Goal: Information Seeking & Learning: Learn about a topic

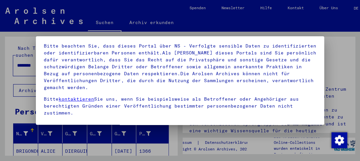
scroll to position [96, 0]
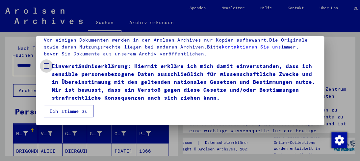
click at [44, 67] on span at bounding box center [46, 65] width 5 height 5
click at [71, 110] on button "Ich stimme zu" at bounding box center [69, 111] width 50 height 13
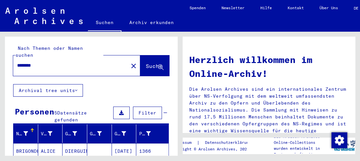
click at [146, 63] on span "Suche" at bounding box center [154, 66] width 16 height 7
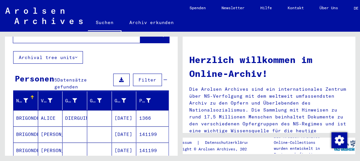
scroll to position [66, 0]
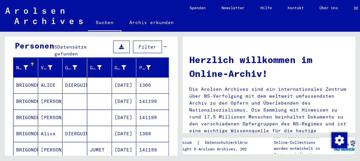
click at [30, 77] on mat-cell "BRIGONDE" at bounding box center [25, 85] width 25 height 16
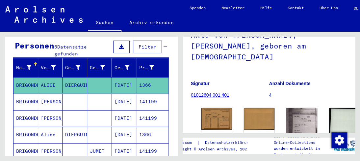
scroll to position [66, 0]
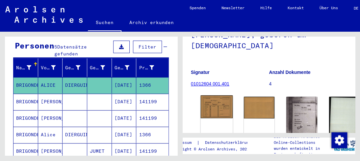
click at [208, 95] on img at bounding box center [217, 106] width 32 height 23
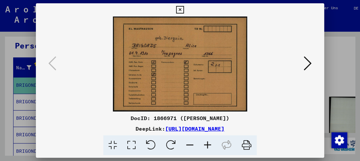
click at [309, 78] on div at bounding box center [180, 63] width 288 height 95
click at [304, 65] on icon at bounding box center [308, 63] width 8 height 16
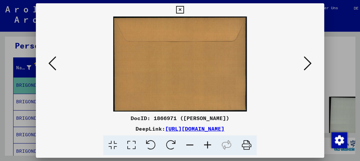
click at [313, 64] on button at bounding box center [308, 63] width 12 height 19
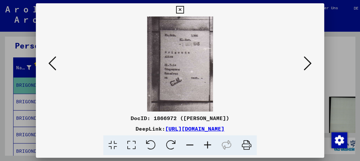
click at [313, 64] on button at bounding box center [308, 63] width 12 height 19
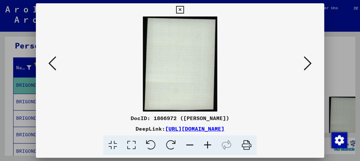
click at [313, 64] on button at bounding box center [308, 63] width 12 height 19
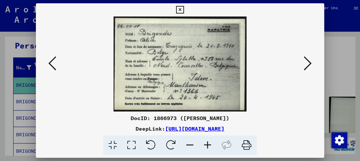
click at [313, 63] on div at bounding box center [180, 63] width 288 height 95
click at [7, 108] on div at bounding box center [180, 80] width 360 height 161
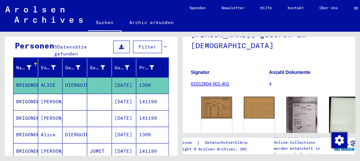
click at [25, 110] on mat-cell "BRIGONDE" at bounding box center [25, 118] width 25 height 16
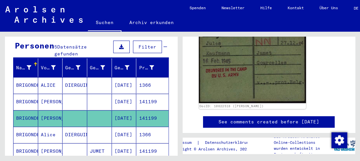
scroll to position [132, 0]
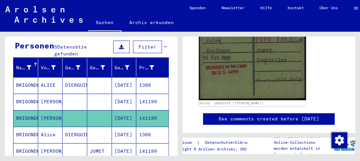
click at [222, 73] on img at bounding box center [252, 59] width 107 height 82
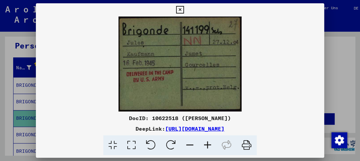
click at [209, 141] on icon at bounding box center [208, 145] width 18 height 20
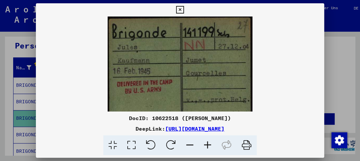
click at [209, 142] on icon at bounding box center [208, 145] width 18 height 20
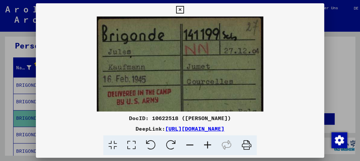
click at [208, 142] on icon at bounding box center [208, 145] width 18 height 20
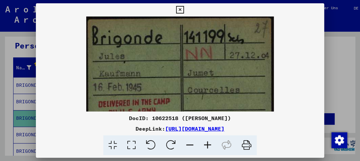
click at [207, 142] on icon at bounding box center [208, 145] width 18 height 20
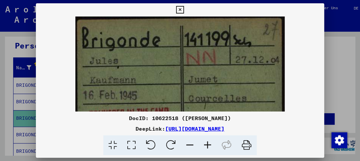
click at [206, 141] on icon at bounding box center [208, 145] width 18 height 20
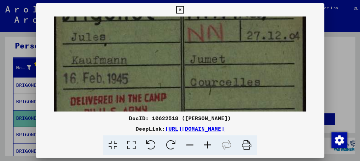
drag, startPoint x: 188, startPoint y: 85, endPoint x: 177, endPoint y: 53, distance: 34.3
click at [177, 53] on img at bounding box center [180, 81] width 252 height 194
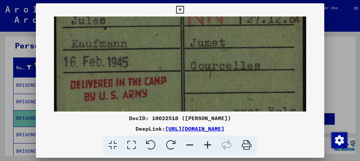
scroll to position [54, 0]
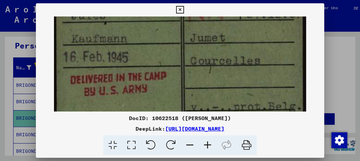
drag, startPoint x: 171, startPoint y: 71, endPoint x: 169, endPoint y: 50, distance: 21.6
click at [169, 50] on img at bounding box center [180, 59] width 252 height 194
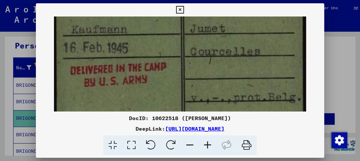
scroll to position [65, 0]
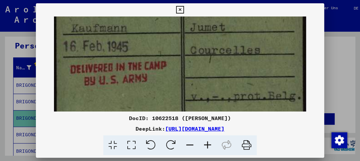
drag, startPoint x: 182, startPoint y: 86, endPoint x: 179, endPoint y: 75, distance: 10.9
click at [179, 75] on img at bounding box center [180, 49] width 252 height 194
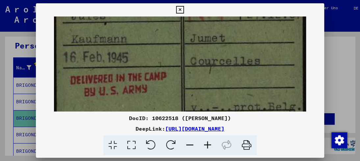
scroll to position [54, 0]
drag, startPoint x: 179, startPoint y: 86, endPoint x: 170, endPoint y: 100, distance: 17.1
click at [170, 100] on img at bounding box center [180, 60] width 252 height 194
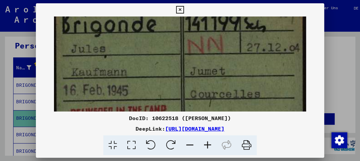
scroll to position [21, 0]
drag, startPoint x: 169, startPoint y: 70, endPoint x: 170, endPoint y: 104, distance: 33.6
click at [170, 104] on img at bounding box center [180, 93] width 252 height 194
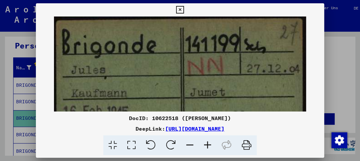
drag, startPoint x: 167, startPoint y: 78, endPoint x: 170, endPoint y: 108, distance: 30.8
click at [170, 108] on img at bounding box center [180, 113] width 252 height 194
drag, startPoint x: 170, startPoint y: 79, endPoint x: 169, endPoint y: 33, distance: 46.1
click at [169, 37] on img at bounding box center [180, 113] width 252 height 194
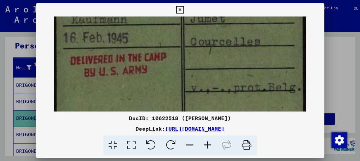
click at [165, 39] on img at bounding box center [180, 40] width 252 height 194
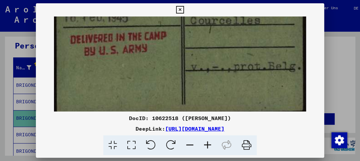
scroll to position [54, 0]
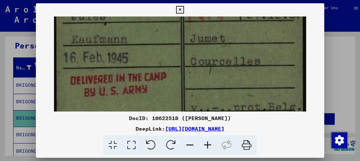
drag, startPoint x: 159, startPoint y: 58, endPoint x: 166, endPoint y: 79, distance: 21.8
click at [166, 79] on img at bounding box center [180, 60] width 252 height 194
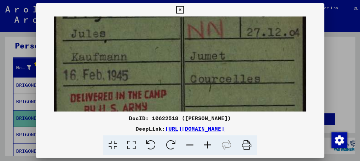
drag, startPoint x: 166, startPoint y: 64, endPoint x: 169, endPoint y: 82, distance: 18.3
click at [169, 82] on img at bounding box center [180, 77] width 252 height 194
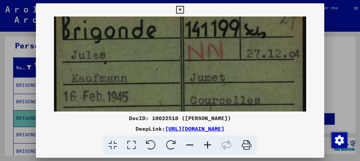
scroll to position [13, 0]
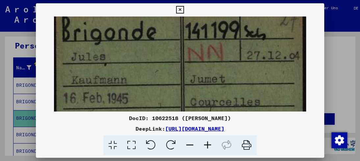
drag, startPoint x: 169, startPoint y: 73, endPoint x: 169, endPoint y: 98, distance: 24.4
click at [169, 98] on img at bounding box center [180, 100] width 252 height 194
click at [182, 11] on icon at bounding box center [180, 10] width 8 height 8
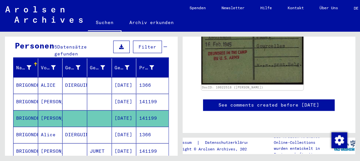
scroll to position [197, 0]
click at [70, 127] on mat-cell "DIERGUIN" at bounding box center [75, 134] width 25 height 16
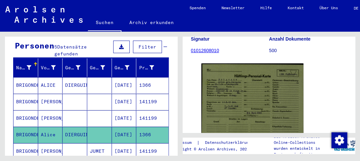
scroll to position [99, 0]
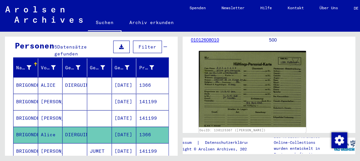
click at [243, 89] on img at bounding box center [252, 89] width 107 height 76
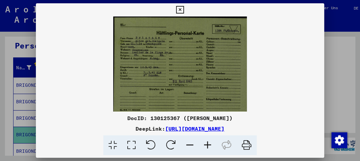
click at [7, 108] on div at bounding box center [180, 80] width 360 height 161
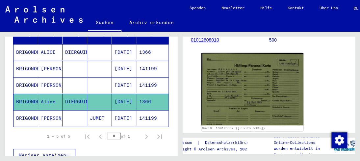
click at [37, 110] on mat-cell "BRIGONDE" at bounding box center [25, 118] width 25 height 16
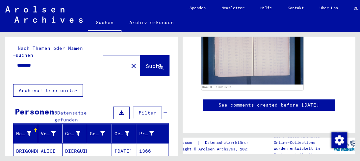
drag, startPoint x: 39, startPoint y: 59, endPoint x: 0, endPoint y: 52, distance: 39.5
click at [0, 52] on div "Nach Themen oder Namen suchen ******** close Suche Archival tree units Personen…" at bounding box center [90, 93] width 180 height 123
type input "*"
click at [37, 62] on input "*" at bounding box center [70, 65] width 107 height 7
type input "*******"
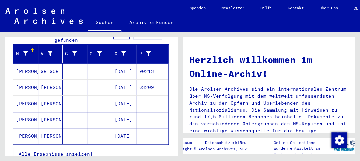
scroll to position [99, 0]
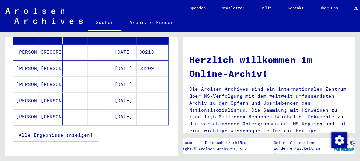
click at [51, 132] on span "Alle Ergebnisse anzeigen" at bounding box center [54, 135] width 71 height 6
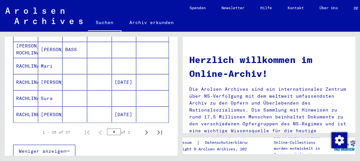
scroll to position [428, 0]
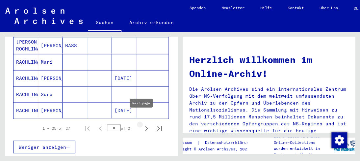
click at [142, 123] on icon "Next page" at bounding box center [146, 127] width 9 height 9
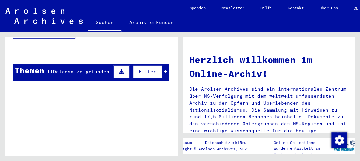
scroll to position [35, 0]
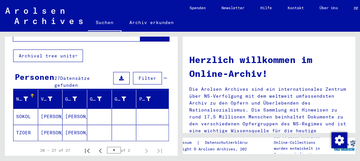
click at [52, 110] on mat-cell "[PERSON_NAME]" at bounding box center [50, 116] width 25 height 16
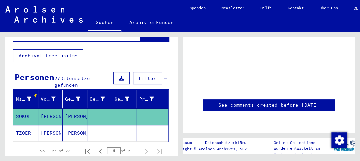
scroll to position [266, 0]
click at [75, 108] on mat-cell "[PERSON_NAME]" at bounding box center [75, 116] width 25 height 16
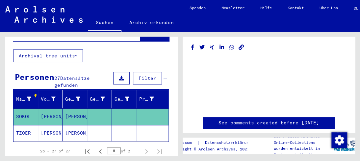
scroll to position [0, 0]
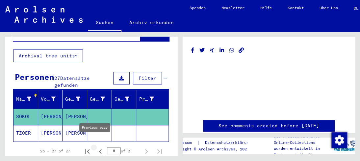
click at [99, 149] on icon "Previous page" at bounding box center [100, 151] width 3 height 5
type input "*"
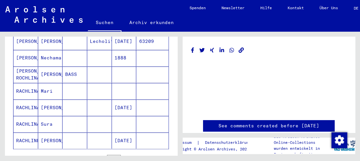
scroll to position [397, 0]
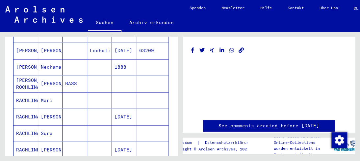
click at [29, 92] on mat-cell "RACHLINA" at bounding box center [25, 100] width 25 height 16
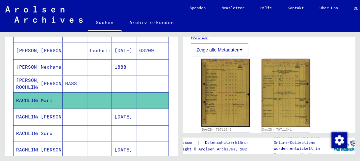
scroll to position [165, 0]
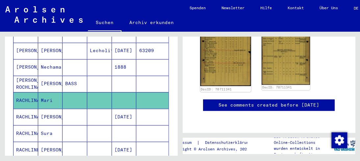
click at [243, 70] on img at bounding box center [225, 50] width 51 height 71
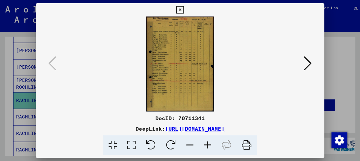
click at [209, 143] on icon at bounding box center [208, 145] width 18 height 20
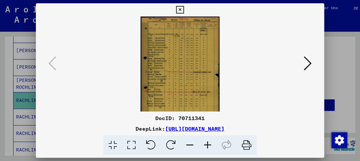
click at [209, 143] on icon at bounding box center [208, 145] width 18 height 20
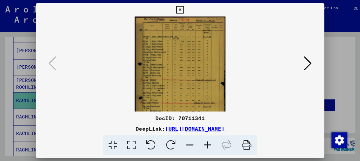
click at [211, 144] on icon at bounding box center [208, 145] width 18 height 20
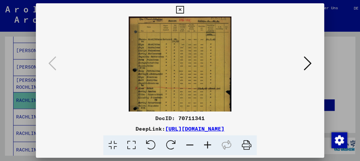
click at [211, 144] on icon at bounding box center [208, 145] width 18 height 20
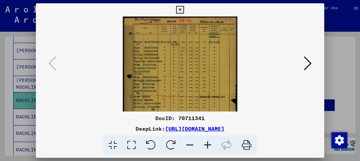
click at [211, 144] on icon at bounding box center [208, 145] width 18 height 20
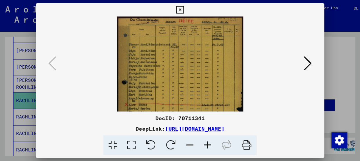
click at [211, 144] on icon at bounding box center [208, 145] width 18 height 20
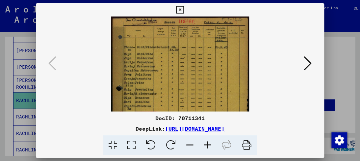
click at [211, 144] on icon at bounding box center [208, 145] width 18 height 20
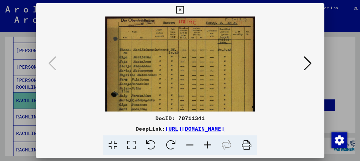
click at [211, 144] on icon at bounding box center [208, 145] width 18 height 20
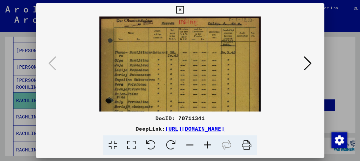
click at [304, 62] on icon at bounding box center [308, 63] width 8 height 16
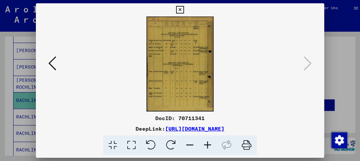
click at [212, 141] on icon at bounding box center [208, 145] width 18 height 20
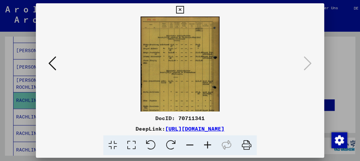
click at [212, 142] on icon at bounding box center [208, 145] width 18 height 20
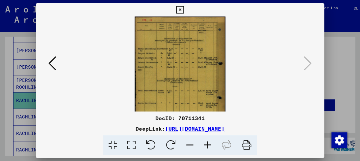
click at [212, 142] on icon at bounding box center [208, 145] width 18 height 20
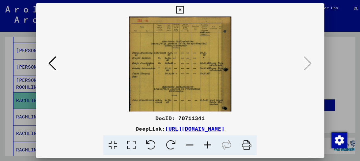
click at [211, 142] on icon at bounding box center [208, 145] width 18 height 20
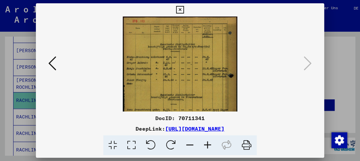
click at [211, 142] on icon at bounding box center [208, 145] width 18 height 20
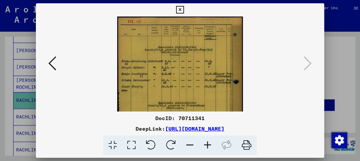
click at [212, 141] on icon at bounding box center [208, 145] width 18 height 20
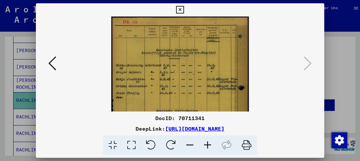
click at [213, 141] on icon at bounding box center [208, 145] width 18 height 20
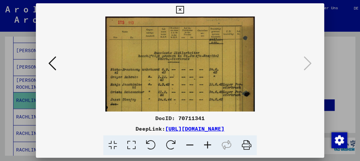
click at [213, 142] on icon at bounding box center [208, 145] width 18 height 20
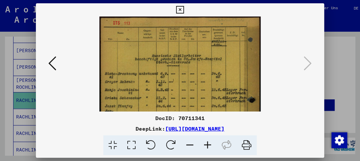
click at [11, 86] on div at bounding box center [180, 80] width 360 height 161
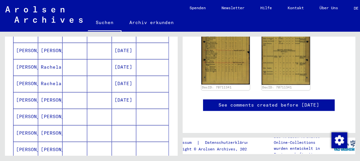
scroll to position [199, 0]
click at [47, 92] on mat-cell "Rachela" at bounding box center [50, 100] width 25 height 16
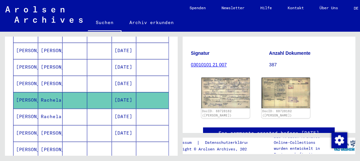
scroll to position [132, 0]
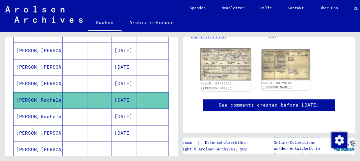
click at [233, 60] on img at bounding box center [225, 64] width 51 height 32
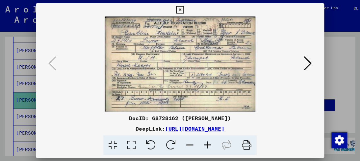
click at [209, 146] on icon at bounding box center [208, 145] width 18 height 20
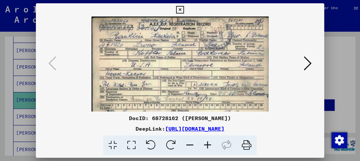
click at [209, 146] on icon at bounding box center [208, 145] width 18 height 20
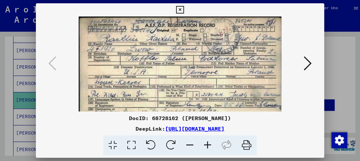
click at [210, 146] on icon at bounding box center [208, 145] width 18 height 20
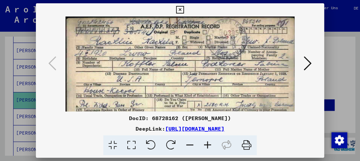
click at [211, 145] on icon at bounding box center [208, 145] width 18 height 20
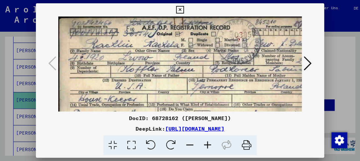
click at [211, 145] on icon at bounding box center [208, 145] width 18 height 20
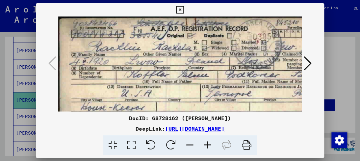
click at [211, 145] on icon at bounding box center [208, 145] width 18 height 20
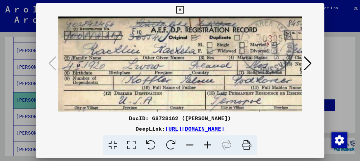
scroll to position [0, 10]
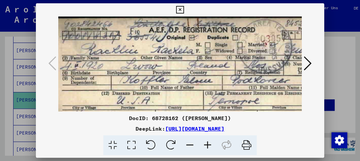
drag, startPoint x: 210, startPoint y: 86, endPoint x: 198, endPoint y: 70, distance: 19.3
click at [199, 74] on img at bounding box center [202, 113] width 308 height 194
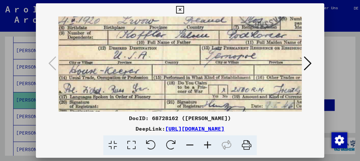
scroll to position [48, 13]
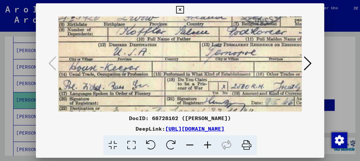
drag, startPoint x: 178, startPoint y: 90, endPoint x: 177, endPoint y: 61, distance: 29.0
click at [177, 61] on img at bounding box center [199, 65] width 308 height 194
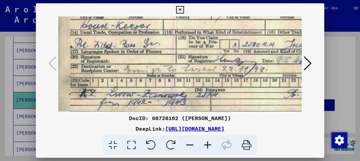
drag, startPoint x: 160, startPoint y: 75, endPoint x: 173, endPoint y: 45, distance: 33.0
click at [173, 45] on img at bounding box center [210, 23] width 308 height 194
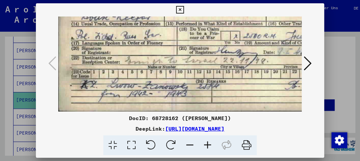
scroll to position [99, 0]
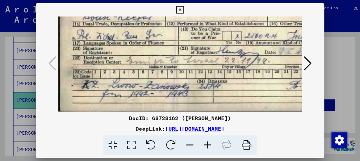
drag, startPoint x: 161, startPoint y: 77, endPoint x: 164, endPoint y: 58, distance: 20.1
click at [164, 58] on img at bounding box center [212, 15] width 308 height 194
click at [0, 58] on div at bounding box center [180, 80] width 360 height 161
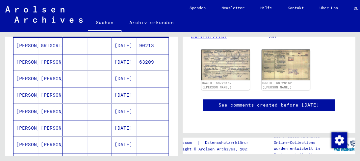
scroll to position [0, 0]
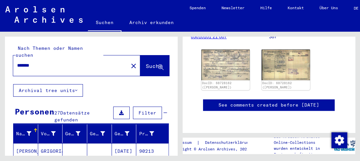
click at [52, 58] on div "*******" at bounding box center [68, 65] width 111 height 15
drag, startPoint x: 44, startPoint y: 60, endPoint x: 0, endPoint y: 54, distance: 44.2
click at [0, 54] on div "Nach Themen oder Namen suchen ******* close Suche Archival tree units Personen …" at bounding box center [90, 93] width 180 height 123
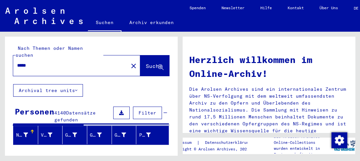
click at [41, 62] on input "*****" at bounding box center [68, 65] width 103 height 7
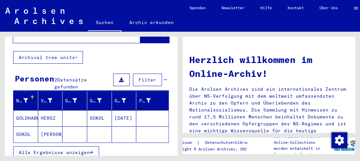
scroll to position [66, 0]
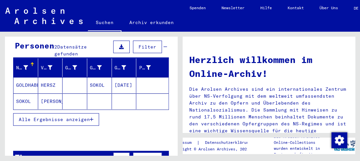
click at [47, 78] on mat-cell "HERSZ" at bounding box center [50, 85] width 25 height 16
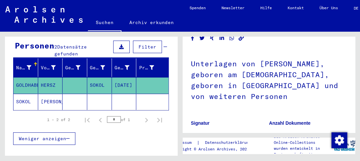
click at [57, 94] on mat-cell "[PERSON_NAME]" at bounding box center [50, 101] width 25 height 16
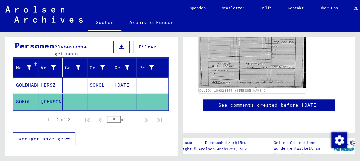
scroll to position [66, 0]
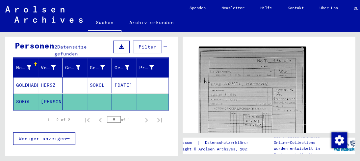
click at [232, 82] on img at bounding box center [252, 119] width 107 height 146
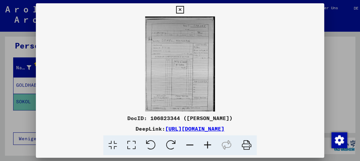
click at [208, 144] on icon at bounding box center [208, 145] width 18 height 20
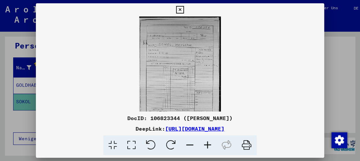
click at [208, 144] on icon at bounding box center [208, 145] width 18 height 20
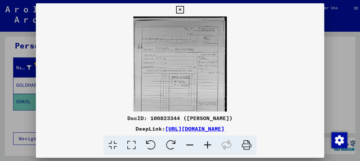
click at [209, 144] on icon at bounding box center [208, 145] width 18 height 20
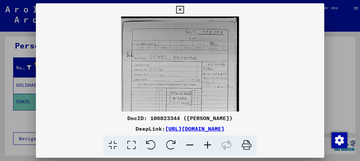
click at [209, 145] on icon at bounding box center [208, 145] width 18 height 20
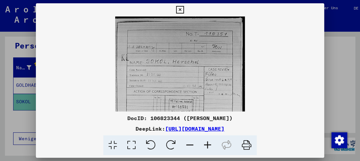
click at [209, 145] on icon at bounding box center [208, 145] width 18 height 20
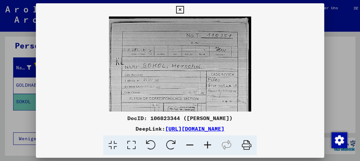
click at [209, 145] on icon at bounding box center [208, 145] width 18 height 20
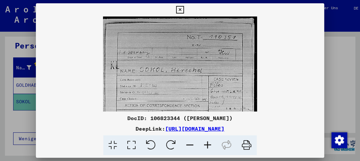
click at [209, 145] on icon at bounding box center [208, 145] width 18 height 20
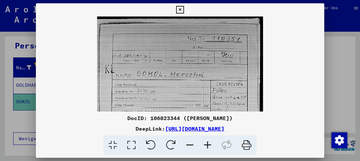
click at [209, 145] on icon at bounding box center [208, 145] width 18 height 20
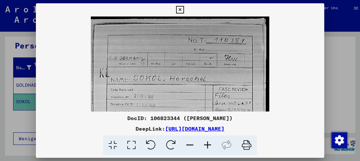
click at [209, 145] on icon at bounding box center [208, 145] width 18 height 20
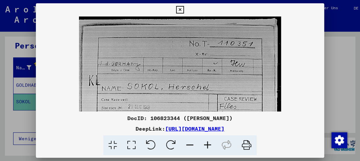
click at [208, 147] on icon at bounding box center [208, 145] width 18 height 20
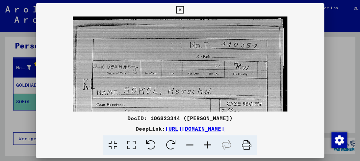
click at [208, 146] on icon at bounding box center [208, 145] width 18 height 20
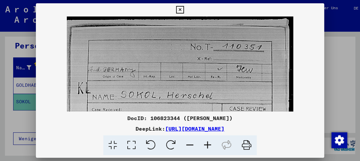
click at [208, 146] on icon at bounding box center [208, 145] width 18 height 20
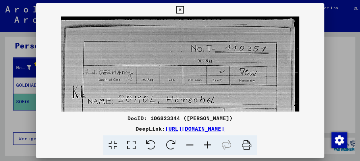
scroll to position [59, 0]
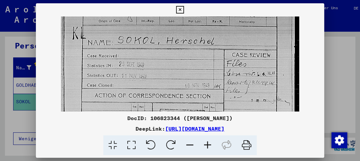
drag, startPoint x: 157, startPoint y: 85, endPoint x: 96, endPoint y: 26, distance: 83.8
click at [96, 26] on img at bounding box center [180, 120] width 239 height 325
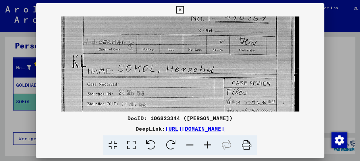
drag, startPoint x: 166, startPoint y: 103, endPoint x: 144, endPoint y: 113, distance: 24.0
click at [144, 133] on div "DocID: 106823344 ([PERSON_NAME]) DeepLink: [URL][DOMAIN_NAME]" at bounding box center [180, 79] width 288 height 152
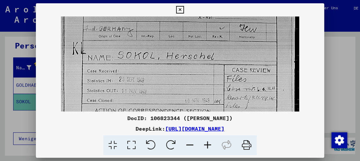
scroll to position [45, 0]
drag, startPoint x: 141, startPoint y: 72, endPoint x: 133, endPoint y: 58, distance: 16.1
click at [133, 58] on img at bounding box center [180, 134] width 239 height 325
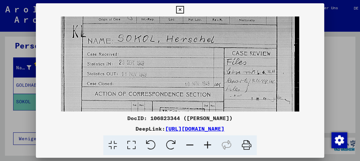
drag, startPoint x: 143, startPoint y: 88, endPoint x: 144, endPoint y: 73, distance: 14.5
click at [144, 73] on img at bounding box center [180, 118] width 239 height 325
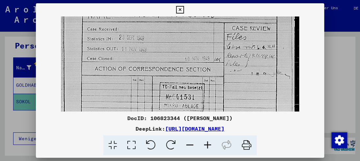
drag, startPoint x: 141, startPoint y: 91, endPoint x: 141, endPoint y: 66, distance: 24.4
click at [141, 66] on img at bounding box center [180, 93] width 239 height 325
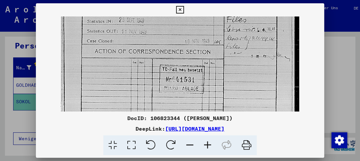
drag, startPoint x: 138, startPoint y: 84, endPoint x: 135, endPoint y: 66, distance: 17.3
click at [135, 66] on img at bounding box center [180, 76] width 239 height 325
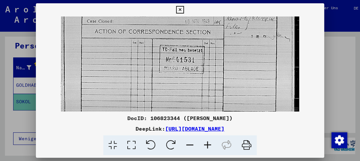
drag, startPoint x: 139, startPoint y: 79, endPoint x: 140, endPoint y: 59, distance: 20.4
click at [140, 59] on img at bounding box center [180, 56] width 239 height 325
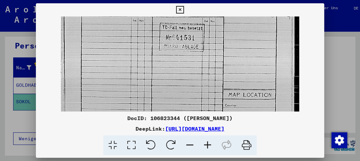
drag, startPoint x: 141, startPoint y: 78, endPoint x: 139, endPoint y: 66, distance: 11.9
click at [142, 57] on img at bounding box center [180, 34] width 239 height 325
drag, startPoint x: 140, startPoint y: 79, endPoint x: 140, endPoint y: 54, distance: 25.0
click at [140, 54] on img at bounding box center [180, 34] width 239 height 325
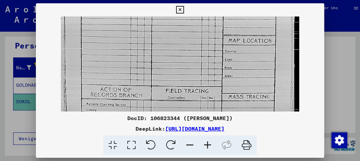
drag, startPoint x: 136, startPoint y: 77, endPoint x: 140, endPoint y: 50, distance: 27.6
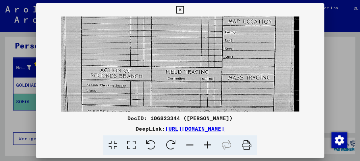
drag, startPoint x: 141, startPoint y: 71, endPoint x: 144, endPoint y: 52, distance: 19.6
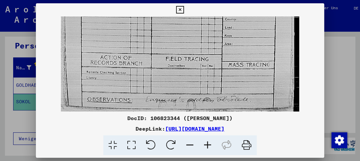
drag, startPoint x: 149, startPoint y: 56, endPoint x: 150, endPoint y: 48, distance: 7.9
drag, startPoint x: 150, startPoint y: 69, endPoint x: 150, endPoint y: 56, distance: 13.2
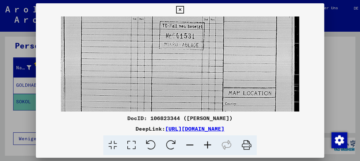
drag, startPoint x: 177, startPoint y: 45, endPoint x: 168, endPoint y: 103, distance: 58.9
click at [169, 103] on img at bounding box center [180, 32] width 239 height 325
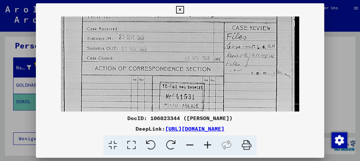
drag, startPoint x: 158, startPoint y: 30, endPoint x: 150, endPoint y: 78, distance: 48.0
click at [153, 92] on img at bounding box center [180, 93] width 239 height 325
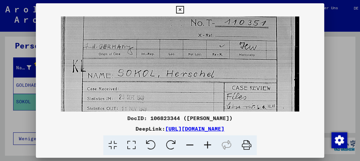
drag, startPoint x: 153, startPoint y: 88, endPoint x: 148, endPoint y: 71, distance: 17.2
click at [151, 103] on img at bounding box center [180, 153] width 239 height 325
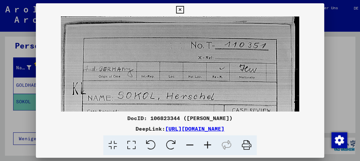
scroll to position [14, 0]
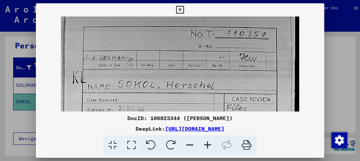
drag, startPoint x: 150, startPoint y: 58, endPoint x: 147, endPoint y: 71, distance: 13.6
click at [179, 6] on icon at bounding box center [180, 10] width 8 height 8
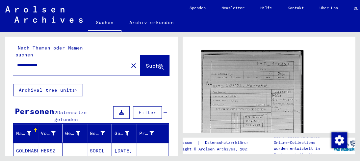
scroll to position [0, 0]
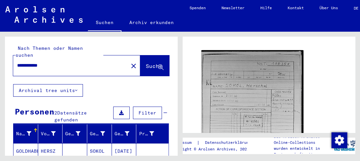
drag, startPoint x: 37, startPoint y: 58, endPoint x: 78, endPoint y: 58, distance: 40.8
click at [78, 62] on input "**********" at bounding box center [70, 65] width 107 height 7
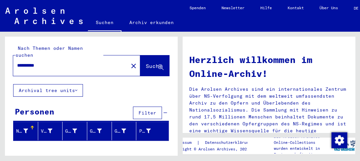
drag, startPoint x: 39, startPoint y: 57, endPoint x: 78, endPoint y: 57, distance: 38.8
click at [78, 62] on input "**********" at bounding box center [68, 65] width 103 height 7
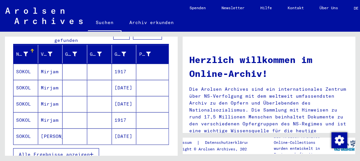
scroll to position [66, 0]
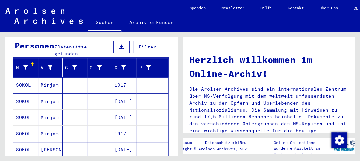
click at [25, 77] on mat-cell "SOKOL" at bounding box center [25, 85] width 25 height 16
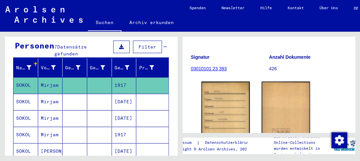
scroll to position [99, 0]
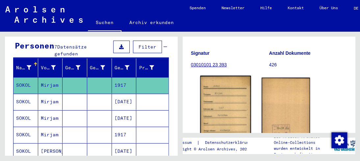
click at [236, 94] on img at bounding box center [225, 111] width 51 height 72
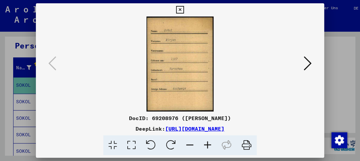
click at [209, 144] on icon at bounding box center [208, 145] width 18 height 20
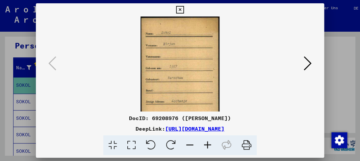
click at [209, 145] on icon at bounding box center [208, 145] width 18 height 20
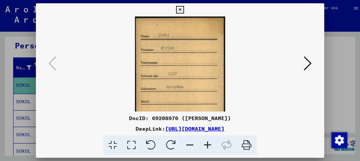
click at [209, 145] on icon at bounding box center [208, 145] width 18 height 20
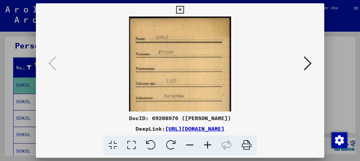
click at [209, 146] on icon at bounding box center [208, 145] width 18 height 20
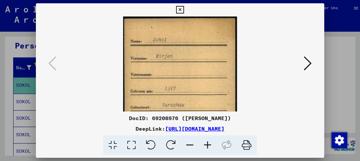
click at [210, 146] on icon at bounding box center [208, 145] width 18 height 20
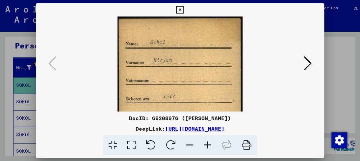
click at [210, 145] on icon at bounding box center [208, 145] width 18 height 20
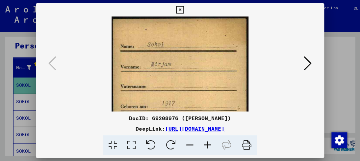
click at [210, 145] on icon at bounding box center [208, 145] width 18 height 20
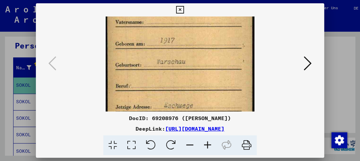
scroll to position [75, 0]
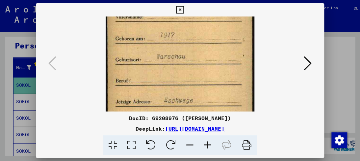
drag, startPoint x: 189, startPoint y: 77, endPoint x: 171, endPoint y: 2, distance: 77.2
click at [171, 2] on div "DocID: 69208976 ([PERSON_NAME]) DeepLink: [URL][DOMAIN_NAME]" at bounding box center [180, 80] width 360 height 161
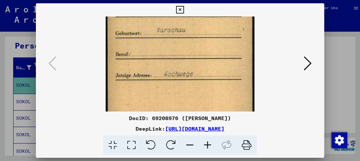
scroll to position [106, 0]
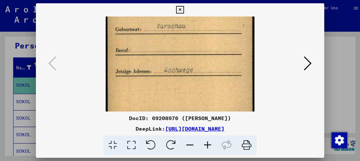
drag, startPoint x: 170, startPoint y: 65, endPoint x: 162, endPoint y: 35, distance: 31.0
click at [162, 35] on img at bounding box center [180, 16] width 148 height 210
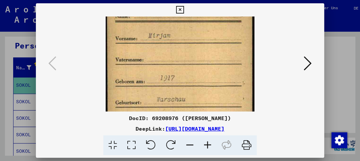
click at [165, 106] on img at bounding box center [180, 89] width 148 height 210
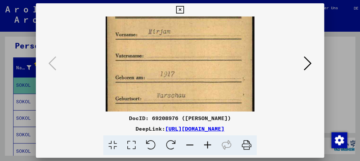
scroll to position [0, 0]
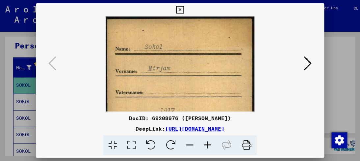
drag, startPoint x: 170, startPoint y: 35, endPoint x: 166, endPoint y: 74, distance: 39.4
click at [166, 74] on img at bounding box center [180, 121] width 148 height 210
drag, startPoint x: 173, startPoint y: 62, endPoint x: 174, endPoint y: 75, distance: 13.5
click at [174, 75] on img at bounding box center [180, 121] width 148 height 210
click at [312, 66] on button at bounding box center [308, 63] width 12 height 19
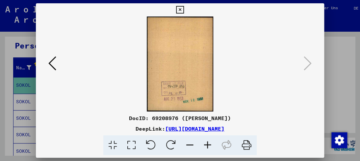
drag, startPoint x: 25, startPoint y: 90, endPoint x: 25, endPoint y: 96, distance: 6.6
click at [25, 92] on div at bounding box center [180, 80] width 360 height 161
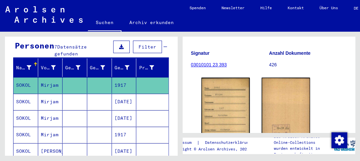
click at [25, 94] on mat-cell "SOKOL" at bounding box center [25, 101] width 25 height 16
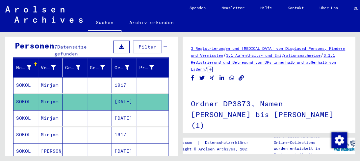
click at [25, 94] on mat-cell "SOKOL" at bounding box center [25, 101] width 25 height 16
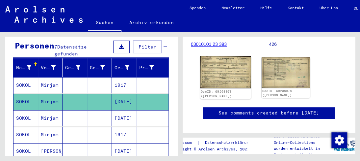
scroll to position [99, 0]
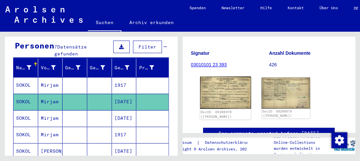
click at [226, 77] on img at bounding box center [225, 92] width 51 height 32
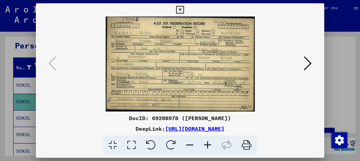
click at [207, 142] on icon at bounding box center [208, 145] width 18 height 20
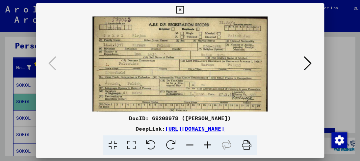
click at [208, 142] on icon at bounding box center [208, 145] width 18 height 20
click at [210, 143] on icon at bounding box center [208, 145] width 18 height 20
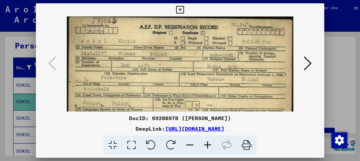
click at [211, 143] on icon at bounding box center [208, 145] width 18 height 20
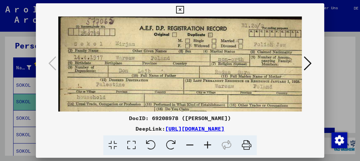
click at [211, 144] on icon at bounding box center [208, 145] width 18 height 20
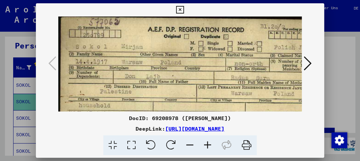
click at [211, 144] on icon at bounding box center [208, 145] width 18 height 20
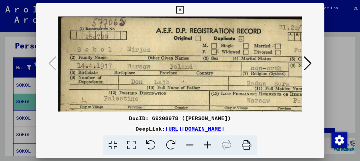
click at [212, 145] on icon at bounding box center [208, 145] width 18 height 20
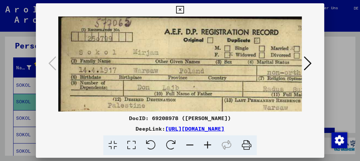
click at [213, 145] on icon at bounding box center [208, 145] width 18 height 20
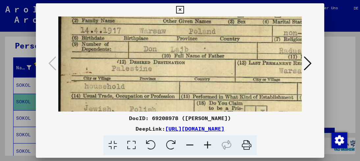
scroll to position [47, 0]
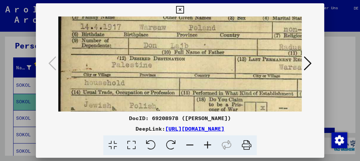
drag, startPoint x: 200, startPoint y: 96, endPoint x: 215, endPoint y: 50, distance: 48.3
click at [215, 50] on img at bounding box center [236, 82] width 356 height 226
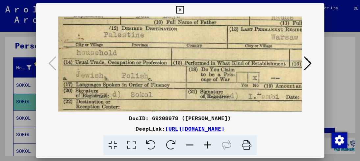
scroll to position [78, 8]
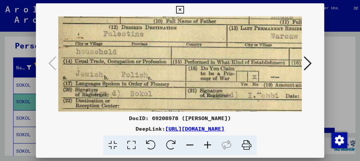
drag, startPoint x: 197, startPoint y: 89, endPoint x: 189, endPoint y: 59, distance: 31.4
click at [189, 59] on img at bounding box center [228, 51] width 356 height 226
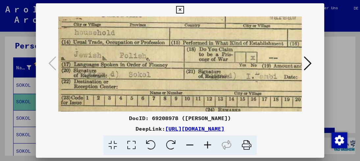
scroll to position [126, 10]
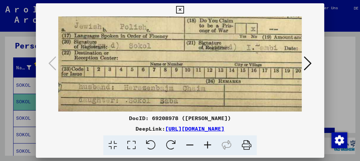
drag, startPoint x: 186, startPoint y: 80, endPoint x: 185, endPoint y: 33, distance: 46.4
click at [185, 33] on img at bounding box center [227, 3] width 356 height 226
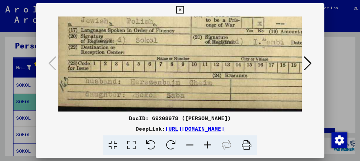
scroll to position [129, 3]
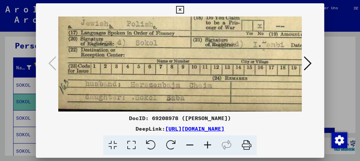
drag, startPoint x: 179, startPoint y: 66, endPoint x: 187, endPoint y: 24, distance: 42.5
click at [187, 24] on img at bounding box center [233, 0] width 356 height 226
click at [180, 11] on icon at bounding box center [180, 10] width 8 height 8
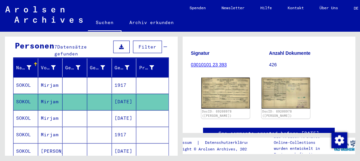
click at [47, 126] on mat-cell "Mirjam" at bounding box center [50, 134] width 25 height 16
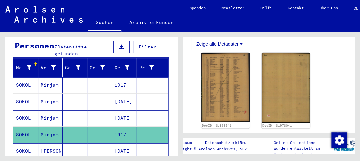
scroll to position [197, 0]
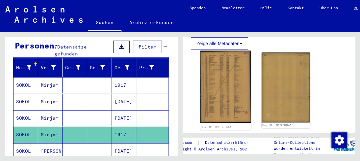
click at [226, 110] on img at bounding box center [225, 87] width 51 height 72
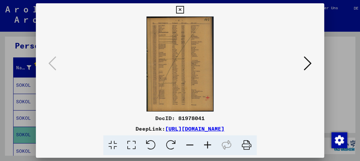
click at [206, 141] on icon at bounding box center [208, 145] width 18 height 20
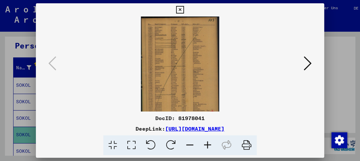
click at [207, 141] on icon at bounding box center [208, 145] width 18 height 20
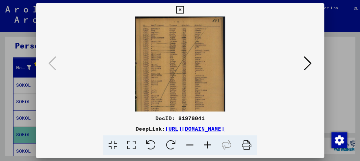
click at [207, 141] on icon at bounding box center [208, 145] width 18 height 20
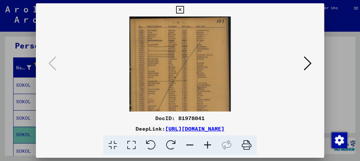
click at [208, 142] on icon at bounding box center [208, 145] width 18 height 20
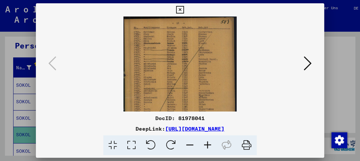
click at [208, 142] on icon at bounding box center [208, 145] width 18 height 20
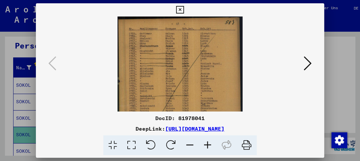
click at [208, 141] on icon at bounding box center [208, 145] width 18 height 20
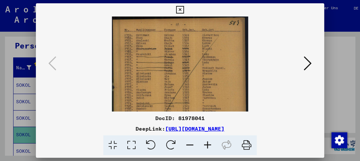
click at [208, 142] on icon at bounding box center [208, 145] width 18 height 20
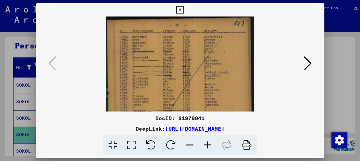
click at [208, 142] on icon at bounding box center [208, 145] width 18 height 20
click at [208, 143] on icon at bounding box center [208, 145] width 18 height 20
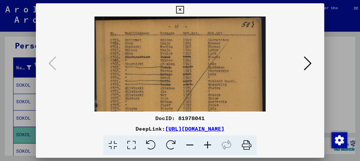
click at [209, 143] on icon at bounding box center [208, 145] width 18 height 20
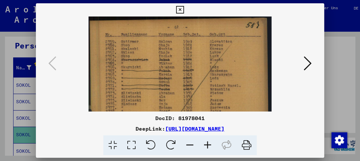
click at [209, 143] on icon at bounding box center [208, 145] width 18 height 20
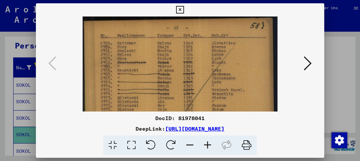
click at [209, 143] on icon at bounding box center [208, 145] width 18 height 20
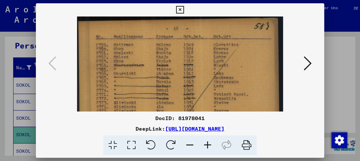
click at [209, 143] on icon at bounding box center [208, 145] width 18 height 20
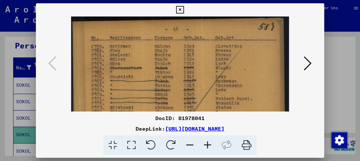
click at [209, 143] on icon at bounding box center [208, 145] width 18 height 20
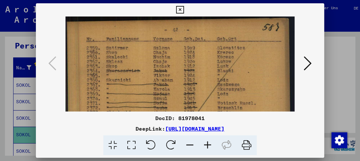
click at [209, 143] on icon at bounding box center [208, 145] width 18 height 20
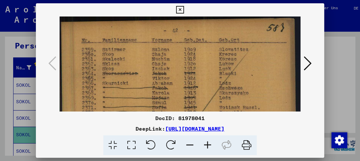
click at [209, 143] on icon at bounding box center [208, 145] width 18 height 20
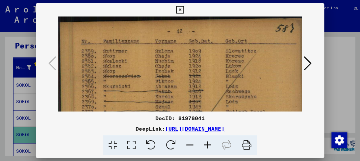
click at [209, 143] on icon at bounding box center [208, 145] width 18 height 20
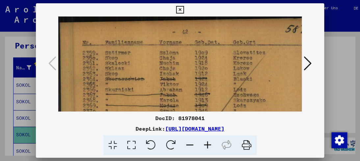
click at [209, 142] on icon at bounding box center [208, 145] width 18 height 20
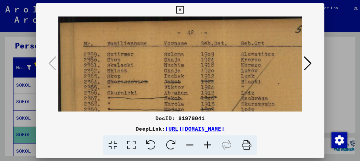
click at [209, 142] on icon at bounding box center [208, 145] width 18 height 20
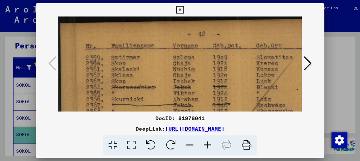
click at [209, 142] on icon at bounding box center [208, 145] width 18 height 20
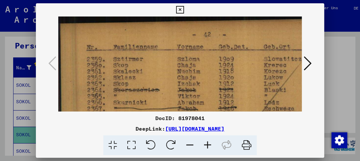
click at [209, 142] on icon at bounding box center [208, 145] width 18 height 20
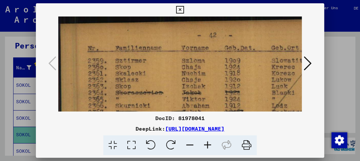
click at [209, 142] on icon at bounding box center [208, 145] width 18 height 20
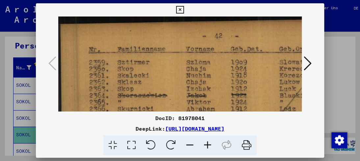
click at [209, 142] on icon at bounding box center [208, 145] width 18 height 20
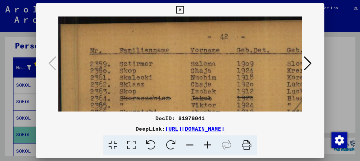
click at [210, 143] on icon at bounding box center [208, 145] width 18 height 20
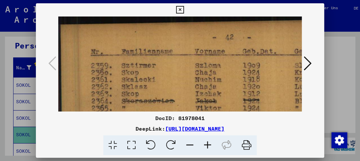
click at [210, 143] on icon at bounding box center [208, 145] width 18 height 20
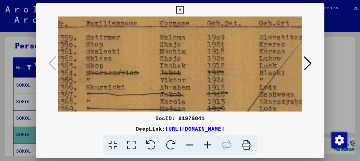
scroll to position [32, 39]
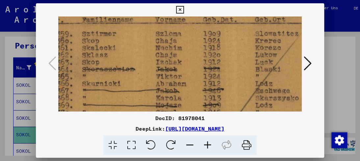
drag, startPoint x: 188, startPoint y: 81, endPoint x: 149, endPoint y: 51, distance: 49.5
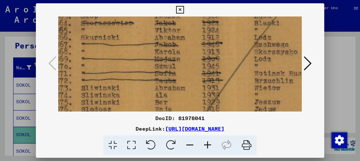
drag, startPoint x: 149, startPoint y: 80, endPoint x: 148, endPoint y: 35, distance: 45.4
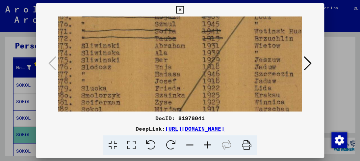
drag, startPoint x: 155, startPoint y: 75, endPoint x: 155, endPoint y: 53, distance: 22.4
click at [155, 53] on img at bounding box center [195, 150] width 357 height 506
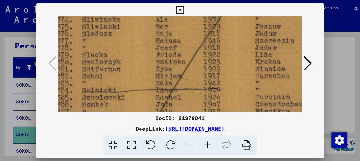
scroll to position [153, 40]
drag, startPoint x: 156, startPoint y: 85, endPoint x: 157, endPoint y: 52, distance: 32.6
click at [157, 52] on img at bounding box center [196, 116] width 357 height 506
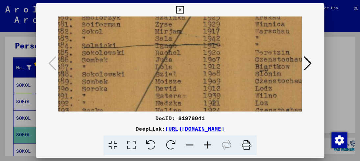
drag, startPoint x: 153, startPoint y: 88, endPoint x: 153, endPoint y: 43, distance: 44.1
click at [153, 43] on img at bounding box center [196, 72] width 357 height 506
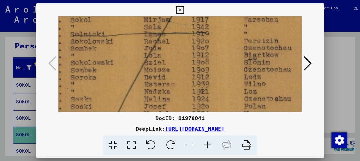
scroll to position [217, 43]
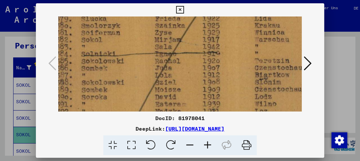
drag, startPoint x: 147, startPoint y: 75, endPoint x: 149, endPoint y: 87, distance: 12.0
click at [149, 87] on img at bounding box center [195, 80] width 357 height 506
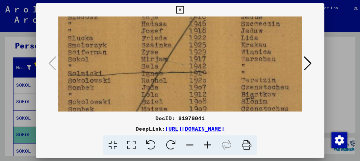
scroll to position [173, 54]
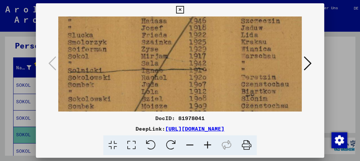
drag, startPoint x: 158, startPoint y: 57, endPoint x: 82, endPoint y: 75, distance: 78.2
click at [82, 75] on img at bounding box center [182, 97] width 357 height 506
click at [6, 55] on div at bounding box center [180, 80] width 360 height 161
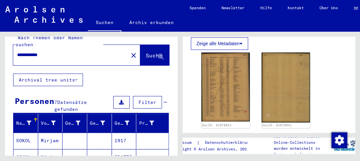
scroll to position [0, 0]
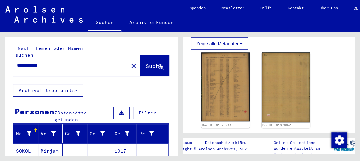
drag, startPoint x: 52, startPoint y: 60, endPoint x: 0, endPoint y: 58, distance: 51.7
click at [0, 58] on div "**********" at bounding box center [90, 93] width 180 height 123
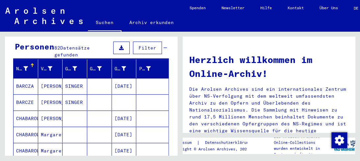
scroll to position [66, 0]
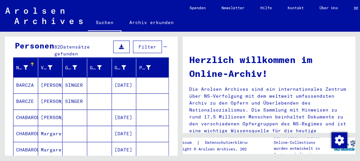
click at [72, 78] on mat-cell "SINGER" at bounding box center [75, 85] width 25 height 16
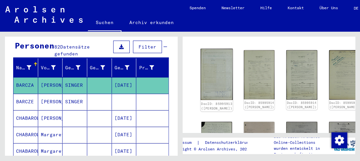
click at [212, 70] on img at bounding box center [217, 74] width 32 height 51
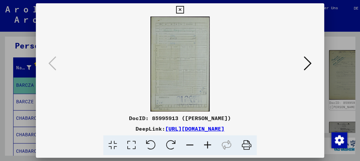
click at [212, 70] on img at bounding box center [179, 63] width 243 height 95
click at [308, 65] on icon at bounding box center [308, 63] width 8 height 16
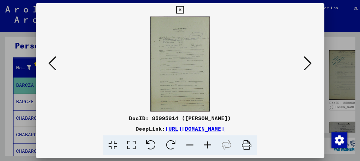
click at [206, 145] on icon at bounding box center [208, 145] width 18 height 20
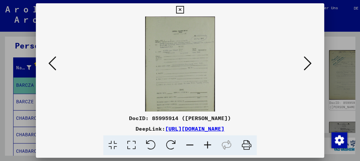
click at [206, 145] on icon at bounding box center [208, 145] width 18 height 20
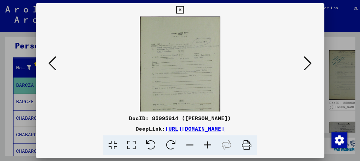
click at [206, 145] on icon at bounding box center [208, 145] width 18 height 20
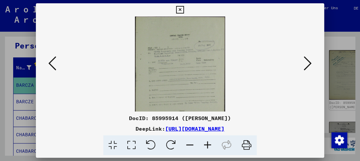
click at [206, 145] on icon at bounding box center [208, 145] width 18 height 20
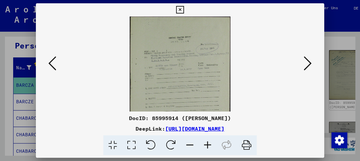
click at [205, 145] on icon at bounding box center [208, 145] width 18 height 20
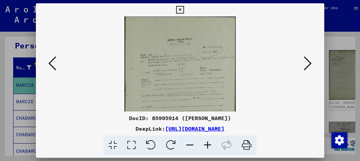
click at [205, 145] on icon at bounding box center [208, 145] width 18 height 20
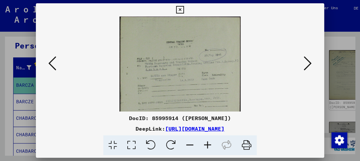
click at [205, 145] on icon at bounding box center [208, 145] width 18 height 20
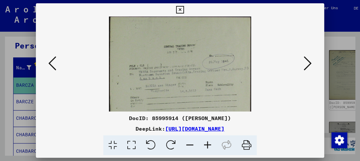
click at [205, 145] on icon at bounding box center [208, 145] width 18 height 20
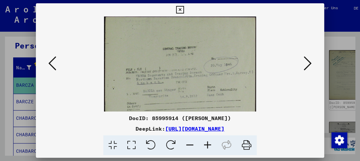
click at [205, 145] on icon at bounding box center [208, 145] width 18 height 20
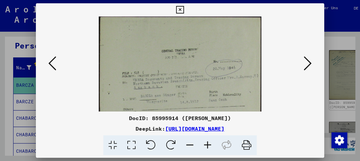
click at [205, 145] on icon at bounding box center [208, 145] width 18 height 20
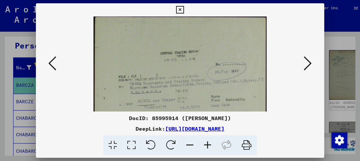
click at [205, 145] on icon at bounding box center [208, 145] width 18 height 20
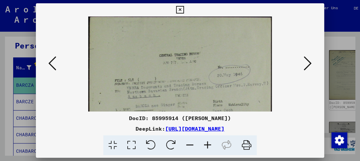
click at [205, 145] on icon at bounding box center [208, 145] width 18 height 20
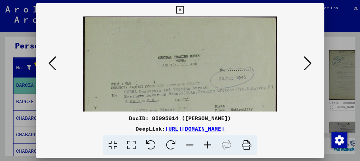
click at [205, 145] on icon at bounding box center [208, 145] width 18 height 20
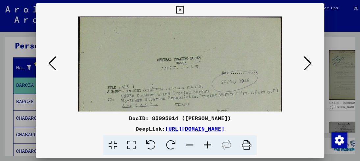
click at [205, 145] on icon at bounding box center [208, 145] width 18 height 20
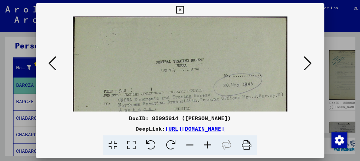
click at [205, 145] on icon at bounding box center [208, 145] width 18 height 20
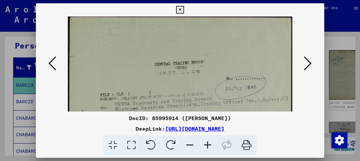
click at [205, 145] on icon at bounding box center [208, 145] width 18 height 20
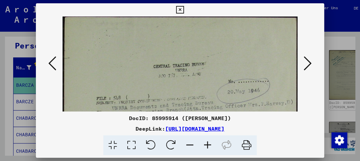
click at [205, 145] on icon at bounding box center [208, 145] width 18 height 20
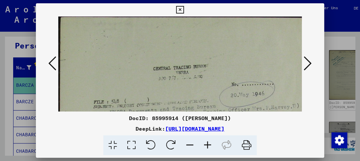
click at [205, 145] on icon at bounding box center [208, 145] width 18 height 20
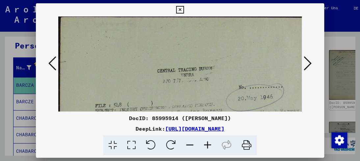
click at [205, 145] on icon at bounding box center [208, 145] width 18 height 20
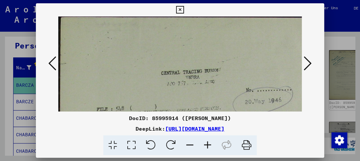
click at [205, 145] on icon at bounding box center [208, 145] width 18 height 20
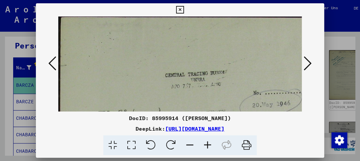
click at [205, 145] on icon at bounding box center [208, 145] width 18 height 20
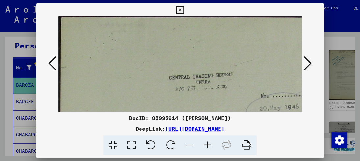
click at [205, 145] on icon at bounding box center [208, 145] width 18 height 20
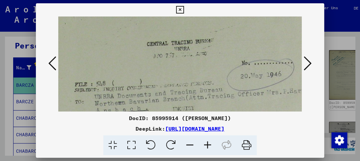
drag, startPoint x: 192, startPoint y: 73, endPoint x: 165, endPoint y: 36, distance: 45.0
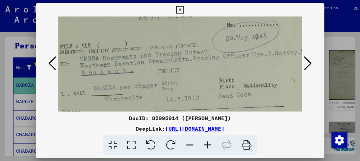
drag, startPoint x: 156, startPoint y: 83, endPoint x: 141, endPoint y: 46, distance: 39.4
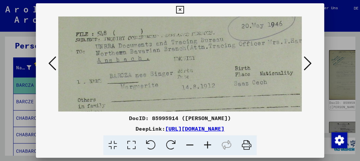
scroll to position [90, 27]
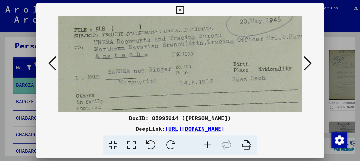
drag, startPoint x: 138, startPoint y: 77, endPoint x: 153, endPoint y: 61, distance: 22.8
click at [153, 61] on img at bounding box center [179, 163] width 297 height 473
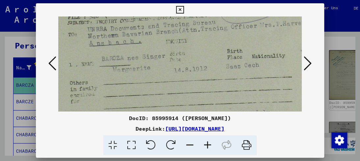
scroll to position [110, 36]
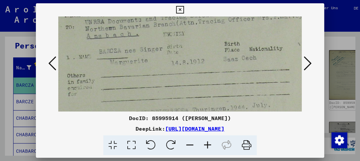
drag, startPoint x: 157, startPoint y: 96, endPoint x: 148, endPoint y: 77, distance: 20.9
click at [148, 77] on img at bounding box center [170, 143] width 297 height 473
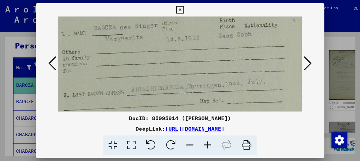
drag, startPoint x: 151, startPoint y: 92, endPoint x: 146, endPoint y: 69, distance: 23.6
click at [146, 70] on img at bounding box center [165, 119] width 297 height 473
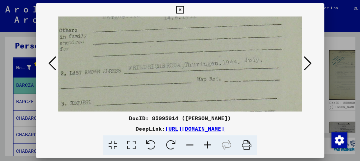
click at [147, 70] on img at bounding box center [162, 97] width 297 height 473
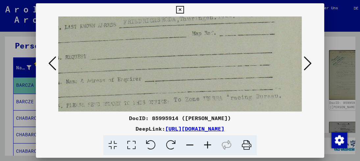
drag, startPoint x: 164, startPoint y: 94, endPoint x: 160, endPoint y: 49, distance: 45.3
click at [160, 49] on img at bounding box center [158, 52] width 297 height 473
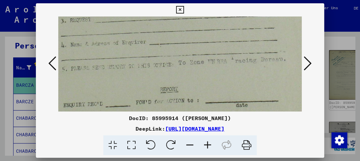
drag, startPoint x: 160, startPoint y: 88, endPoint x: 165, endPoint y: 50, distance: 37.5
click at [165, 50] on img at bounding box center [162, 15] width 297 height 473
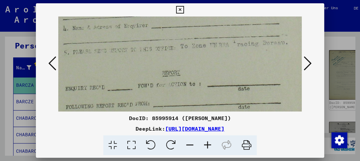
scroll to position [255, 42]
drag, startPoint x: 174, startPoint y: 66, endPoint x: 175, endPoint y: 61, distance: 5.4
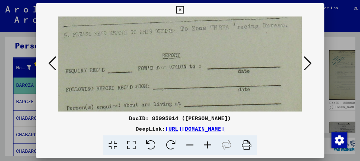
drag, startPoint x: 171, startPoint y: 69, endPoint x: 171, endPoint y: 53, distance: 16.1
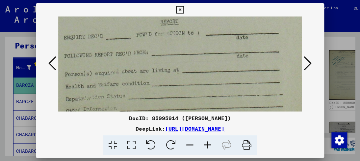
drag, startPoint x: 170, startPoint y: 87, endPoint x: 168, endPoint y: 54, distance: 33.3
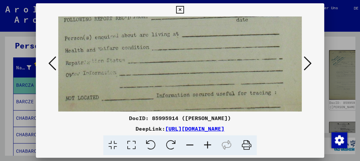
drag, startPoint x: 167, startPoint y: 93, endPoint x: 167, endPoint y: 58, distance: 35.5
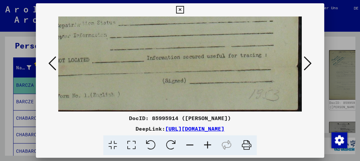
drag, startPoint x: 157, startPoint y: 60, endPoint x: 157, endPoint y: 56, distance: 3.6
drag, startPoint x: 162, startPoint y: 81, endPoint x: 162, endPoint y: 60, distance: 21.1
click at [306, 63] on icon at bounding box center [308, 63] width 8 height 16
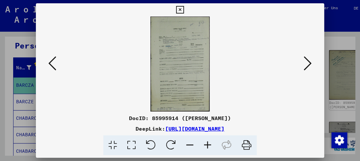
scroll to position [0, 0]
click at [208, 142] on icon at bounding box center [208, 145] width 18 height 20
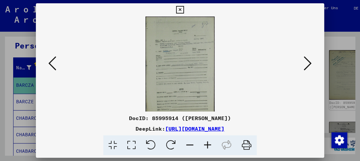
click at [208, 143] on icon at bounding box center [208, 145] width 18 height 20
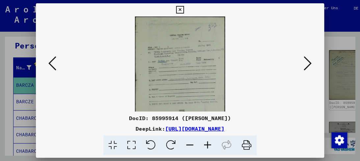
click at [208, 143] on icon at bounding box center [208, 145] width 18 height 20
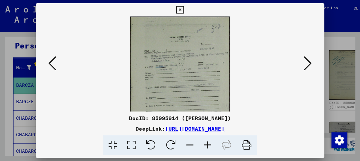
click at [208, 143] on icon at bounding box center [208, 145] width 18 height 20
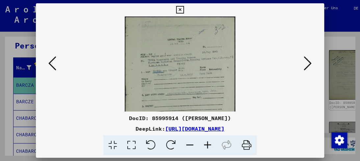
click at [208, 143] on icon at bounding box center [208, 145] width 18 height 20
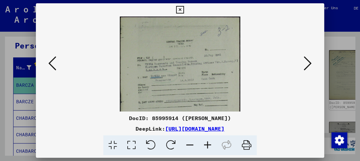
click at [208, 143] on icon at bounding box center [208, 145] width 18 height 20
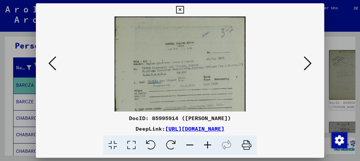
click at [208, 143] on icon at bounding box center [208, 145] width 18 height 20
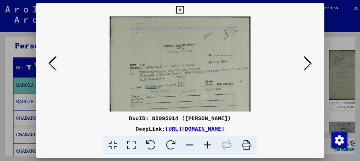
click at [208, 143] on icon at bounding box center [208, 145] width 18 height 20
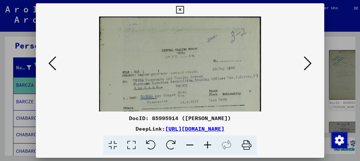
click at [208, 143] on icon at bounding box center [208, 145] width 18 height 20
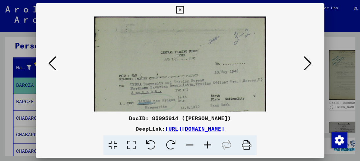
click at [208, 143] on icon at bounding box center [208, 145] width 18 height 20
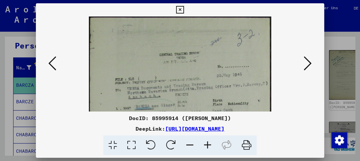
click at [208, 143] on icon at bounding box center [208, 145] width 18 height 20
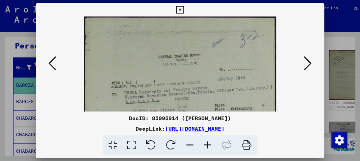
click at [208, 143] on icon at bounding box center [208, 145] width 18 height 20
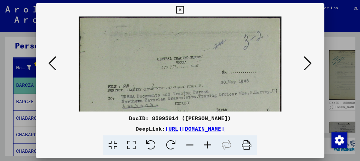
click at [208, 143] on icon at bounding box center [208, 145] width 18 height 20
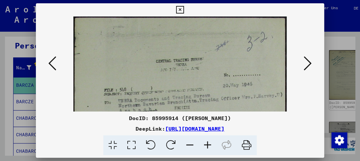
click at [208, 143] on icon at bounding box center [208, 145] width 18 height 20
click at [211, 143] on icon at bounding box center [208, 145] width 18 height 20
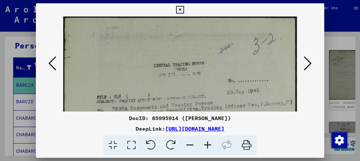
click at [211, 143] on icon at bounding box center [208, 145] width 18 height 20
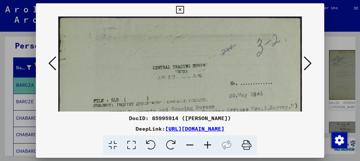
click at [211, 143] on icon at bounding box center [208, 145] width 18 height 20
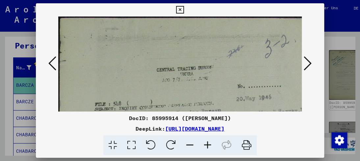
click at [211, 143] on icon at bounding box center [208, 145] width 18 height 20
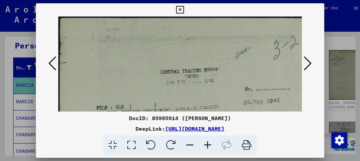
click at [211, 143] on icon at bounding box center [208, 145] width 18 height 20
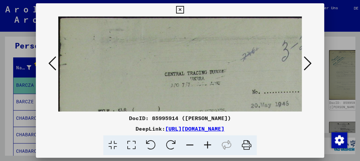
click at [211, 143] on icon at bounding box center [208, 145] width 18 height 20
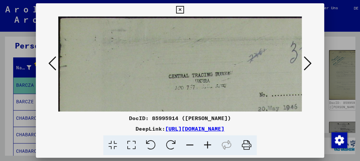
click at [213, 143] on icon at bounding box center [208, 145] width 18 height 20
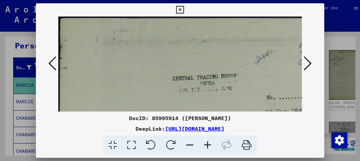
drag, startPoint x: 191, startPoint y: 85, endPoint x: 174, endPoint y: 51, distance: 37.4
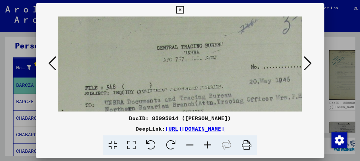
scroll to position [62, 36]
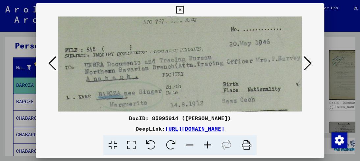
drag, startPoint x: 165, startPoint y: 71, endPoint x: 165, endPoint y: 65, distance: 5.9
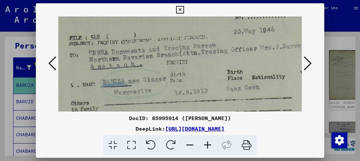
drag, startPoint x: 166, startPoint y: 74, endPoint x: 171, endPoint y: 62, distance: 13.0
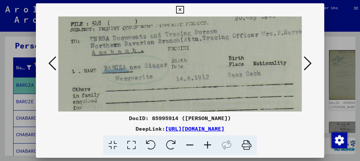
drag, startPoint x: 165, startPoint y: 83, endPoint x: 167, endPoint y: 70, distance: 12.9
click at [167, 70] on img at bounding box center [175, 158] width 295 height 473
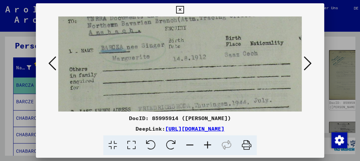
scroll to position [115, 33]
drag, startPoint x: 158, startPoint y: 83, endPoint x: 155, endPoint y: 73, distance: 10.9
click at [155, 73] on img at bounding box center [172, 138] width 295 height 473
click at [155, 74] on img at bounding box center [172, 138] width 295 height 473
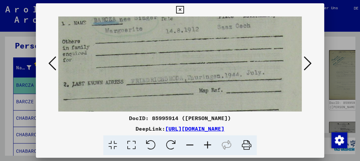
drag, startPoint x: 231, startPoint y: 91, endPoint x: 224, endPoint y: 64, distance: 28.2
click at [224, 64] on img at bounding box center [165, 111] width 295 height 473
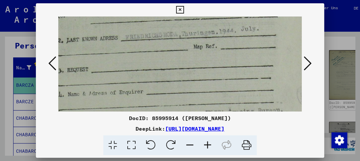
drag, startPoint x: 180, startPoint y: 61, endPoint x: 179, endPoint y: 50, distance: 10.3
click at [179, 50] on img at bounding box center [159, 67] width 295 height 473
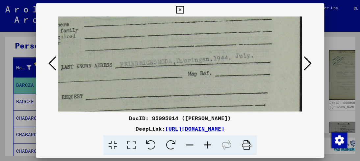
scroll to position [157, 52]
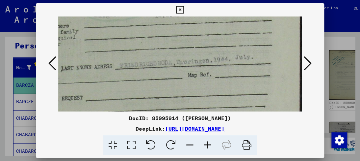
drag, startPoint x: 177, startPoint y: 67, endPoint x: 130, endPoint y: 97, distance: 54.9
click at [130, 97] on img at bounding box center [154, 95] width 295 height 473
click at [222, 87] on img at bounding box center [154, 95] width 295 height 473
click at [206, 141] on icon at bounding box center [208, 145] width 18 height 20
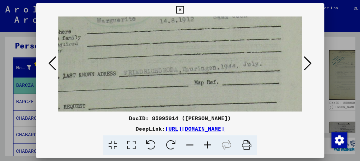
click at [206, 141] on icon at bounding box center [208, 145] width 18 height 20
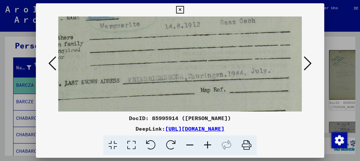
click at [206, 141] on icon at bounding box center [208, 145] width 18 height 20
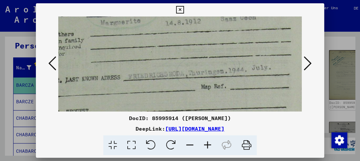
scroll to position [182, 51]
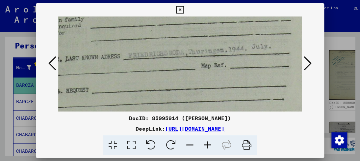
drag, startPoint x: 173, startPoint y: 90, endPoint x: 174, endPoint y: 65, distance: 24.0
click at [174, 65] on img at bounding box center [165, 88] width 316 height 506
click at [307, 65] on icon at bounding box center [308, 63] width 8 height 16
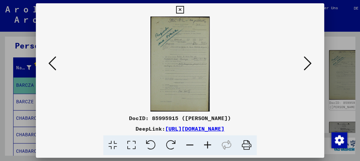
scroll to position [0, 0]
click at [307, 65] on icon at bounding box center [308, 63] width 8 height 16
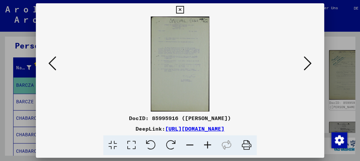
click at [307, 65] on icon at bounding box center [308, 63] width 8 height 16
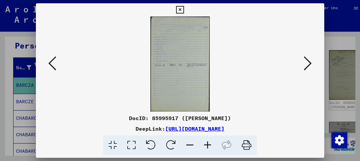
click at [307, 65] on icon at bounding box center [308, 63] width 8 height 16
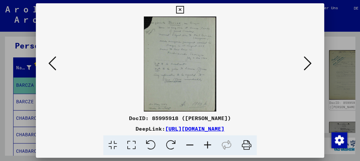
click at [207, 145] on icon at bounding box center [208, 145] width 18 height 20
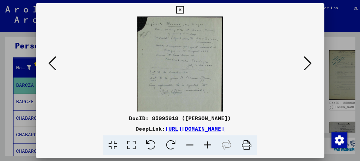
click at [207, 145] on icon at bounding box center [208, 145] width 18 height 20
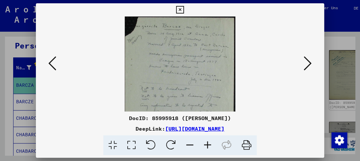
click at [207, 145] on icon at bounding box center [208, 145] width 18 height 20
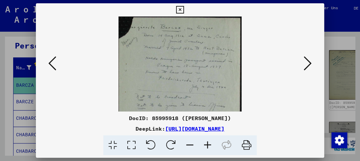
click at [207, 145] on icon at bounding box center [208, 145] width 18 height 20
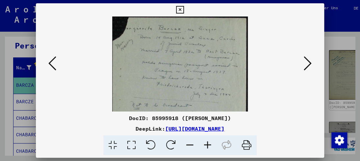
click at [207, 145] on icon at bounding box center [208, 145] width 18 height 20
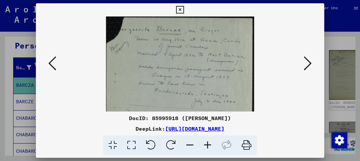
click at [207, 145] on icon at bounding box center [208, 145] width 18 height 20
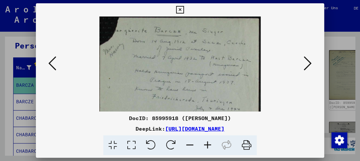
click at [207, 145] on icon at bounding box center [208, 145] width 18 height 20
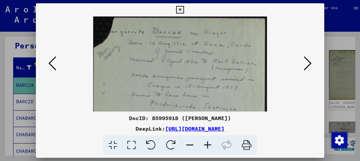
click at [207, 145] on icon at bounding box center [208, 145] width 18 height 20
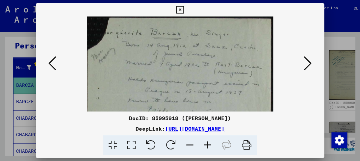
click at [207, 145] on icon at bounding box center [208, 145] width 18 height 20
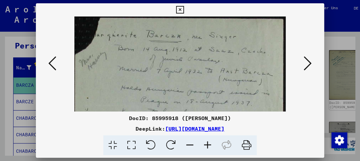
click at [207, 145] on icon at bounding box center [208, 145] width 18 height 20
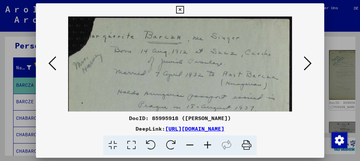
click at [207, 145] on icon at bounding box center [208, 145] width 18 height 20
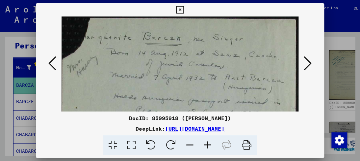
click at [207, 145] on icon at bounding box center [208, 145] width 18 height 20
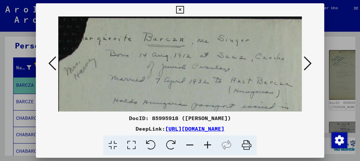
click at [207, 145] on icon at bounding box center [208, 145] width 18 height 20
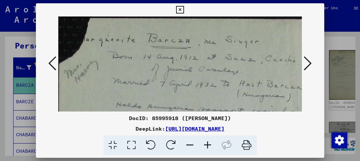
click at [207, 145] on icon at bounding box center [208, 145] width 18 height 20
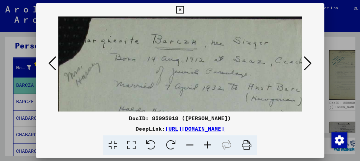
click at [207, 145] on icon at bounding box center [208, 145] width 18 height 20
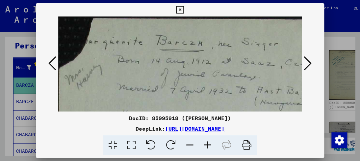
click at [207, 145] on icon at bounding box center [208, 145] width 18 height 20
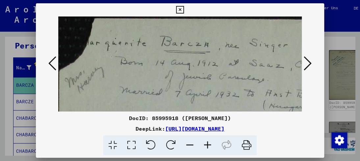
click at [207, 145] on icon at bounding box center [208, 145] width 18 height 20
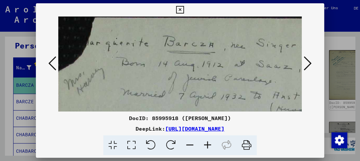
scroll to position [17, 38]
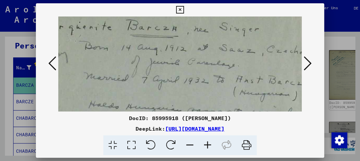
drag, startPoint x: 161, startPoint y: 79, endPoint x: 124, endPoint y: 64, distance: 40.1
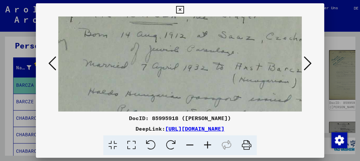
drag, startPoint x: 137, startPoint y: 78, endPoint x: 137, endPoint y: 65, distance: 12.2
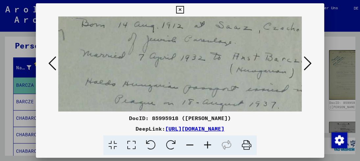
scroll to position [40, 42]
drag, startPoint x: 135, startPoint y: 87, endPoint x: 133, endPoint y: 77, distance: 10.5
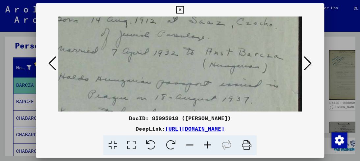
scroll to position [53, 65]
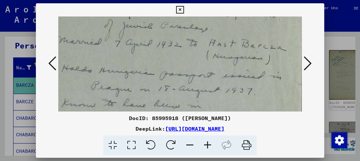
drag, startPoint x: 140, startPoint y: 84, endPoint x: 112, endPoint y: 72, distance: 30.2
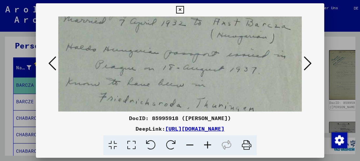
drag, startPoint x: 150, startPoint y: 85, endPoint x: 154, endPoint y: 64, distance: 20.9
click at [154, 64] on img at bounding box center [153, 145] width 312 height 407
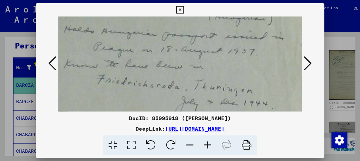
drag, startPoint x: 149, startPoint y: 90, endPoint x: 147, endPoint y: 73, distance: 17.2
click at [147, 72] on img at bounding box center [151, 127] width 312 height 407
drag, startPoint x: 149, startPoint y: 89, endPoint x: 149, endPoint y: 69, distance: 20.1
click at [149, 69] on img at bounding box center [151, 127] width 312 height 407
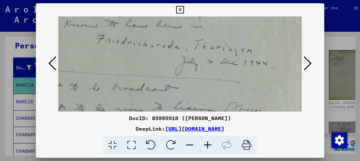
drag, startPoint x: 153, startPoint y: 87, endPoint x: 153, endPoint y: 67, distance: 19.7
click at [153, 67] on img at bounding box center [151, 87] width 312 height 407
drag, startPoint x: 153, startPoint y: 87, endPoint x: 154, endPoint y: 62, distance: 25.7
click at [154, 62] on img at bounding box center [151, 87] width 312 height 407
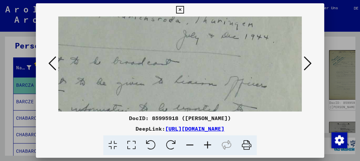
drag, startPoint x: 154, startPoint y: 84, endPoint x: 165, endPoint y: 62, distance: 24.7
click at [164, 63] on img at bounding box center [152, 61] width 312 height 407
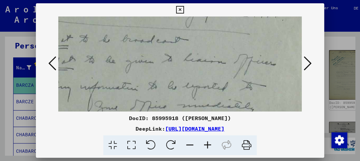
click at [180, 67] on img at bounding box center [162, 39] width 312 height 407
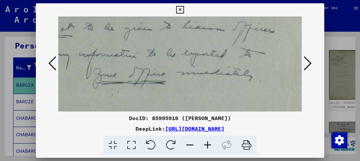
click at [309, 65] on icon at bounding box center [308, 63] width 8 height 16
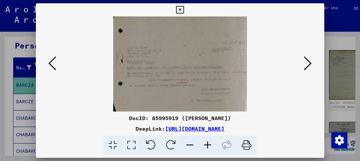
click at [312, 67] on button at bounding box center [308, 63] width 12 height 19
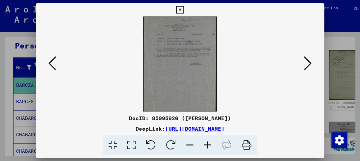
click at [312, 67] on button at bounding box center [308, 63] width 12 height 19
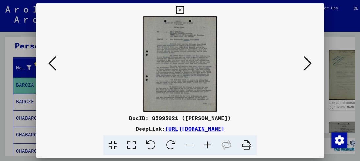
click at [209, 141] on icon at bounding box center [208, 145] width 18 height 20
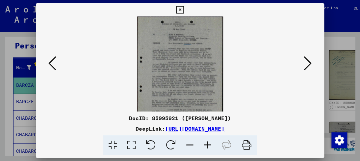
click at [209, 141] on icon at bounding box center [208, 145] width 18 height 20
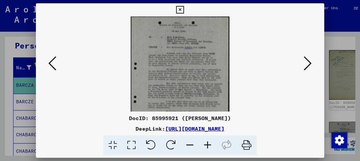
click at [209, 141] on icon at bounding box center [208, 145] width 18 height 20
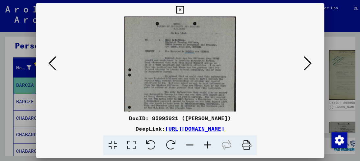
click at [209, 141] on icon at bounding box center [208, 145] width 18 height 20
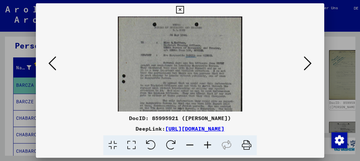
click at [209, 141] on icon at bounding box center [208, 145] width 18 height 20
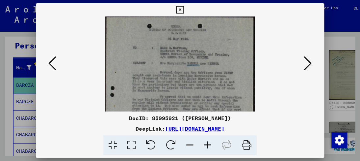
click at [209, 141] on icon at bounding box center [208, 145] width 18 height 20
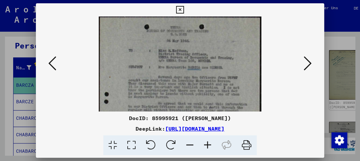
click at [209, 141] on icon at bounding box center [208, 145] width 18 height 20
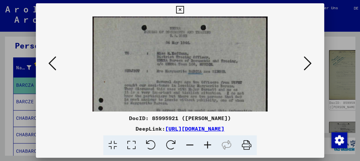
click at [209, 141] on icon at bounding box center [208, 145] width 18 height 20
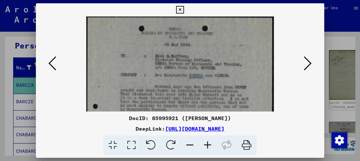
click at [209, 141] on icon at bounding box center [208, 145] width 18 height 20
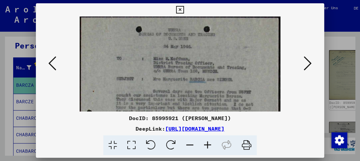
click at [208, 142] on icon at bounding box center [208, 145] width 18 height 20
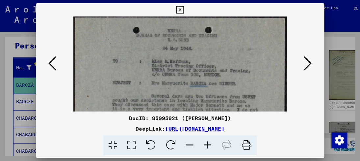
click at [208, 143] on icon at bounding box center [208, 145] width 18 height 20
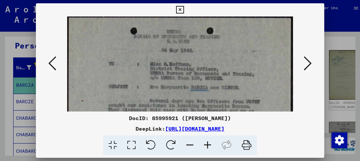
click at [208, 143] on icon at bounding box center [208, 145] width 18 height 20
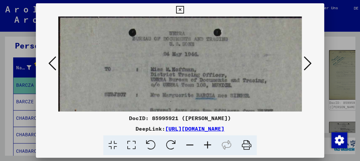
click at [208, 143] on icon at bounding box center [208, 145] width 18 height 20
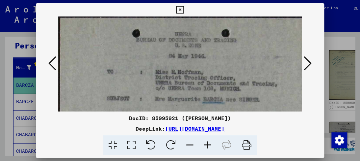
click at [208, 143] on icon at bounding box center [208, 145] width 18 height 20
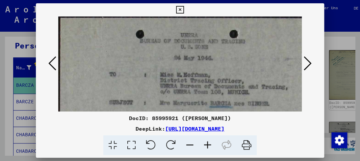
click at [208, 143] on icon at bounding box center [208, 145] width 18 height 20
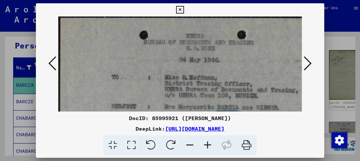
click at [208, 143] on icon at bounding box center [208, 145] width 18 height 20
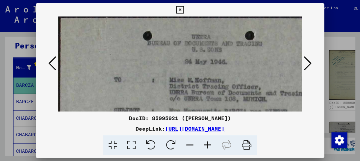
click at [208, 143] on icon at bounding box center [208, 145] width 18 height 20
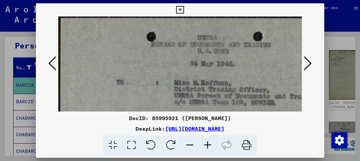
click at [208, 143] on icon at bounding box center [208, 145] width 18 height 20
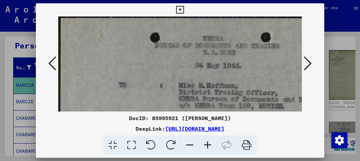
click at [208, 143] on icon at bounding box center [208, 145] width 18 height 20
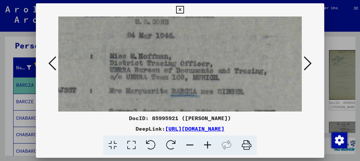
drag, startPoint x: 209, startPoint y: 103, endPoint x: 136, endPoint y: 71, distance: 80.0
drag, startPoint x: 144, startPoint y: 86, endPoint x: 140, endPoint y: 59, distance: 27.3
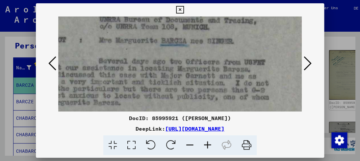
scroll to position [100, 87]
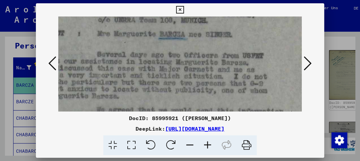
drag, startPoint x: 150, startPoint y: 89, endPoint x: 156, endPoint y: 66, distance: 23.9
click at [156, 66] on img at bounding box center [143, 148] width 341 height 440
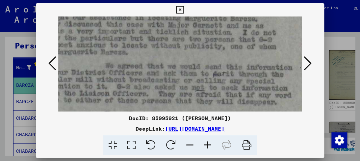
drag, startPoint x: 157, startPoint y: 92, endPoint x: 159, endPoint y: 66, distance: 26.1
click at [159, 66] on img at bounding box center [152, 104] width 341 height 440
drag, startPoint x: 162, startPoint y: 90, endPoint x: 162, endPoint y: 65, distance: 24.4
click at [162, 66] on img at bounding box center [152, 104] width 341 height 440
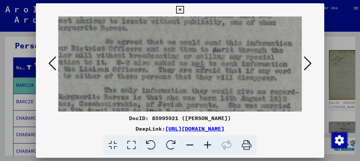
drag, startPoint x: 159, startPoint y: 98, endPoint x: 157, endPoint y: 66, distance: 31.3
click at [157, 69] on img at bounding box center [151, 80] width 341 height 440
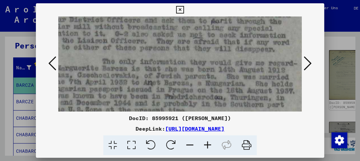
drag, startPoint x: 157, startPoint y: 90, endPoint x: 156, endPoint y: 62, distance: 27.3
click at [156, 63] on img at bounding box center [150, 51] width 341 height 440
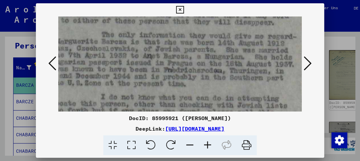
drag, startPoint x: 164, startPoint y: 95, endPoint x: 164, endPoint y: 66, distance: 28.6
click at [163, 67] on img at bounding box center [149, 24] width 341 height 440
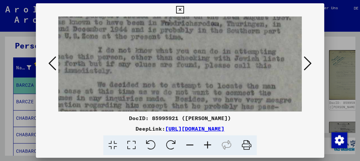
drag, startPoint x: 171, startPoint y: 102, endPoint x: 167, endPoint y: 73, distance: 28.9
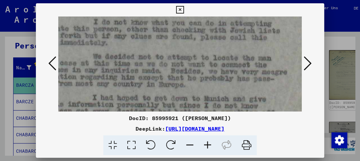
click at [307, 65] on icon at bounding box center [308, 63] width 8 height 16
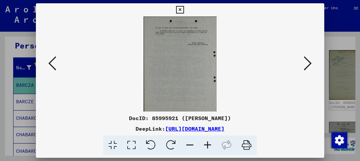
scroll to position [0, 0]
click at [307, 65] on icon at bounding box center [308, 63] width 8 height 16
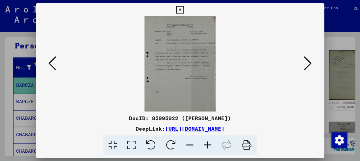
drag, startPoint x: 307, startPoint y: 65, endPoint x: 217, endPoint y: 73, distance: 89.9
click at [236, 93] on div at bounding box center [180, 63] width 288 height 95
click at [195, 65] on img at bounding box center [179, 63] width 71 height 95
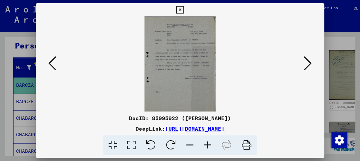
click at [208, 146] on icon at bounding box center [208, 145] width 18 height 20
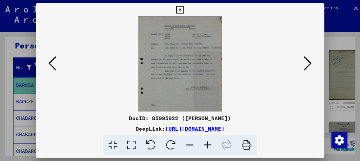
click at [207, 146] on icon at bounding box center [208, 145] width 18 height 20
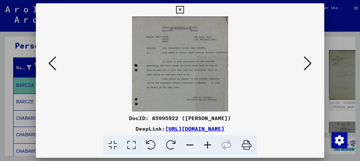
click at [207, 146] on icon at bounding box center [208, 145] width 18 height 20
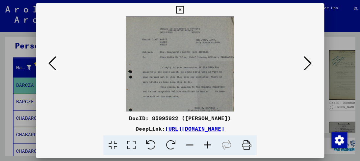
click at [206, 146] on icon at bounding box center [208, 145] width 18 height 20
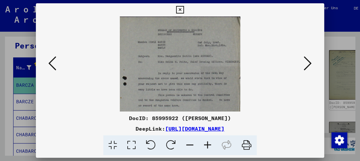
click at [205, 147] on icon at bounding box center [208, 145] width 18 height 20
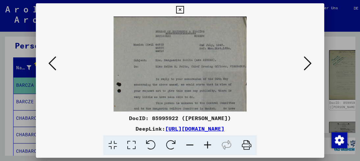
click at [205, 147] on icon at bounding box center [208, 145] width 18 height 20
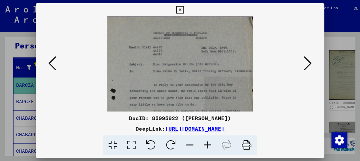
click at [205, 147] on icon at bounding box center [208, 145] width 18 height 20
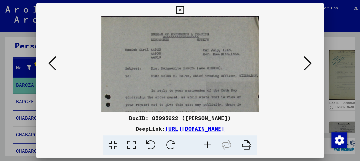
click at [205, 147] on icon at bounding box center [208, 145] width 18 height 20
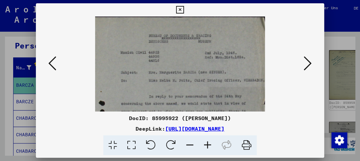
click at [205, 147] on icon at bounding box center [208, 145] width 18 height 20
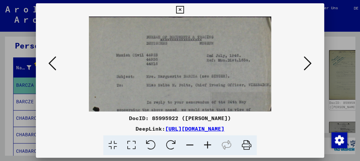
click at [205, 147] on icon at bounding box center [208, 145] width 18 height 20
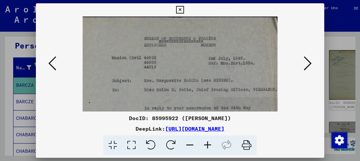
click at [205, 147] on icon at bounding box center [208, 145] width 18 height 20
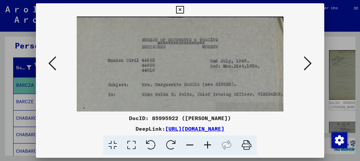
click at [205, 147] on icon at bounding box center [208, 145] width 18 height 20
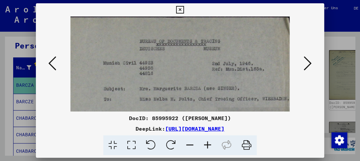
click at [205, 147] on icon at bounding box center [208, 145] width 18 height 20
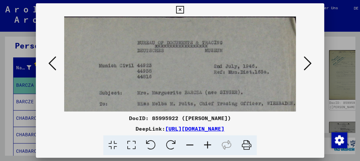
click at [205, 147] on icon at bounding box center [208, 145] width 18 height 20
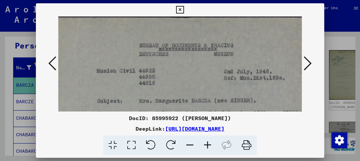
click at [205, 147] on icon at bounding box center [208, 145] width 18 height 20
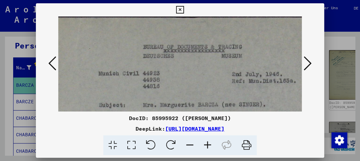
click at [205, 147] on icon at bounding box center [208, 145] width 18 height 20
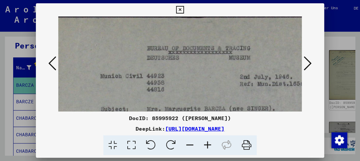
click at [205, 147] on icon at bounding box center [208, 145] width 18 height 20
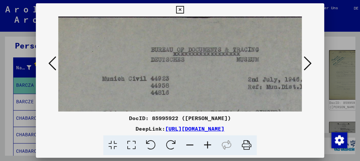
click at [205, 147] on icon at bounding box center [208, 145] width 18 height 20
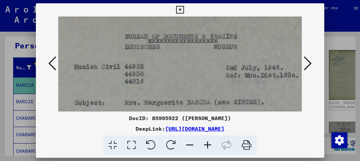
scroll to position [15, 31]
drag, startPoint x: 223, startPoint y: 100, endPoint x: 193, endPoint y: 86, distance: 33.6
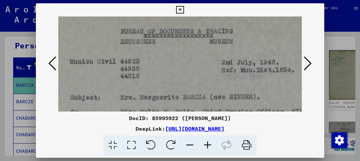
scroll to position [23, 35]
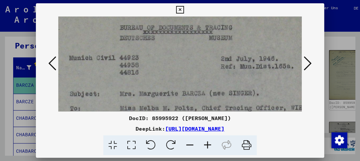
drag, startPoint x: 201, startPoint y: 98, endPoint x: 197, endPoint y: 90, distance: 9.1
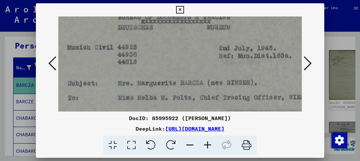
drag, startPoint x: 199, startPoint y: 98, endPoint x: 196, endPoint y: 88, distance: 10.5
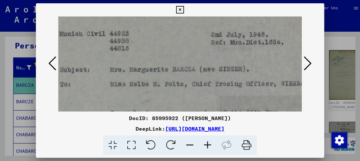
drag, startPoint x: 197, startPoint y: 102, endPoint x: 190, endPoint y: 88, distance: 15.9
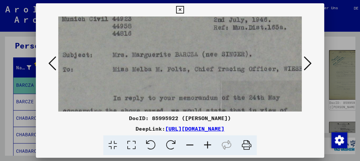
drag, startPoint x: 190, startPoint y: 102, endPoint x: 194, endPoint y: 73, distance: 28.9
click at [194, 79] on img at bounding box center [169, 157] width 306 height 407
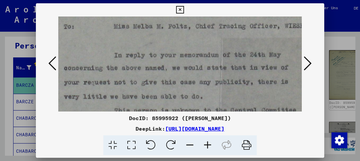
drag, startPoint x: 194, startPoint y: 98, endPoint x: 195, endPoint y: 64, distance: 33.6
click at [195, 64] on img at bounding box center [170, 114] width 306 height 407
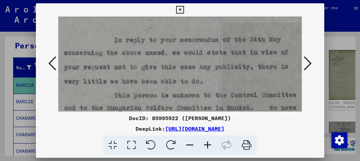
scroll to position [122, 41]
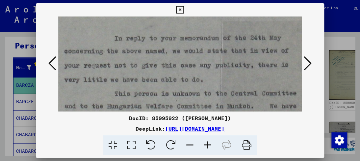
drag, startPoint x: 195, startPoint y: 90, endPoint x: 195, endPoint y: 73, distance: 16.1
click at [195, 73] on img at bounding box center [170, 98] width 306 height 407
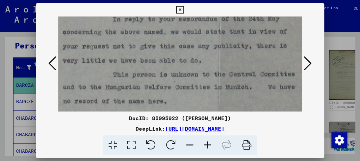
scroll to position [141, 42]
drag, startPoint x: 193, startPoint y: 95, endPoint x: 191, endPoint y: 77, distance: 18.5
click at [191, 77] on img at bounding box center [169, 79] width 306 height 407
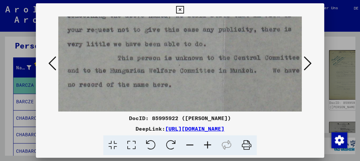
scroll to position [163, 38]
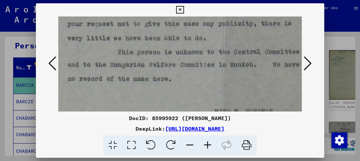
drag, startPoint x: 188, startPoint y: 95, endPoint x: 194, endPoint y: 74, distance: 21.7
click at [194, 74] on img at bounding box center [173, 56] width 306 height 407
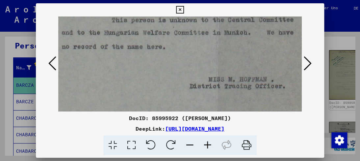
drag, startPoint x: 193, startPoint y: 90, endPoint x: 183, endPoint y: 60, distance: 32.0
click at [183, 60] on img at bounding box center [167, 24] width 306 height 407
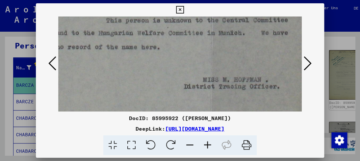
click at [308, 64] on icon at bounding box center [308, 63] width 8 height 16
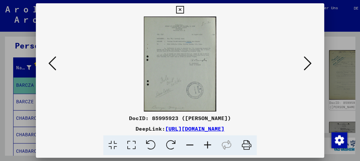
scroll to position [0, 0]
click at [210, 144] on icon at bounding box center [208, 145] width 18 height 20
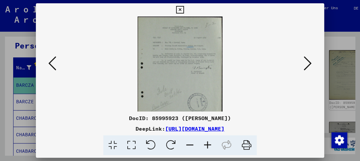
click at [210, 144] on icon at bounding box center [208, 145] width 18 height 20
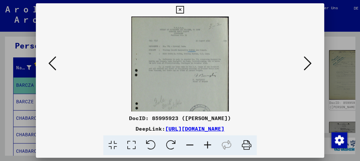
click at [209, 144] on icon at bounding box center [208, 145] width 18 height 20
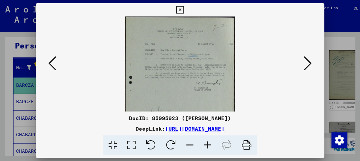
click at [209, 144] on icon at bounding box center [208, 145] width 18 height 20
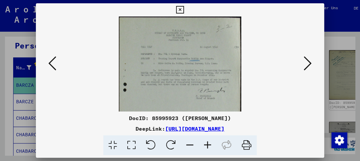
click at [208, 144] on icon at bounding box center [208, 145] width 18 height 20
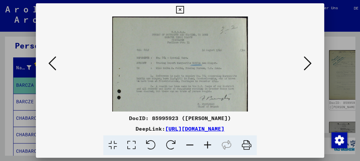
click at [206, 144] on icon at bounding box center [208, 145] width 18 height 20
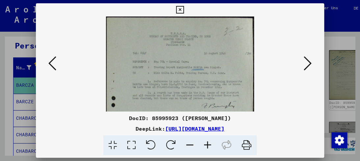
click at [206, 144] on icon at bounding box center [208, 145] width 18 height 20
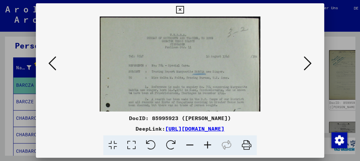
click at [206, 144] on icon at bounding box center [208, 145] width 18 height 20
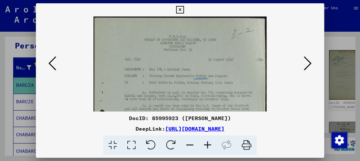
click at [206, 144] on icon at bounding box center [208, 145] width 18 height 20
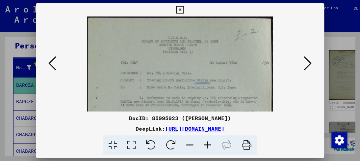
click at [206, 144] on icon at bounding box center [208, 145] width 18 height 20
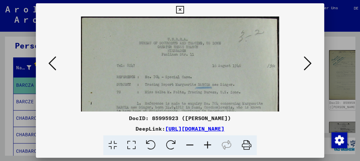
click at [206, 144] on icon at bounding box center [208, 145] width 18 height 20
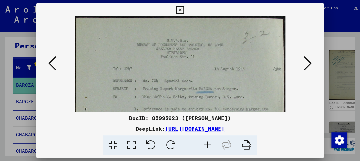
click at [206, 144] on icon at bounding box center [208, 145] width 18 height 20
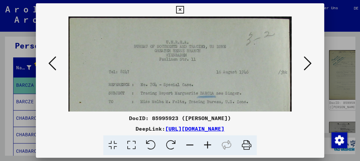
click at [206, 144] on icon at bounding box center [208, 145] width 18 height 20
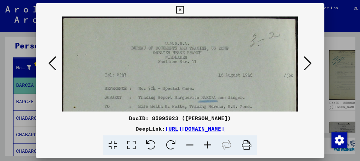
click at [206, 144] on icon at bounding box center [208, 145] width 18 height 20
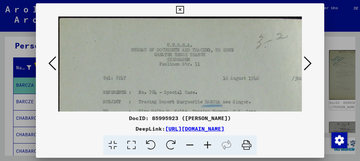
click at [206, 144] on icon at bounding box center [208, 145] width 18 height 20
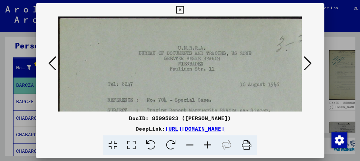
click at [206, 144] on icon at bounding box center [208, 145] width 18 height 20
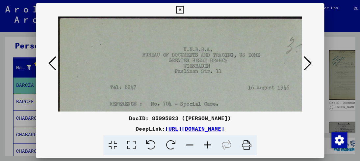
click at [206, 144] on icon at bounding box center [208, 145] width 18 height 20
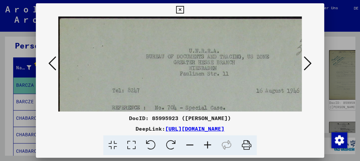
click at [206, 144] on icon at bounding box center [208, 145] width 18 height 20
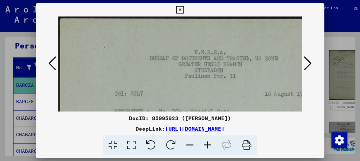
click at [206, 144] on icon at bounding box center [208, 145] width 18 height 20
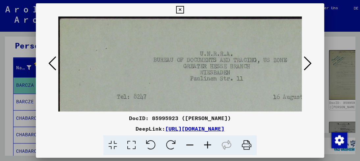
click at [206, 144] on icon at bounding box center [208, 145] width 18 height 20
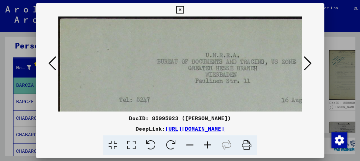
click at [206, 144] on icon at bounding box center [208, 145] width 18 height 20
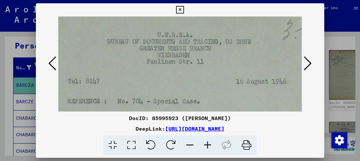
drag, startPoint x: 172, startPoint y: 82, endPoint x: 136, endPoint y: 65, distance: 39.3
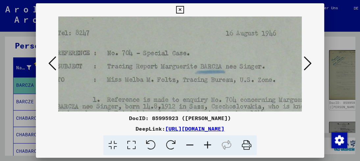
drag, startPoint x: 177, startPoint y: 96, endPoint x: 167, endPoint y: 48, distance: 48.7
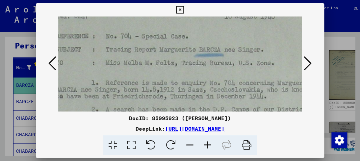
drag, startPoint x: 161, startPoint y: 80, endPoint x: 159, endPoint y: 63, distance: 16.8
click at [159, 63] on img at bounding box center [167, 158] width 349 height 457
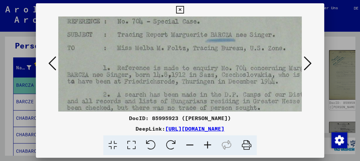
scroll to position [93, 56]
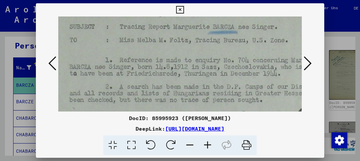
drag, startPoint x: 152, startPoint y: 93, endPoint x: 167, endPoint y: 73, distance: 25.6
click at [167, 73] on img at bounding box center [181, 135] width 349 height 457
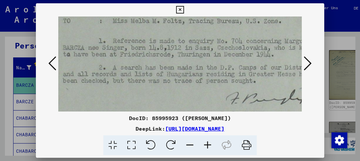
scroll to position [129, 58]
drag, startPoint x: 160, startPoint y: 95, endPoint x: 153, endPoint y: 76, distance: 20.9
click at [153, 76] on img at bounding box center [174, 116] width 349 height 457
click at [310, 63] on icon at bounding box center [308, 63] width 8 height 16
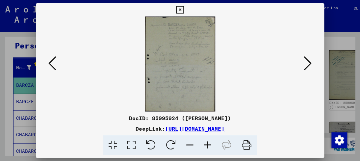
click at [53, 67] on icon at bounding box center [52, 63] width 8 height 16
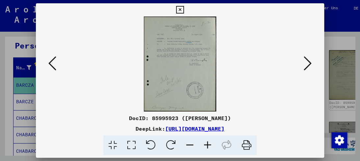
click at [53, 67] on icon at bounding box center [52, 63] width 8 height 16
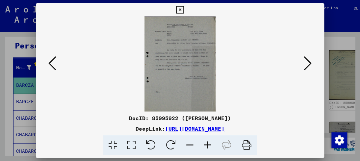
click at [312, 65] on button at bounding box center [308, 63] width 12 height 19
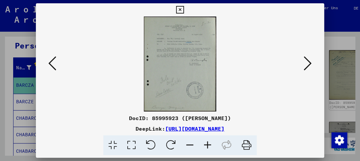
click at [310, 65] on icon at bounding box center [308, 63] width 8 height 16
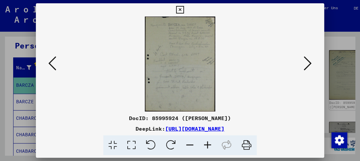
click at [199, 69] on img at bounding box center [180, 63] width 70 height 95
click at [206, 146] on icon at bounding box center [208, 145] width 18 height 20
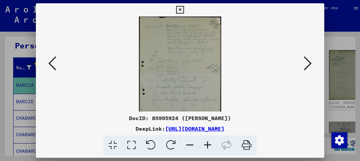
click at [206, 145] on icon at bounding box center [208, 145] width 18 height 20
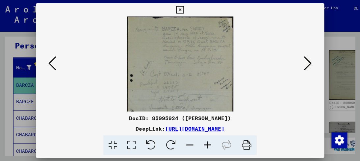
click at [206, 144] on icon at bounding box center [208, 145] width 18 height 20
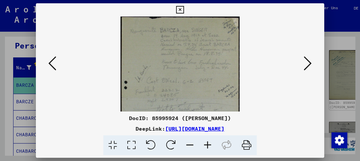
click at [206, 144] on icon at bounding box center [208, 145] width 18 height 20
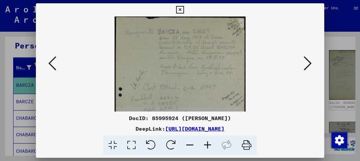
click at [206, 144] on icon at bounding box center [208, 145] width 18 height 20
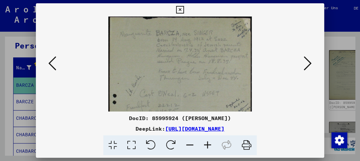
click at [206, 144] on icon at bounding box center [208, 145] width 18 height 20
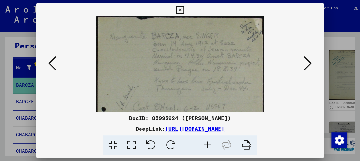
click at [206, 144] on icon at bounding box center [208, 145] width 18 height 20
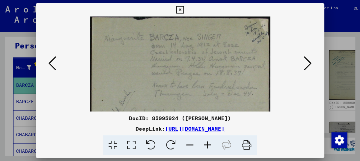
click at [206, 144] on icon at bounding box center [208, 145] width 18 height 20
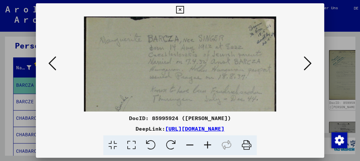
click at [206, 142] on icon at bounding box center [208, 145] width 18 height 20
drag, startPoint x: 206, startPoint y: 142, endPoint x: 212, endPoint y: 140, distance: 6.6
click at [206, 142] on icon at bounding box center [208, 145] width 18 height 20
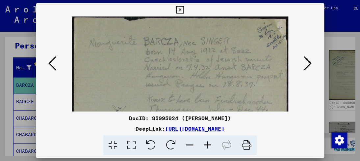
click at [308, 66] on icon at bounding box center [308, 63] width 8 height 16
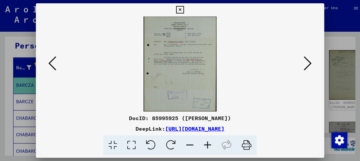
click at [208, 141] on icon at bounding box center [208, 145] width 18 height 20
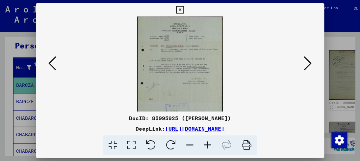
click at [207, 141] on icon at bounding box center [208, 145] width 18 height 20
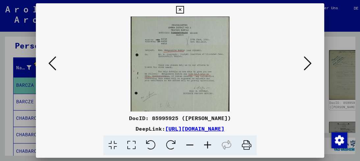
click at [207, 141] on icon at bounding box center [208, 145] width 18 height 20
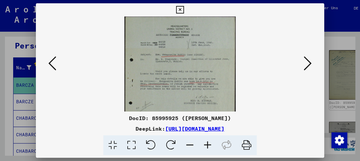
click at [207, 141] on icon at bounding box center [208, 145] width 18 height 20
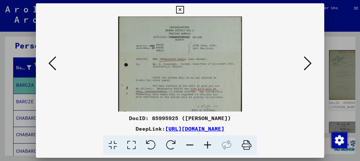
click at [208, 139] on icon at bounding box center [208, 145] width 18 height 20
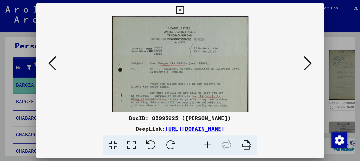
click at [208, 139] on icon at bounding box center [208, 145] width 18 height 20
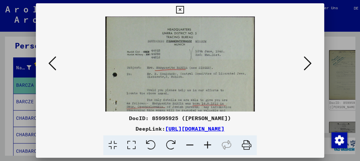
click at [208, 139] on icon at bounding box center [208, 145] width 18 height 20
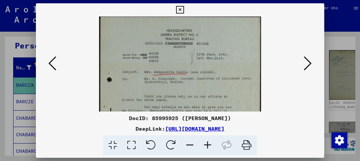
click at [208, 139] on icon at bounding box center [208, 145] width 18 height 20
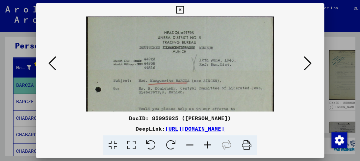
click at [208, 139] on icon at bounding box center [208, 145] width 18 height 20
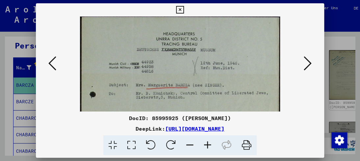
click at [208, 139] on icon at bounding box center [208, 145] width 18 height 20
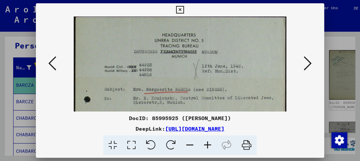
click at [208, 139] on icon at bounding box center [208, 145] width 18 height 20
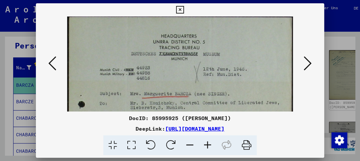
click at [208, 139] on icon at bounding box center [208, 145] width 18 height 20
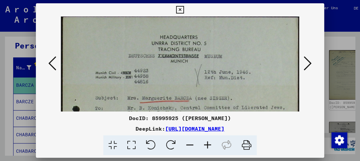
click at [208, 139] on icon at bounding box center [208, 145] width 18 height 20
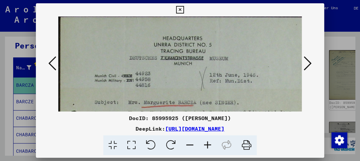
click at [208, 139] on icon at bounding box center [208, 145] width 18 height 20
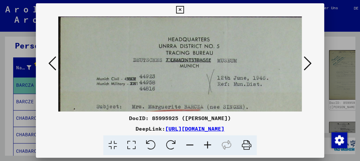
click at [208, 139] on icon at bounding box center [208, 145] width 18 height 20
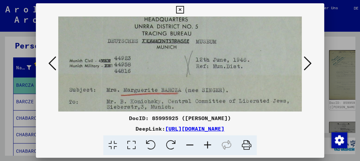
drag, startPoint x: 170, startPoint y: 73, endPoint x: 147, endPoint y: 57, distance: 27.4
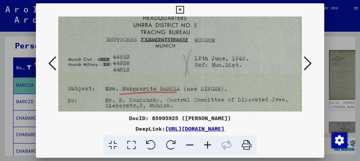
drag, startPoint x: 134, startPoint y: 62, endPoint x: 132, endPoint y: 58, distance: 4.9
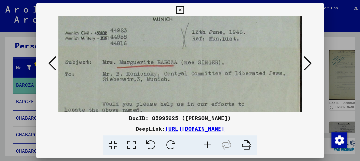
drag, startPoint x: 138, startPoint y: 92, endPoint x: 124, endPoint y: 71, distance: 25.5
click at [127, 64] on img at bounding box center [163, 147] width 276 height 358
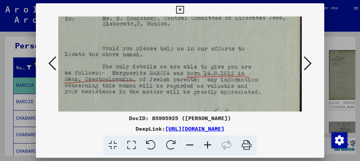
drag, startPoint x: 124, startPoint y: 91, endPoint x: 123, endPoint y: 64, distance: 26.3
click at [123, 64] on img at bounding box center [163, 91] width 276 height 358
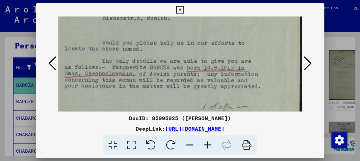
scroll to position [110, 33]
drag, startPoint x: 123, startPoint y: 94, endPoint x: 122, endPoint y: 88, distance: 5.7
click at [122, 88] on img at bounding box center [163, 86] width 276 height 358
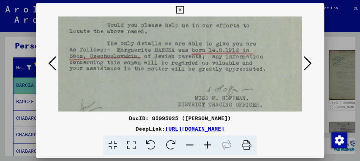
drag, startPoint x: 131, startPoint y: 93, endPoint x: 138, endPoint y: 65, distance: 29.5
click at [138, 69] on img at bounding box center [168, 68] width 276 height 358
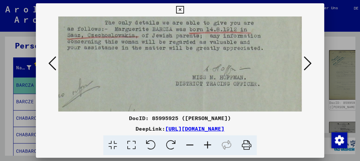
scroll to position [149, 30]
drag, startPoint x: 155, startPoint y: 96, endPoint x: 153, endPoint y: 83, distance: 13.7
click at [153, 83] on img at bounding box center [166, 47] width 276 height 358
click at [304, 65] on icon at bounding box center [308, 63] width 8 height 16
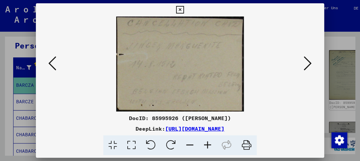
scroll to position [0, 0]
click at [304, 65] on icon at bounding box center [308, 63] width 8 height 16
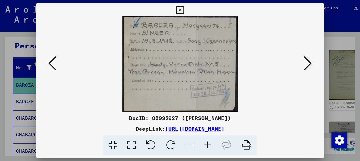
click at [207, 144] on icon at bounding box center [208, 145] width 18 height 20
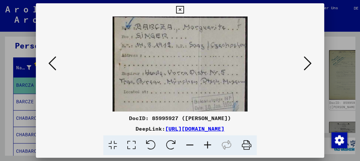
click at [207, 144] on icon at bounding box center [208, 145] width 18 height 20
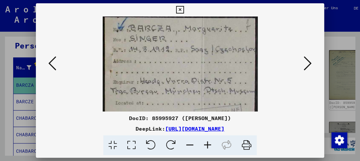
click at [207, 144] on icon at bounding box center [208, 145] width 18 height 20
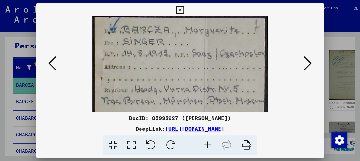
click at [207, 144] on icon at bounding box center [208, 145] width 18 height 20
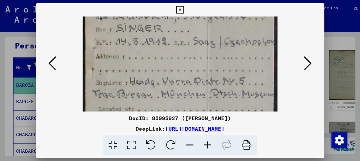
scroll to position [22, 0]
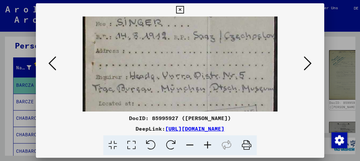
drag, startPoint x: 191, startPoint y: 101, endPoint x: 154, endPoint y: 80, distance: 42.6
click at [154, 80] on img at bounding box center [180, 75] width 195 height 161
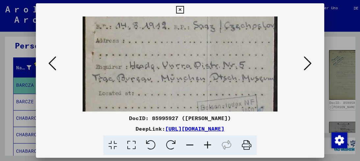
scroll to position [33, 0]
drag, startPoint x: 156, startPoint y: 103, endPoint x: 153, endPoint y: 92, distance: 11.3
click at [153, 92] on img at bounding box center [180, 64] width 195 height 161
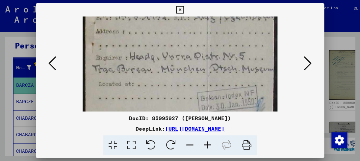
drag, startPoint x: 152, startPoint y: 100, endPoint x: 145, endPoint y: 92, distance: 10.3
click at [145, 92] on img at bounding box center [180, 55] width 195 height 161
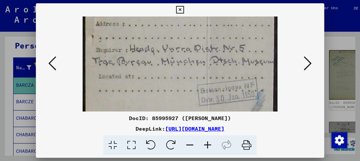
scroll to position [66, 0]
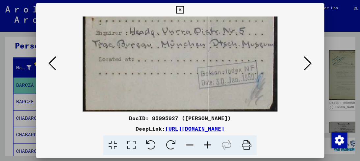
drag, startPoint x: 153, startPoint y: 100, endPoint x: 141, endPoint y: 70, distance: 32.3
click at [141, 70] on img at bounding box center [180, 31] width 195 height 161
drag, startPoint x: 145, startPoint y: 89, endPoint x: 145, endPoint y: 84, distance: 5.3
click at [145, 84] on img at bounding box center [180, 31] width 195 height 161
click at [309, 63] on icon at bounding box center [308, 63] width 8 height 16
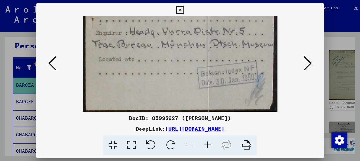
scroll to position [0, 0]
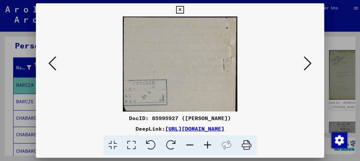
click at [309, 63] on icon at bounding box center [308, 63] width 8 height 16
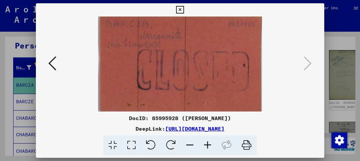
click at [5, 106] on div at bounding box center [180, 80] width 360 height 161
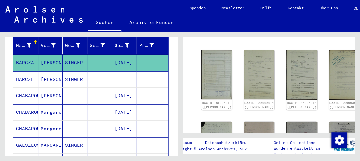
scroll to position [99, 0]
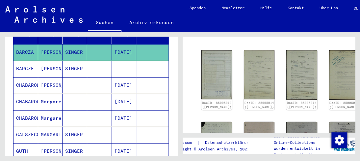
click at [53, 77] on mat-cell "[PERSON_NAME]" at bounding box center [50, 85] width 25 height 16
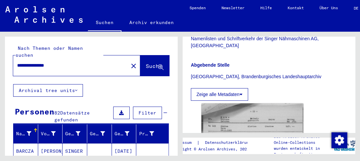
drag, startPoint x: 67, startPoint y: 59, endPoint x: 0, endPoint y: 59, distance: 66.8
click at [0, 59] on div "**********" at bounding box center [90, 93] width 180 height 123
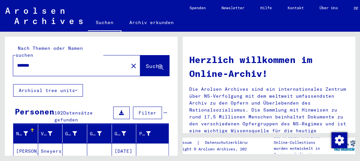
click at [50, 62] on input "*******" at bounding box center [68, 65] width 103 height 7
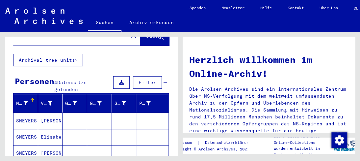
scroll to position [66, 0]
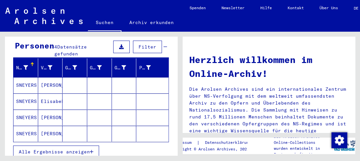
click at [51, 77] on mat-cell "[PERSON_NAME]" at bounding box center [50, 85] width 25 height 16
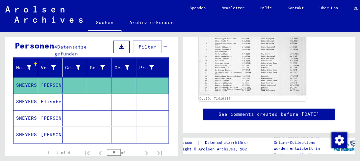
scroll to position [230, 0]
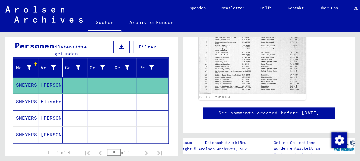
click at [241, 62] on img at bounding box center [252, 55] width 107 height 76
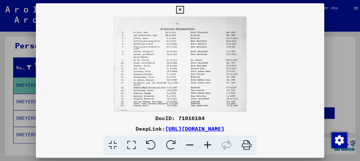
click at [209, 147] on icon at bounding box center [208, 145] width 18 height 20
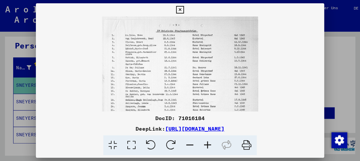
click at [209, 147] on icon at bounding box center [208, 145] width 18 height 20
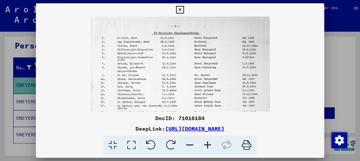
click at [209, 147] on icon at bounding box center [208, 145] width 18 height 20
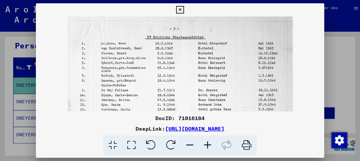
click at [209, 147] on icon at bounding box center [208, 145] width 18 height 20
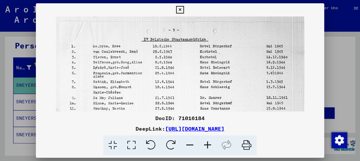
click at [209, 147] on icon at bounding box center [208, 145] width 18 height 20
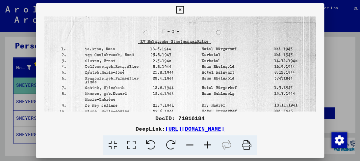
click at [209, 147] on icon at bounding box center [208, 145] width 18 height 20
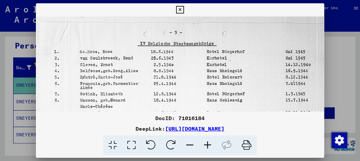
click at [209, 147] on icon at bounding box center [208, 145] width 18 height 20
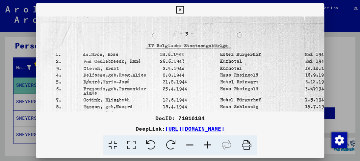
click at [209, 147] on icon at bounding box center [208, 145] width 18 height 20
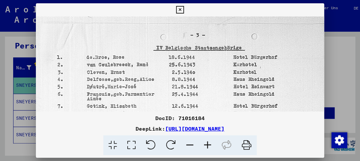
click at [209, 147] on icon at bounding box center [208, 145] width 18 height 20
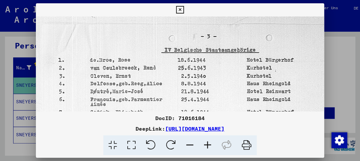
click at [209, 146] on icon at bounding box center [208, 145] width 18 height 20
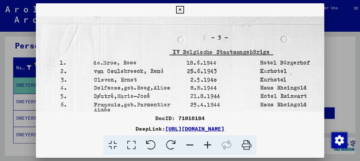
click at [209, 146] on icon at bounding box center [208, 145] width 18 height 20
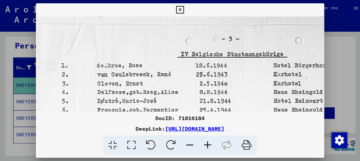
click at [209, 146] on icon at bounding box center [208, 145] width 18 height 20
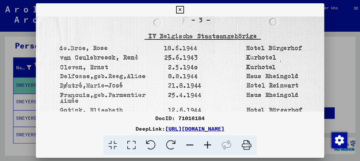
scroll to position [22, 42]
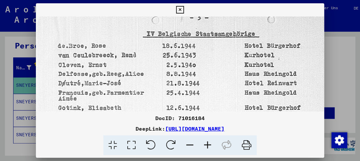
drag, startPoint x: 181, startPoint y: 90, endPoint x: 154, endPoint y: 76, distance: 29.9
click at [154, 76] on img at bounding box center [209, 148] width 433 height 309
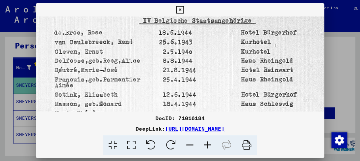
scroll to position [41, 46]
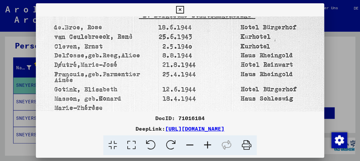
drag, startPoint x: 150, startPoint y: 94, endPoint x: 146, endPoint y: 76, distance: 18.6
click at [146, 76] on img at bounding box center [205, 130] width 433 height 309
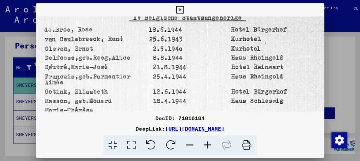
click at [137, 103] on img at bounding box center [196, 132] width 433 height 309
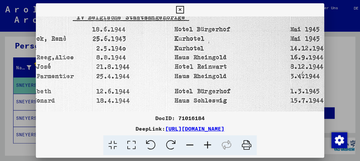
drag, startPoint x: 256, startPoint y: 76, endPoint x: 197, endPoint y: 77, distance: 59.2
click at [197, 77] on img at bounding box center [139, 132] width 433 height 309
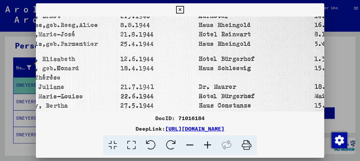
drag, startPoint x: 211, startPoint y: 100, endPoint x: 233, endPoint y: 73, distance: 34.3
click at [233, 73] on img at bounding box center [163, 99] width 433 height 309
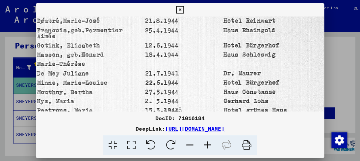
drag, startPoint x: 201, startPoint y: 85, endPoint x: 223, endPoint y: 73, distance: 24.3
click at [223, 73] on img at bounding box center [188, 86] width 433 height 309
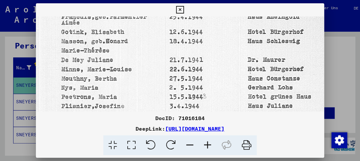
scroll to position [102, 39]
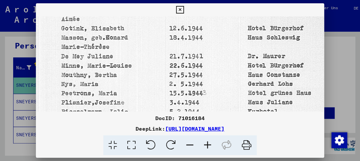
drag, startPoint x: 150, startPoint y: 89, endPoint x: 175, endPoint y: 72, distance: 30.1
click at [175, 72] on img at bounding box center [212, 69] width 433 height 309
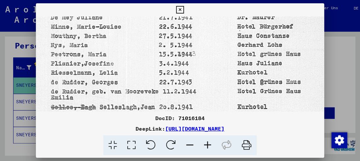
drag, startPoint x: 168, startPoint y: 102, endPoint x: 157, endPoint y: 63, distance: 39.9
click at [157, 63] on img at bounding box center [202, 30] width 433 height 309
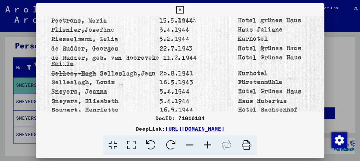
scroll to position [176, 49]
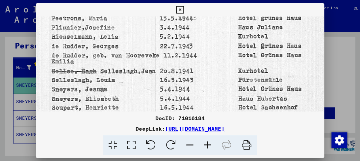
drag, startPoint x: 161, startPoint y: 101, endPoint x: 162, endPoint y: 66, distance: 35.2
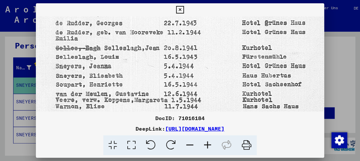
scroll to position [201, 45]
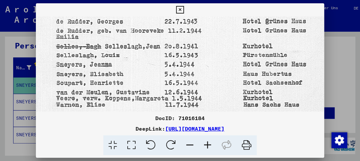
drag, startPoint x: 162, startPoint y: 96, endPoint x: 131, endPoint y: 72, distance: 38.7
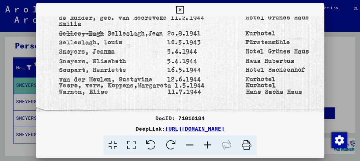
drag, startPoint x: 115, startPoint y: 108, endPoint x: 118, endPoint y: 75, distance: 33.4
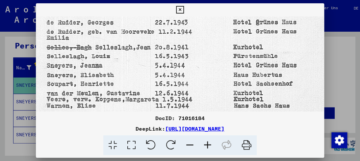
scroll to position [200, 55]
drag, startPoint x: 142, startPoint y: 67, endPoint x: 129, endPoint y: 78, distance: 16.1
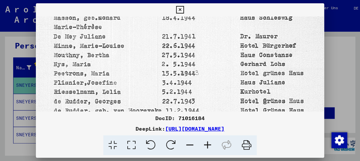
drag, startPoint x: 191, startPoint y: 98, endPoint x: 200, endPoint y: 166, distance: 68.1
click at [200, 160] on html "**********" at bounding box center [180, 80] width 360 height 161
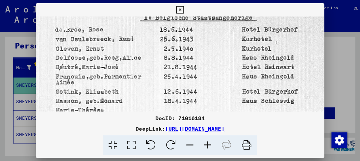
drag, startPoint x: 170, startPoint y: 72, endPoint x: 172, endPoint y: 156, distance: 84.3
click at [172, 156] on mat-dialog-container "DocID: 71016184 DeepLink: [URL][DOMAIN_NAME]" at bounding box center [180, 80] width 288 height 154
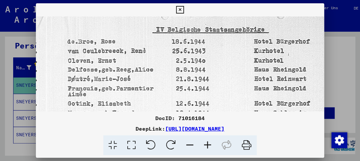
scroll to position [26, 33]
drag, startPoint x: 166, startPoint y: 62, endPoint x: 204, endPoint y: 82, distance: 43.3
click at [204, 82] on img at bounding box center [219, 144] width 433 height 309
click at [187, 11] on div "DocID: 71016184 DeepLink: [URL][DOMAIN_NAME]" at bounding box center [180, 79] width 288 height 152
click at [183, 10] on icon at bounding box center [180, 10] width 8 height 8
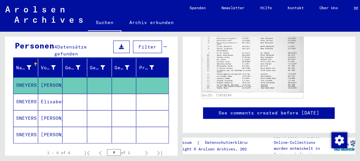
click at [54, 93] on mat-cell "Elisabeht" at bounding box center [50, 101] width 25 height 16
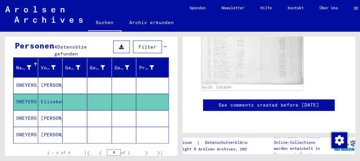
scroll to position [197, 0]
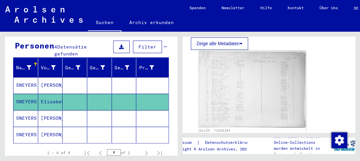
click at [248, 87] on img at bounding box center [252, 88] width 107 height 77
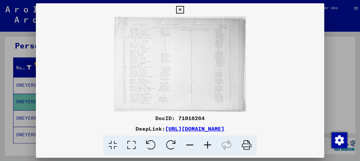
click at [207, 145] on icon at bounding box center [208, 145] width 18 height 20
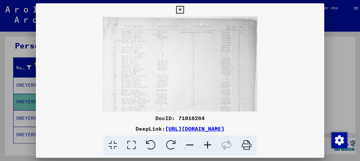
click at [207, 145] on icon at bounding box center [208, 145] width 18 height 20
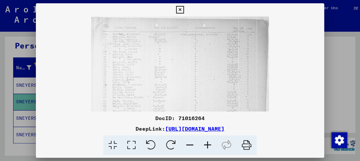
click at [207, 145] on icon at bounding box center [208, 145] width 18 height 20
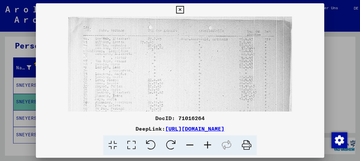
click at [207, 145] on icon at bounding box center [208, 145] width 18 height 20
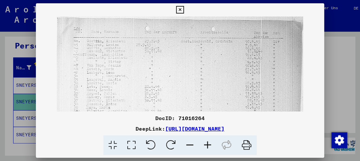
click at [206, 145] on icon at bounding box center [208, 145] width 18 height 20
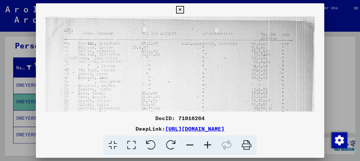
click at [206, 145] on icon at bounding box center [208, 145] width 18 height 20
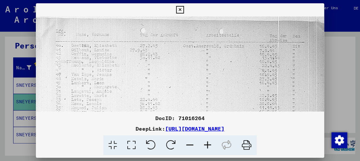
click at [206, 145] on icon at bounding box center [208, 145] width 18 height 20
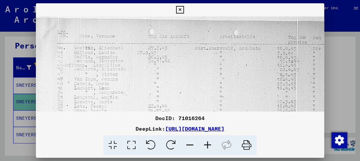
click at [206, 145] on icon at bounding box center [208, 145] width 18 height 20
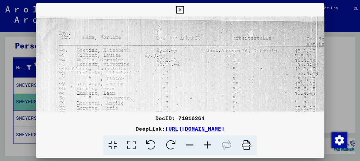
click at [178, 11] on icon at bounding box center [180, 10] width 8 height 8
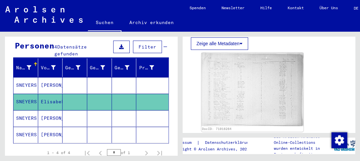
click at [33, 110] on mat-cell "SNEYERS" at bounding box center [25, 118] width 25 height 16
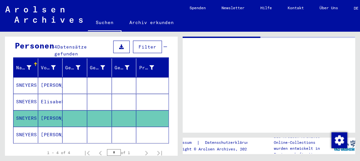
click at [33, 110] on mat-cell "SNEYERS" at bounding box center [25, 118] width 25 height 16
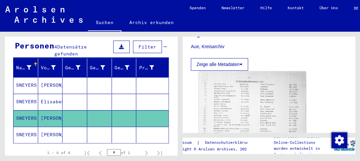
scroll to position [197, 0]
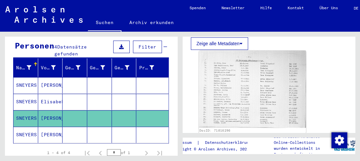
click at [244, 107] on img at bounding box center [252, 88] width 107 height 77
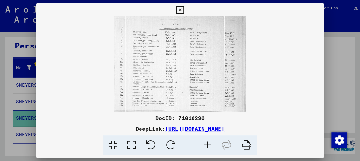
click at [207, 147] on icon at bounding box center [208, 145] width 18 height 20
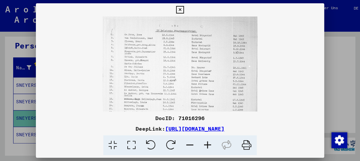
click at [206, 147] on icon at bounding box center [208, 145] width 18 height 20
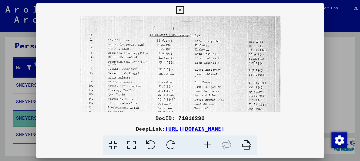
click at [206, 147] on icon at bounding box center [208, 145] width 18 height 20
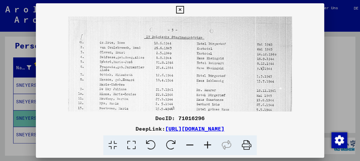
click at [206, 147] on icon at bounding box center [208, 145] width 18 height 20
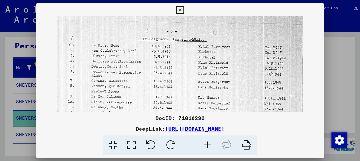
click at [206, 147] on icon at bounding box center [208, 145] width 18 height 20
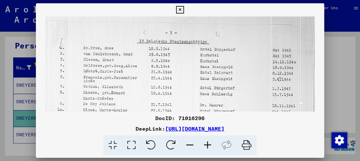
click at [206, 147] on icon at bounding box center [208, 145] width 18 height 20
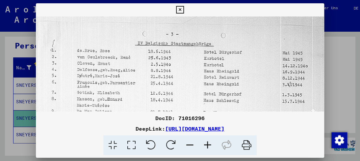
click at [206, 147] on icon at bounding box center [208, 145] width 18 height 20
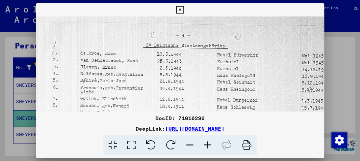
click at [206, 147] on icon at bounding box center [208, 145] width 18 height 20
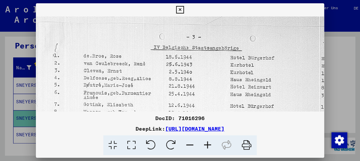
drag, startPoint x: 192, startPoint y: 112, endPoint x: 174, endPoint y: 80, distance: 36.5
click at [174, 80] on div "DocID: 71016296 DeepLink: [URL][DOMAIN_NAME]" at bounding box center [180, 79] width 288 height 152
click at [23, 139] on div at bounding box center [180, 80] width 360 height 161
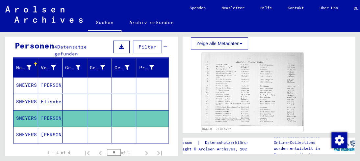
click at [36, 128] on icon at bounding box center [27, 134] width 16 height 26
click at [53, 128] on mat-cell "[PERSON_NAME]" at bounding box center [50, 134] width 25 height 16
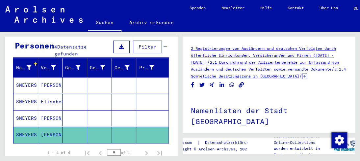
click at [53, 128] on mat-cell "[PERSON_NAME]" at bounding box center [50, 134] width 25 height 16
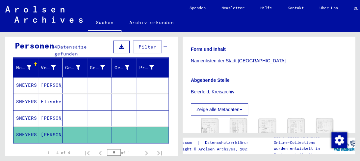
scroll to position [197, 0]
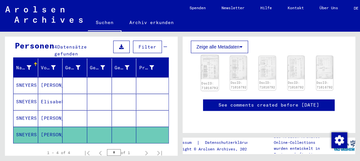
click at [205, 65] on img at bounding box center [210, 67] width 18 height 24
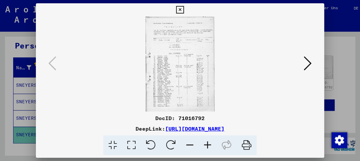
click at [212, 144] on icon at bounding box center [208, 145] width 18 height 20
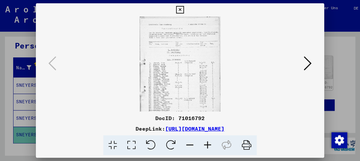
click at [212, 144] on icon at bounding box center [208, 145] width 18 height 20
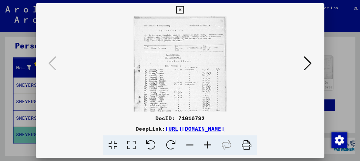
click at [212, 144] on icon at bounding box center [208, 145] width 18 height 20
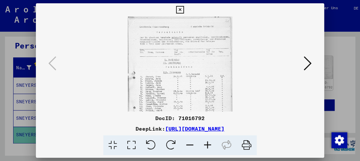
click at [212, 144] on icon at bounding box center [208, 145] width 18 height 20
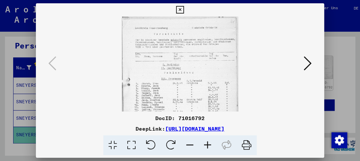
click at [212, 144] on icon at bounding box center [208, 145] width 18 height 20
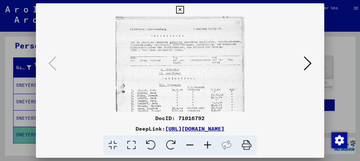
click at [212, 144] on icon at bounding box center [208, 145] width 18 height 20
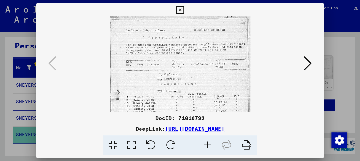
click at [212, 144] on icon at bounding box center [208, 145] width 18 height 20
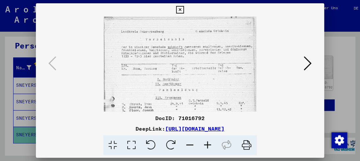
click at [212, 144] on icon at bounding box center [208, 145] width 18 height 20
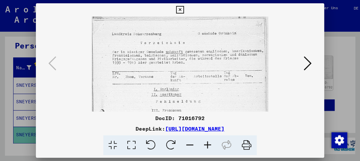
click at [212, 144] on icon at bounding box center [208, 145] width 18 height 20
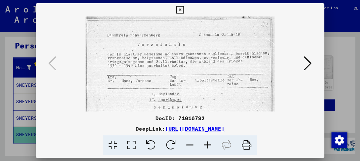
click at [212, 144] on icon at bounding box center [208, 145] width 18 height 20
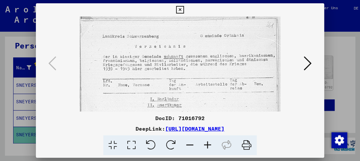
click at [212, 144] on icon at bounding box center [208, 145] width 18 height 20
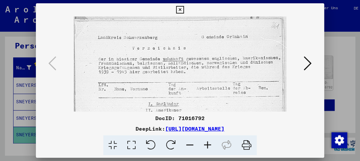
click at [212, 144] on icon at bounding box center [208, 145] width 18 height 20
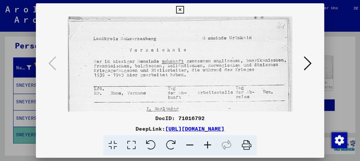
click at [212, 144] on icon at bounding box center [208, 145] width 18 height 20
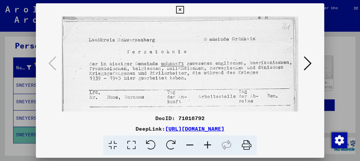
click at [212, 144] on icon at bounding box center [208, 145] width 18 height 20
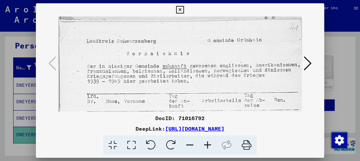
click at [212, 144] on icon at bounding box center [208, 145] width 18 height 20
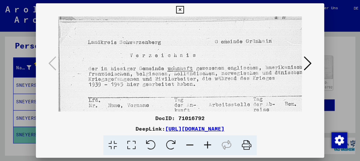
click at [211, 144] on icon at bounding box center [208, 145] width 18 height 20
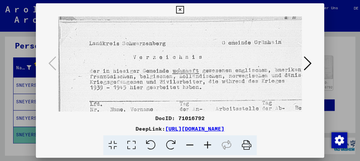
click at [211, 144] on icon at bounding box center [208, 145] width 18 height 20
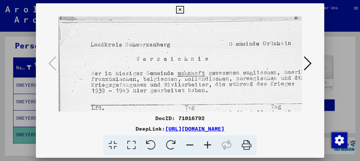
click at [211, 144] on icon at bounding box center [208, 145] width 18 height 20
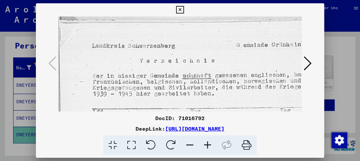
click at [211, 144] on icon at bounding box center [208, 145] width 18 height 20
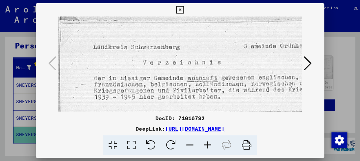
click at [211, 144] on icon at bounding box center [208, 145] width 18 height 20
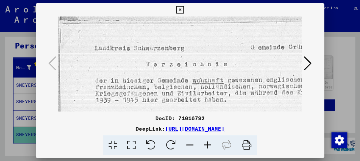
scroll to position [28, 26]
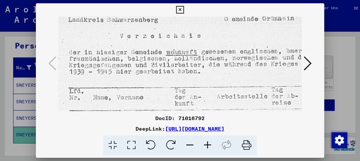
drag, startPoint x: 187, startPoint y: 96, endPoint x: 161, endPoint y: 68, distance: 38.4
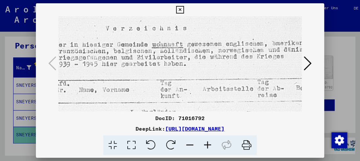
scroll to position [39, 40]
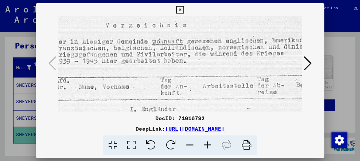
drag, startPoint x: 197, startPoint y: 67, endPoint x: 183, endPoint y: 56, distance: 18.0
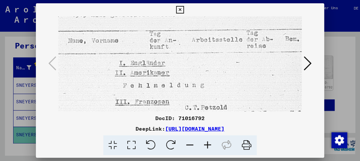
drag, startPoint x: 179, startPoint y: 77, endPoint x: 169, endPoint y: 31, distance: 47.3
click at [169, 31] on img at bounding box center [167, 152] width 320 height 440
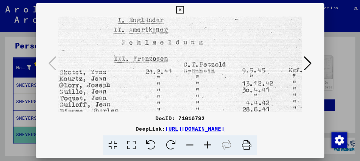
drag, startPoint x: 160, startPoint y: 84, endPoint x: 159, endPoint y: 41, distance: 42.8
click at [159, 41] on img at bounding box center [166, 109] width 320 height 440
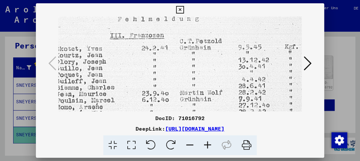
scroll to position [151, 57]
drag, startPoint x: 151, startPoint y: 83, endPoint x: 147, endPoint y: 60, distance: 23.4
click at [147, 60] on img at bounding box center [162, 85] width 320 height 440
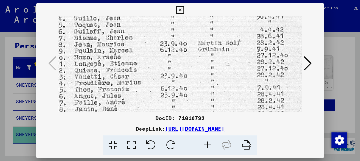
drag, startPoint x: 150, startPoint y: 89, endPoint x: 168, endPoint y: 39, distance: 53.0
click at [168, 39] on img at bounding box center [180, 36] width 320 height 440
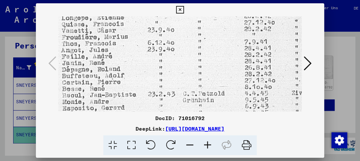
drag, startPoint x: 157, startPoint y: 81, endPoint x: 144, endPoint y: 35, distance: 47.7
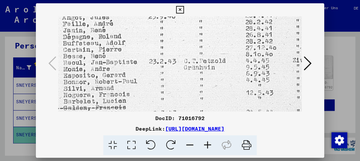
drag, startPoint x: 130, startPoint y: 81, endPoint x: 131, endPoint y: 48, distance: 32.3
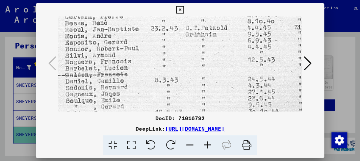
drag, startPoint x: 130, startPoint y: 75, endPoint x: 132, endPoint y: 42, distance: 32.7
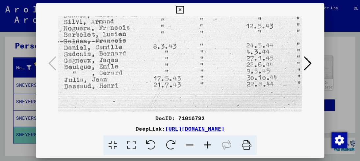
drag, startPoint x: 137, startPoint y: 76, endPoint x: 135, endPoint y: 39, distance: 37.6
drag, startPoint x: 128, startPoint y: 76, endPoint x: 126, endPoint y: 42, distance: 33.3
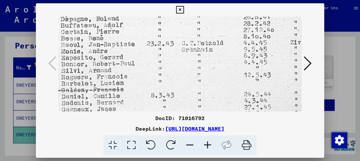
drag, startPoint x: 126, startPoint y: 79, endPoint x: 124, endPoint y: 96, distance: 17.2
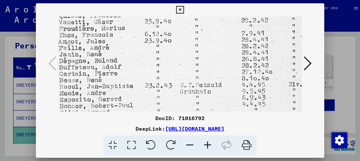
drag, startPoint x: 129, startPoint y: 66, endPoint x: 127, endPoint y: 83, distance: 16.3
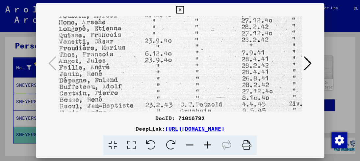
drag, startPoint x: 131, startPoint y: 63, endPoint x: 130, endPoint y: 68, distance: 5.4
click at [130, 68] on img at bounding box center [164, 1] width 320 height 440
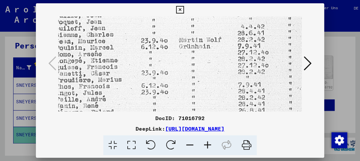
drag, startPoint x: 124, startPoint y: 48, endPoint x: 121, endPoint y: 65, distance: 17.0
click at [121, 65] on img at bounding box center [161, 33] width 320 height 440
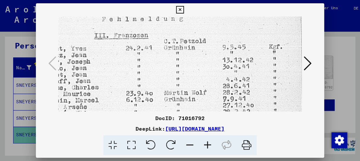
scroll to position [146, 72]
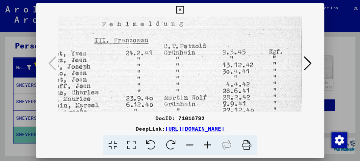
drag, startPoint x: 127, startPoint y: 32, endPoint x: 113, endPoint y: 90, distance: 60.0
click at [113, 90] on img at bounding box center [146, 90] width 320 height 440
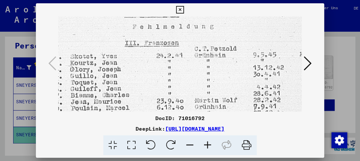
scroll to position [141, 41]
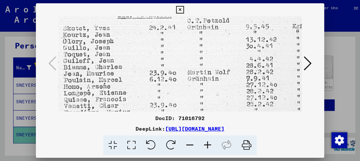
drag, startPoint x: 152, startPoint y: 61, endPoint x: 178, endPoint y: 38, distance: 34.7
click at [178, 38] on img at bounding box center [169, 65] width 320 height 440
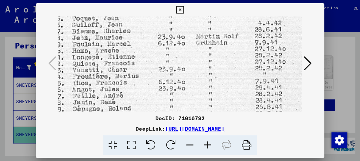
drag, startPoint x: 149, startPoint y: 73, endPoint x: 159, endPoint y: 37, distance: 36.9
click at [159, 37] on img at bounding box center [178, 29] width 320 height 440
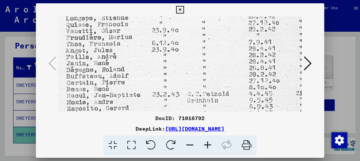
drag, startPoint x: 143, startPoint y: 89, endPoint x: 136, endPoint y: 52, distance: 37.8
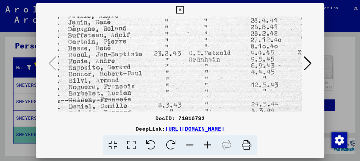
drag, startPoint x: 138, startPoint y: 84, endPoint x: 141, endPoint y: 44, distance: 39.9
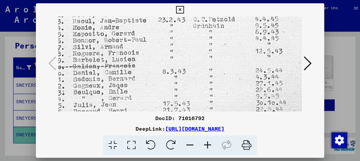
drag, startPoint x: 144, startPoint y: 84, endPoint x: 149, endPoint y: 51, distance: 32.7
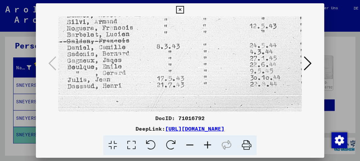
scroll to position [346, 48]
drag, startPoint x: 152, startPoint y: 83, endPoint x: 145, endPoint y: 51, distance: 32.6
click at [308, 64] on icon at bounding box center [308, 63] width 8 height 16
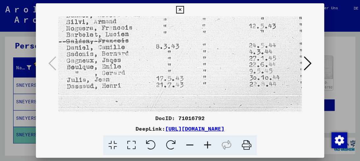
scroll to position [0, 0]
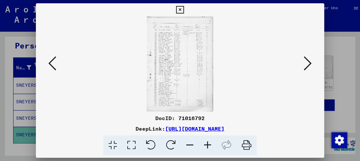
click at [197, 70] on img at bounding box center [180, 63] width 66 height 95
click at [206, 143] on icon at bounding box center [208, 145] width 18 height 20
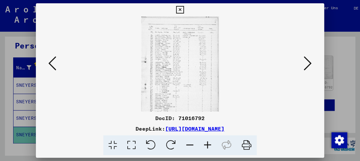
click at [206, 143] on icon at bounding box center [208, 145] width 18 height 20
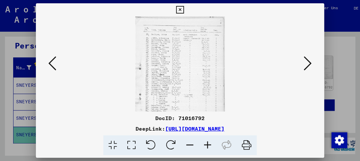
click at [206, 143] on icon at bounding box center [208, 145] width 18 height 20
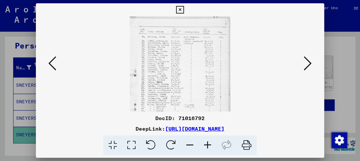
click at [206, 144] on icon at bounding box center [208, 145] width 18 height 20
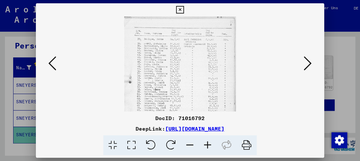
click at [205, 144] on icon at bounding box center [208, 145] width 18 height 20
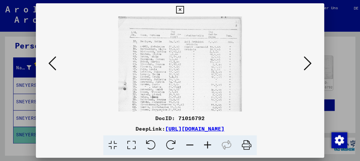
click at [205, 144] on icon at bounding box center [208, 145] width 18 height 20
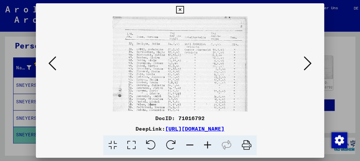
click at [205, 144] on icon at bounding box center [208, 145] width 18 height 20
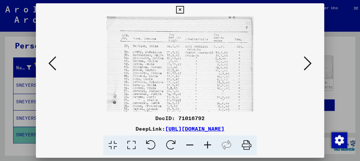
click at [205, 144] on icon at bounding box center [208, 145] width 18 height 20
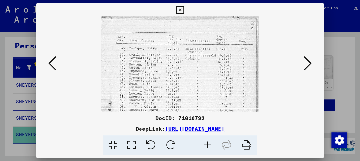
click at [205, 144] on icon at bounding box center [208, 145] width 18 height 20
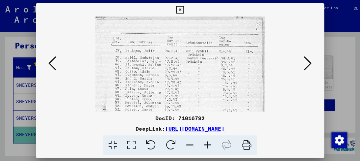
click at [204, 144] on icon at bounding box center [208, 145] width 18 height 20
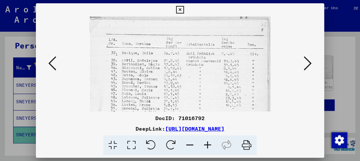
click at [204, 144] on icon at bounding box center [208, 145] width 18 height 20
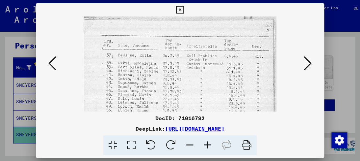
click at [204, 144] on icon at bounding box center [208, 145] width 18 height 20
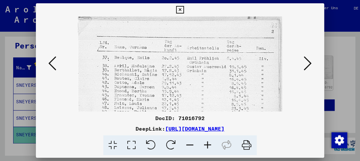
click at [204, 144] on icon at bounding box center [208, 145] width 18 height 20
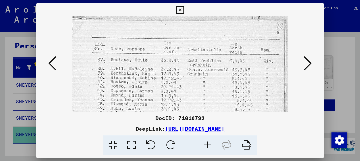
click at [204, 144] on icon at bounding box center [208, 145] width 18 height 20
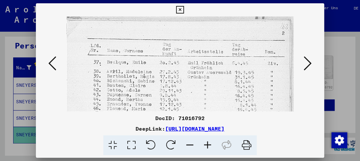
click at [204, 144] on icon at bounding box center [208, 145] width 18 height 20
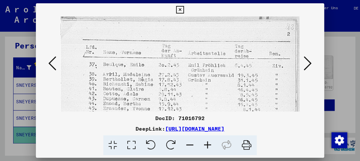
click at [204, 144] on icon at bounding box center [208, 145] width 18 height 20
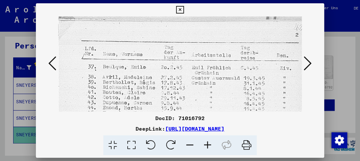
click at [204, 144] on icon at bounding box center [208, 145] width 18 height 20
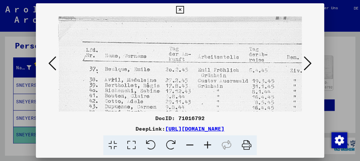
click at [204, 144] on icon at bounding box center [208, 145] width 18 height 20
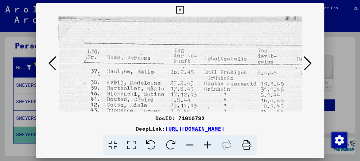
click at [204, 144] on icon at bounding box center [208, 145] width 18 height 20
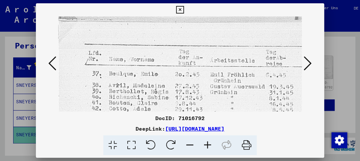
click at [204, 144] on icon at bounding box center [208, 145] width 18 height 20
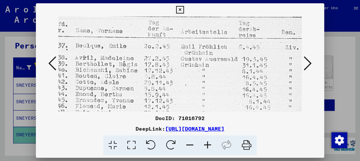
drag, startPoint x: 172, startPoint y: 76, endPoint x: 148, endPoint y: 56, distance: 31.6
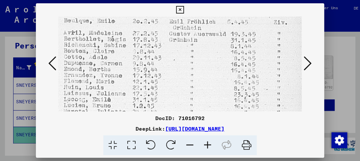
drag, startPoint x: 144, startPoint y: 87, endPoint x: 132, endPoint y: 62, distance: 27.1
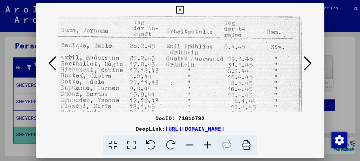
drag, startPoint x: 168, startPoint y: 77, endPoint x: 169, endPoint y: 48, distance: 29.3
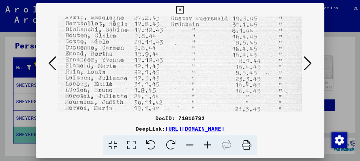
scroll to position [97, 51]
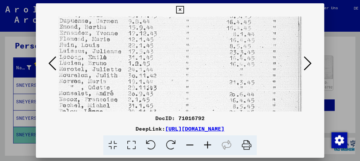
drag, startPoint x: 162, startPoint y: 84, endPoint x: 156, endPoint y: 57, distance: 27.2
click at [156, 57] on img at bounding box center [155, 131] width 296 height 424
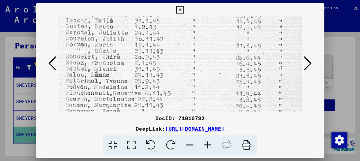
scroll to position [136, 44]
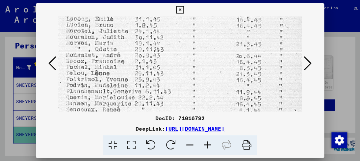
drag, startPoint x: 147, startPoint y: 82, endPoint x: 154, endPoint y: 45, distance: 37.5
click at [154, 45] on img at bounding box center [162, 93] width 296 height 424
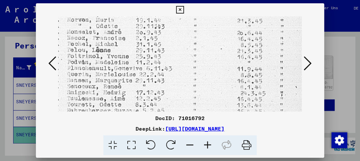
scroll to position [159, 43]
drag, startPoint x: 138, startPoint y: 74, endPoint x: 140, endPoint y: 59, distance: 14.9
click at [140, 59] on img at bounding box center [163, 69] width 296 height 424
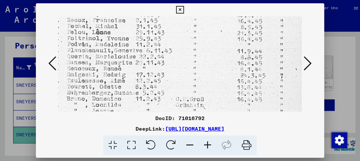
scroll to position [177, 43]
drag, startPoint x: 129, startPoint y: 78, endPoint x: 130, endPoint y: 61, distance: 17.1
click at [130, 61] on img at bounding box center [163, 51] width 296 height 424
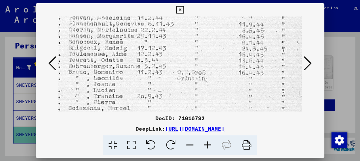
drag, startPoint x: 133, startPoint y: 71, endPoint x: 134, endPoint y: 45, distance: 26.0
click at [134, 45] on img at bounding box center [164, 25] width 296 height 424
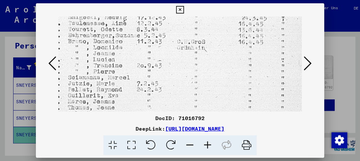
drag, startPoint x: 138, startPoint y: 78, endPoint x: 138, endPoint y: 48, distance: 30.3
drag
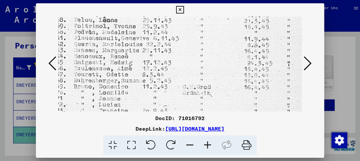
click at [163, 113] on div "DocID: 71016792 DeepLink: [URL][DOMAIN_NAME]" at bounding box center [180, 79] width 288 height 152
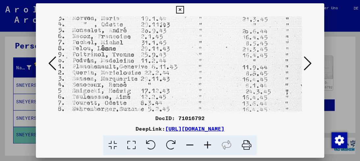
scroll to position [169, 40]
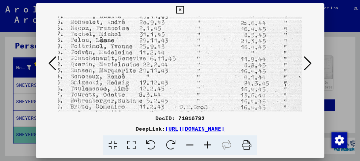
click at [160, 71] on img at bounding box center [166, 60] width 296 height 424
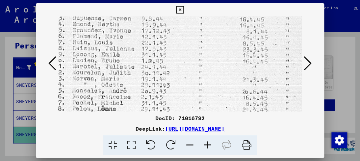
click at [168, 125] on div "DocID: 71016792 DeepLink: [URL][DOMAIN_NAME]" at bounding box center [180, 79] width 288 height 152
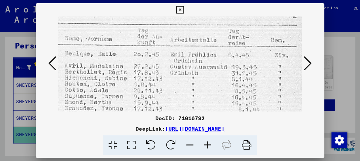
click at [169, 125] on div "DocID: 71016792 DeepLink: [URL][DOMAIN_NAME]" at bounding box center [180, 79] width 288 height 152
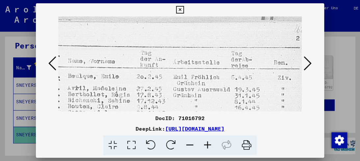
scroll to position [0, 42]
click at [306, 66] on icon at bounding box center [308, 63] width 8 height 16
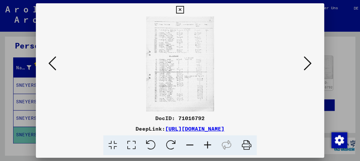
click at [191, 62] on img at bounding box center [179, 63] width 67 height 95
click at [210, 144] on icon at bounding box center [208, 145] width 18 height 20
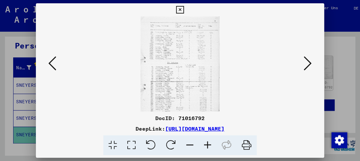
click at [210, 144] on icon at bounding box center [208, 145] width 18 height 20
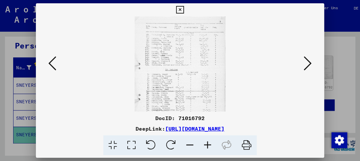
click at [210, 145] on icon at bounding box center [208, 145] width 18 height 20
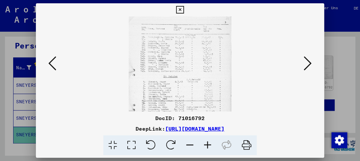
click at [209, 145] on icon at bounding box center [208, 145] width 18 height 20
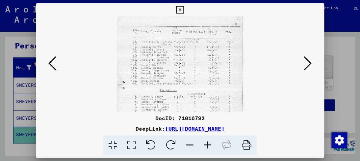
click at [209, 145] on icon at bounding box center [208, 145] width 18 height 20
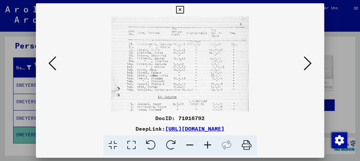
click at [209, 145] on icon at bounding box center [208, 145] width 18 height 20
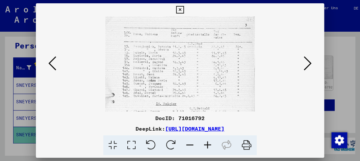
click at [209, 145] on icon at bounding box center [208, 145] width 18 height 20
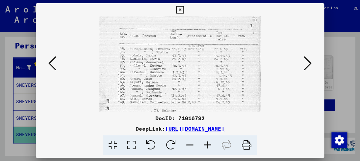
click at [209, 145] on icon at bounding box center [208, 145] width 18 height 20
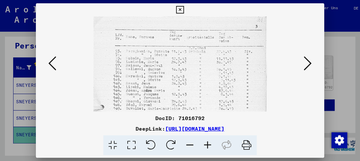
click at [209, 145] on icon at bounding box center [208, 145] width 18 height 20
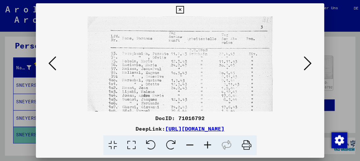
click at [209, 145] on icon at bounding box center [208, 145] width 18 height 20
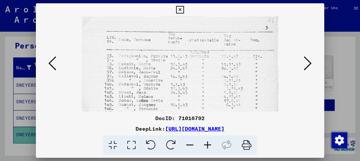
click at [209, 145] on icon at bounding box center [208, 145] width 18 height 20
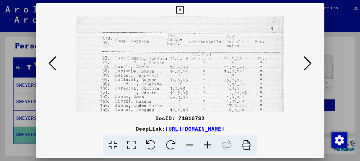
click at [209, 145] on icon at bounding box center [208, 145] width 18 height 20
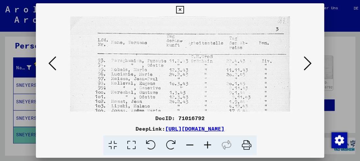
click at [209, 145] on icon at bounding box center [208, 145] width 18 height 20
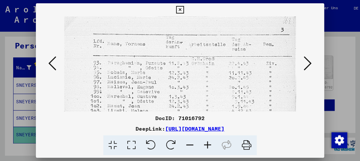
click at [209, 145] on icon at bounding box center [208, 145] width 18 height 20
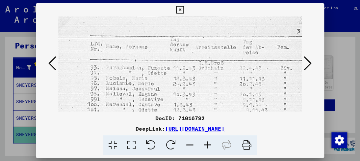
click at [209, 145] on icon at bounding box center [208, 145] width 18 height 20
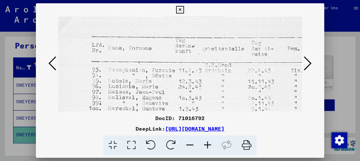
click at [209, 145] on icon at bounding box center [208, 145] width 18 height 20
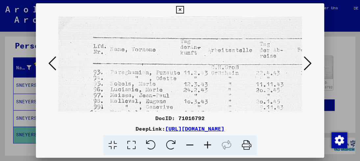
click at [209, 145] on icon at bounding box center [208, 145] width 18 height 20
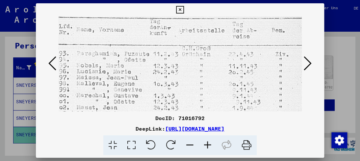
drag, startPoint x: 205, startPoint y: 102, endPoint x: 171, endPoint y: 75, distance: 42.9
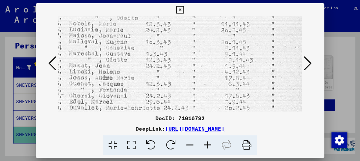
drag, startPoint x: 177, startPoint y: 99, endPoint x: 168, endPoint y: 63, distance: 37.4
click at [168, 63] on img at bounding box center [160, 157] width 290 height 407
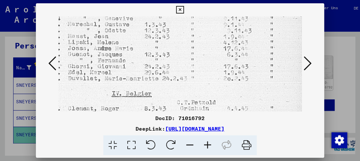
drag, startPoint x: 165, startPoint y: 91, endPoint x: 163, endPoint y: 62, distance: 29.3
click at [163, 62] on img at bounding box center [158, 127] width 290 height 407
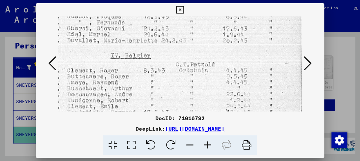
drag, startPoint x: 159, startPoint y: 93, endPoint x: 158, endPoint y: 56, distance: 37.9
click at [158, 56] on img at bounding box center [158, 89] width 290 height 407
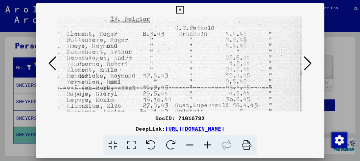
drag, startPoint x: 153, startPoint y: 90, endPoint x: 151, endPoint y: 54, distance: 36.3
click at [151, 54] on img at bounding box center [157, 53] width 290 height 407
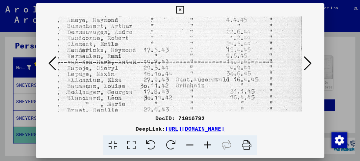
click at [151, 55] on img at bounding box center [158, 27] width 290 height 407
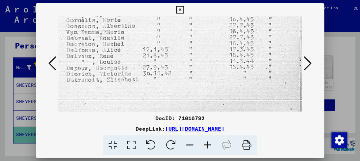
scroll to position [313, 47]
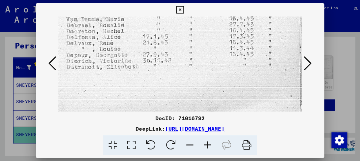
click at [309, 63] on icon at bounding box center [308, 63] width 8 height 16
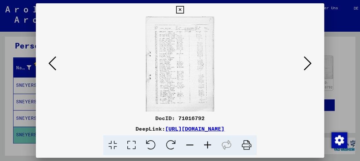
click at [207, 141] on icon at bounding box center [208, 145] width 18 height 20
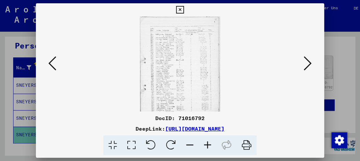
click at [207, 141] on icon at bounding box center [208, 145] width 18 height 20
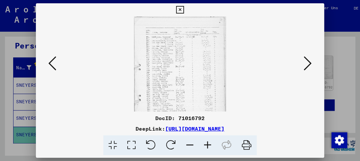
click at [207, 141] on icon at bounding box center [208, 145] width 18 height 20
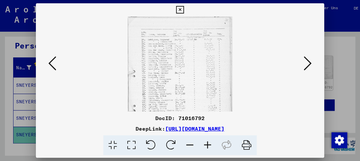
click at [206, 142] on icon at bounding box center [208, 145] width 18 height 20
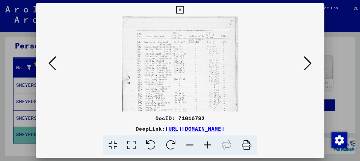
click at [206, 143] on icon at bounding box center [208, 145] width 18 height 20
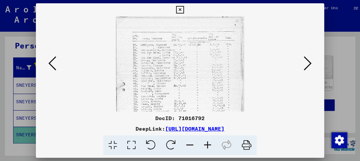
click at [206, 143] on icon at bounding box center [208, 145] width 18 height 20
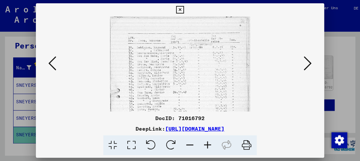
click at [206, 143] on icon at bounding box center [208, 145] width 18 height 20
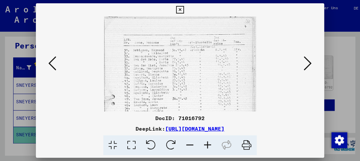
click at [206, 143] on icon at bounding box center [208, 145] width 18 height 20
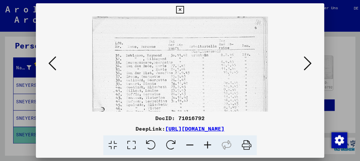
click at [206, 143] on icon at bounding box center [208, 145] width 18 height 20
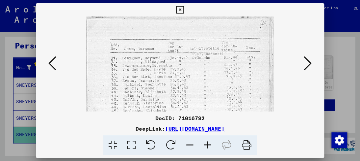
click at [206, 143] on icon at bounding box center [208, 145] width 18 height 20
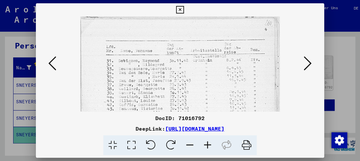
click at [206, 143] on icon at bounding box center [208, 145] width 18 height 20
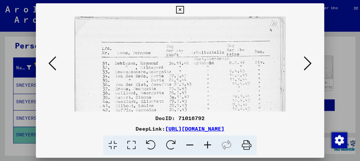
click at [206, 143] on icon at bounding box center [208, 145] width 18 height 20
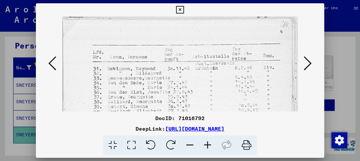
click at [206, 143] on icon at bounding box center [208, 145] width 18 height 20
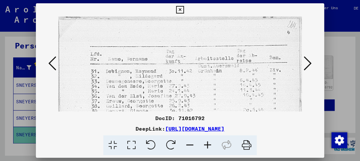
click at [206, 143] on icon at bounding box center [208, 145] width 18 height 20
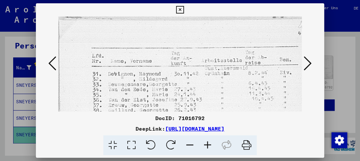
click at [207, 143] on icon at bounding box center [208, 145] width 18 height 20
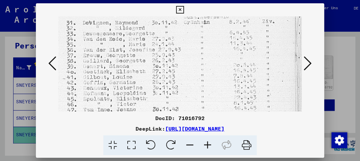
click at [161, 60] on img at bounding box center [166, 150] width 271 height 375
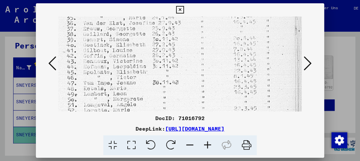
click at [151, 67] on img at bounding box center [166, 123] width 271 height 375
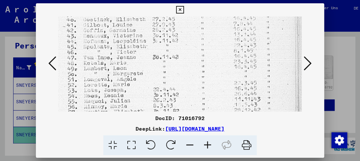
click at [135, 72] on img at bounding box center [166, 98] width 271 height 375
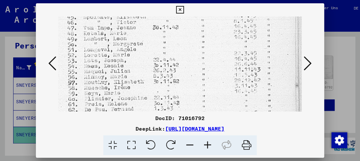
click at [128, 74] on img at bounding box center [166, 68] width 271 height 375
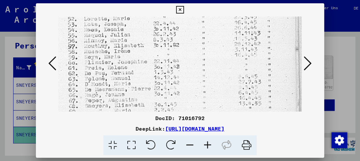
click at [110, 63] on img at bounding box center [166, 32] width 271 height 375
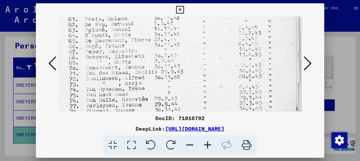
scroll to position [218, 28]
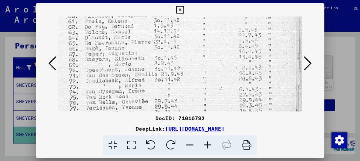
click at [304, 63] on icon at bounding box center [308, 63] width 8 height 16
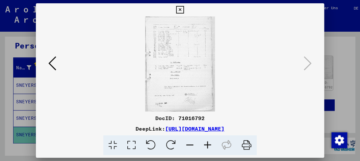
click at [165, 69] on img at bounding box center [180, 63] width 70 height 95
click at [3, 35] on div at bounding box center [180, 80] width 360 height 161
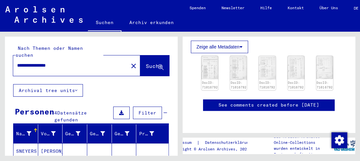
drag, startPoint x: 65, startPoint y: 57, endPoint x: 0, endPoint y: -18, distance: 98.7
click at [0, 0] on html "**********" at bounding box center [180, 80] width 360 height 161
type input "**********"
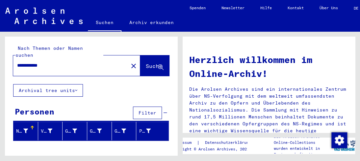
drag, startPoint x: 68, startPoint y: 63, endPoint x: 0, endPoint y: 36, distance: 73.0
click at [0, 38] on div "**********" at bounding box center [90, 93] width 180 height 123
click at [79, 58] on div "**********" at bounding box center [66, 65] width 107 height 15
click at [130, 62] on mat-icon "close" at bounding box center [134, 66] width 8 height 8
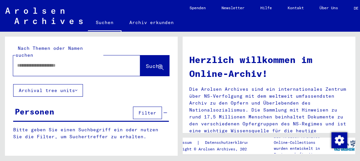
click at [50, 65] on div at bounding box center [66, 65] width 107 height 15
click at [51, 62] on input "text" at bounding box center [68, 65] width 103 height 7
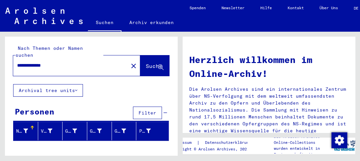
drag, startPoint x: 46, startPoint y: 60, endPoint x: 74, endPoint y: 62, distance: 28.0
click at [74, 62] on input "**********" at bounding box center [68, 65] width 103 height 7
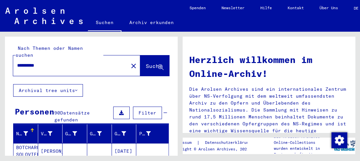
drag, startPoint x: 55, startPoint y: 59, endPoint x: 2, endPoint y: 46, distance: 54.0
click at [3, 47] on div "Nach Themen oder Namen suchen ********* close Suche Archival tree units Persone…" at bounding box center [90, 93] width 180 height 123
type input "**********"
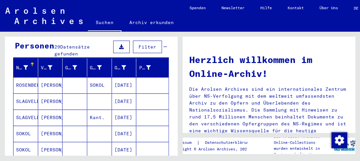
scroll to position [99, 0]
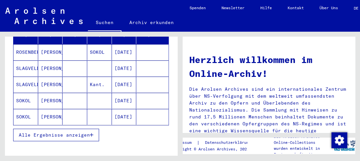
click at [68, 132] on span "Alle Ergebnisse anzeigen" at bounding box center [54, 135] width 71 height 6
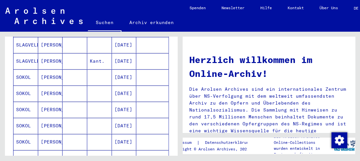
scroll to position [132, 0]
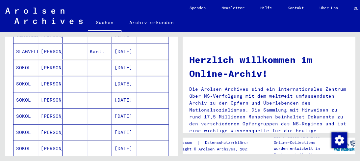
click at [49, 92] on mat-cell "[PERSON_NAME]" at bounding box center [50, 100] width 25 height 16
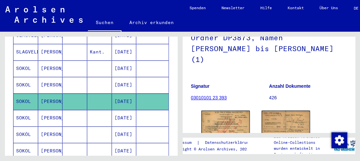
scroll to position [99, 0]
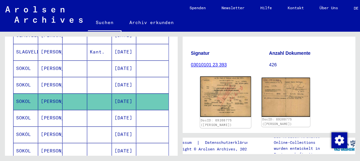
click at [236, 95] on img at bounding box center [225, 96] width 51 height 40
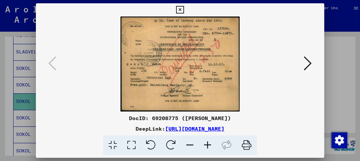
click at [210, 145] on icon at bounding box center [208, 145] width 18 height 20
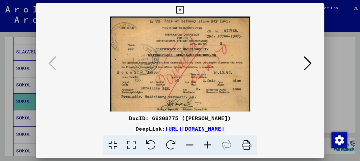
click at [210, 145] on icon at bounding box center [208, 145] width 18 height 20
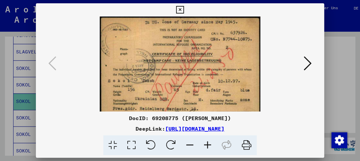
click at [210, 145] on icon at bounding box center [208, 145] width 18 height 20
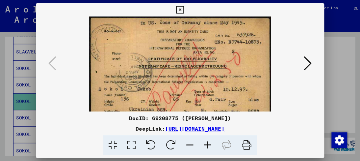
click at [210, 145] on icon at bounding box center [208, 145] width 18 height 20
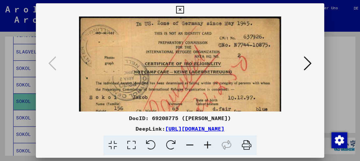
click at [210, 145] on icon at bounding box center [208, 145] width 18 height 20
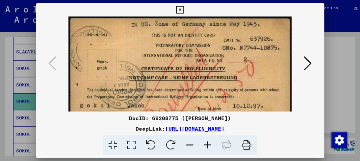
click at [210, 145] on icon at bounding box center [208, 145] width 18 height 20
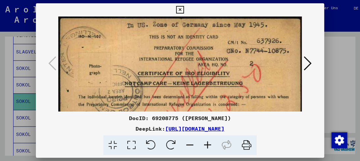
click at [210, 145] on icon at bounding box center [208, 145] width 18 height 20
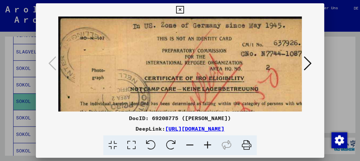
click at [210, 145] on icon at bounding box center [208, 145] width 18 height 20
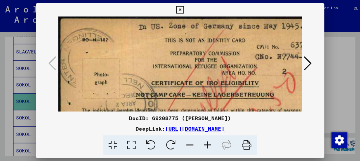
click at [210, 145] on icon at bounding box center [208, 145] width 18 height 20
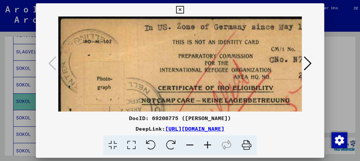
drag, startPoint x: 164, startPoint y: 92, endPoint x: 140, endPoint y: 52, distance: 47.0
click at [140, 52] on img at bounding box center [211, 137] width 306 height 243
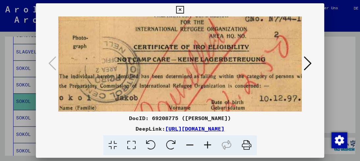
drag, startPoint x: 137, startPoint y: 79, endPoint x: 141, endPoint y: 51, distance: 27.6
click at [141, 51] on img at bounding box center [187, 97] width 306 height 243
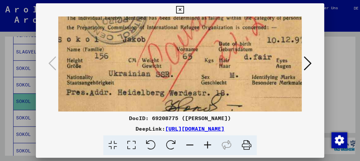
drag, startPoint x: 130, startPoint y: 84, endPoint x: 134, endPoint y: 54, distance: 30.3
click at [134, 54] on img at bounding box center [194, 38] width 306 height 243
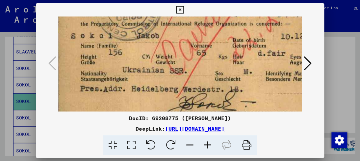
drag, startPoint x: 129, startPoint y: 82, endPoint x: 143, endPoint y: 78, distance: 14.5
click at [143, 78] on img at bounding box center [208, 35] width 306 height 243
click at [6, 107] on div at bounding box center [180, 80] width 360 height 161
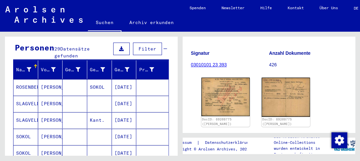
scroll to position [0, 0]
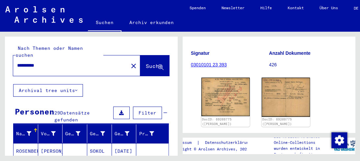
drag, startPoint x: 47, startPoint y: 62, endPoint x: 0, endPoint y: 45, distance: 50.3
click at [0, 45] on div "**********" at bounding box center [90, 93] width 180 height 123
click at [130, 62] on mat-icon "close" at bounding box center [134, 66] width 8 height 8
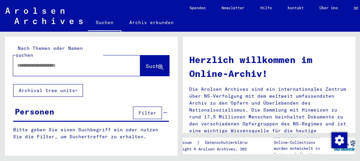
click at [97, 62] on input "text" at bounding box center [68, 65] width 103 height 7
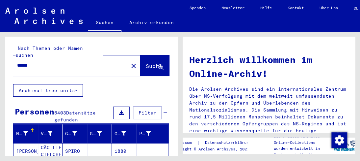
click at [57, 63] on div "******" at bounding box center [66, 65] width 107 height 15
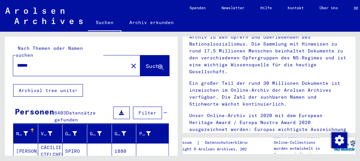
click at [44, 62] on div "******" at bounding box center [66, 65] width 107 height 15
click at [33, 62] on input "******" at bounding box center [68, 65] width 103 height 7
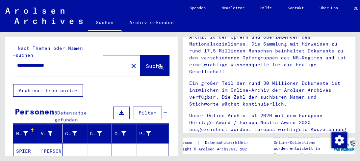
click at [32, 62] on input "**********" at bounding box center [68, 65] width 103 height 7
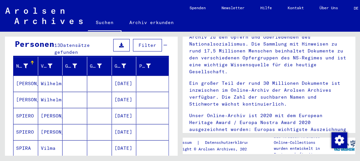
scroll to position [72, 0]
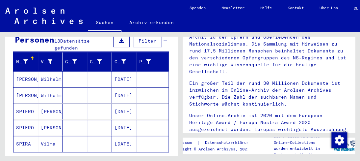
click at [52, 103] on mat-cell "[PERSON_NAME]" at bounding box center [50, 111] width 25 height 16
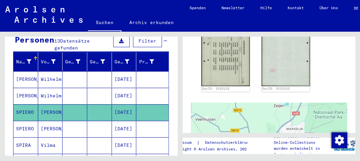
scroll to position [44, 0]
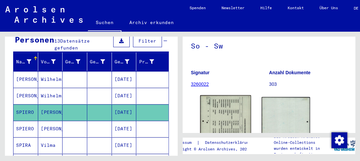
click at [226, 107] on img at bounding box center [225, 130] width 51 height 71
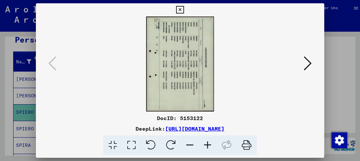
click at [197, 86] on img at bounding box center [179, 63] width 243 height 95
click at [206, 147] on icon at bounding box center [208, 145] width 18 height 20
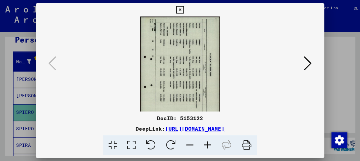
click at [206, 147] on icon at bounding box center [208, 145] width 18 height 20
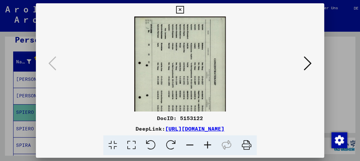
click at [206, 147] on icon at bounding box center [208, 145] width 18 height 20
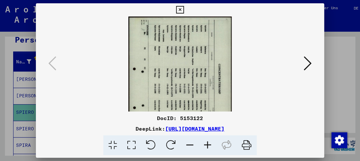
click at [206, 147] on icon at bounding box center [208, 145] width 18 height 20
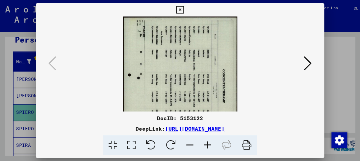
click at [206, 147] on icon at bounding box center [208, 145] width 18 height 20
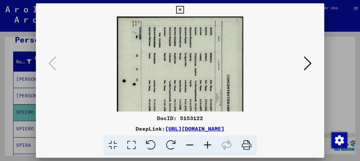
click at [206, 147] on icon at bounding box center [208, 145] width 18 height 20
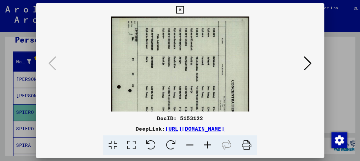
click at [206, 147] on icon at bounding box center [208, 145] width 18 height 20
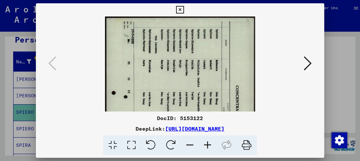
click at [206, 148] on icon at bounding box center [208, 145] width 18 height 20
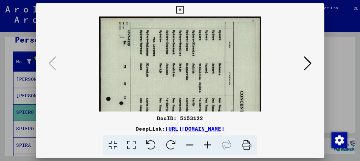
click at [206, 148] on icon at bounding box center [208, 145] width 18 height 20
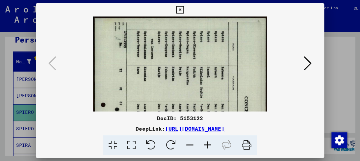
click at [206, 148] on icon at bounding box center [208, 145] width 18 height 20
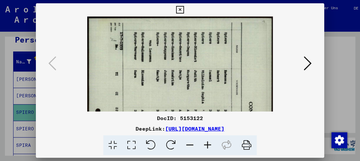
click at [307, 61] on icon at bounding box center [308, 63] width 8 height 16
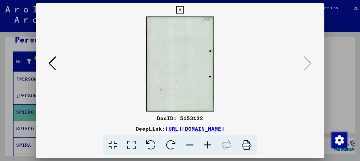
click at [4, 112] on div at bounding box center [180, 80] width 360 height 161
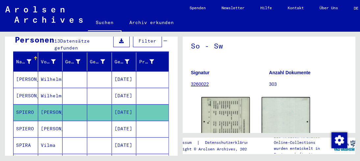
click at [120, 123] on mat-cell "[DATE]" at bounding box center [124, 128] width 25 height 16
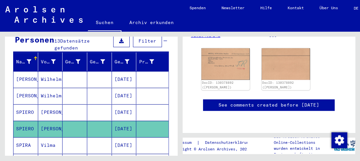
scroll to position [79, 0]
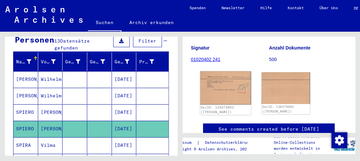
click at [228, 90] on img at bounding box center [225, 87] width 51 height 33
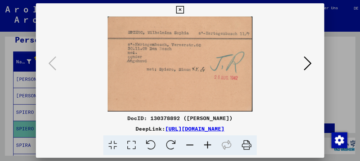
click at [209, 145] on icon at bounding box center [208, 145] width 18 height 20
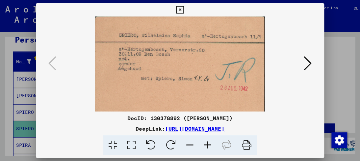
click at [209, 145] on icon at bounding box center [208, 145] width 18 height 20
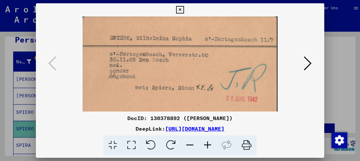
click at [209, 145] on icon at bounding box center [208, 145] width 18 height 20
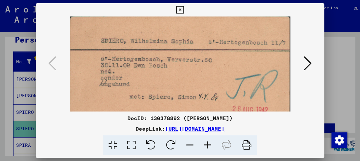
click at [209, 145] on icon at bounding box center [208, 145] width 18 height 20
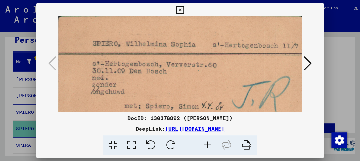
click at [209, 145] on icon at bounding box center [208, 145] width 18 height 20
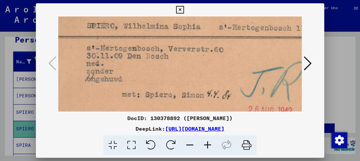
scroll to position [23, 8]
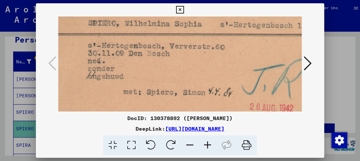
drag, startPoint x: 188, startPoint y: 101, endPoint x: 181, endPoint y: 78, distance: 23.7
click at [181, 78] on img at bounding box center [185, 81] width 271 height 177
click at [8, 101] on div at bounding box center [180, 80] width 360 height 161
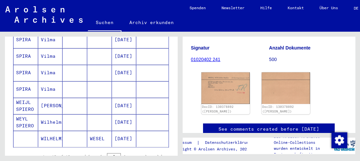
scroll to position [236, 0]
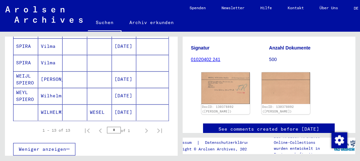
click at [51, 71] on mat-cell "[PERSON_NAME]" at bounding box center [50, 79] width 25 height 16
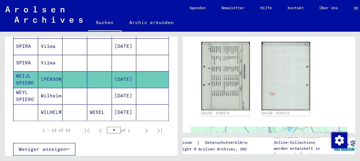
scroll to position [132, 0]
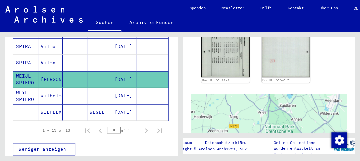
click at [54, 88] on mat-cell "Wilhelmina" at bounding box center [50, 96] width 25 height 16
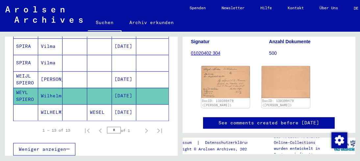
scroll to position [99, 0]
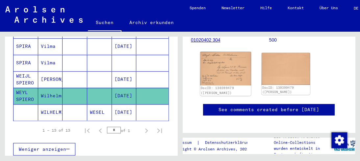
click at [219, 71] on img at bounding box center [225, 69] width 51 height 34
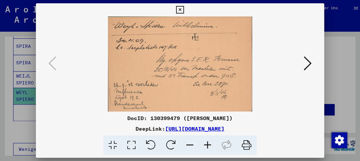
click at [211, 143] on icon at bounding box center [208, 145] width 18 height 20
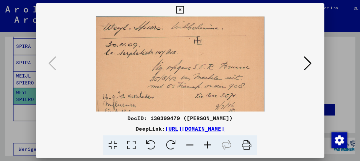
click at [211, 143] on icon at bounding box center [208, 145] width 18 height 20
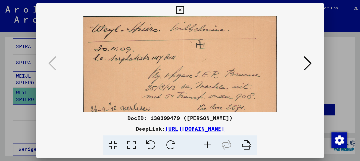
click at [211, 143] on icon at bounding box center [208, 145] width 18 height 20
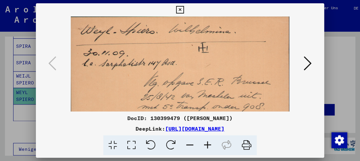
click at [211, 143] on icon at bounding box center [208, 145] width 18 height 20
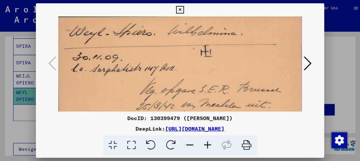
click at [211, 143] on icon at bounding box center [208, 145] width 18 height 20
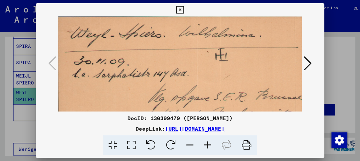
click at [211, 143] on icon at bounding box center [208, 145] width 18 height 20
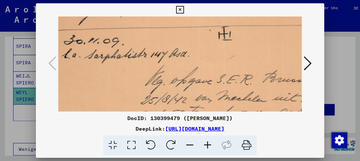
drag, startPoint x: 187, startPoint y: 101, endPoint x: 176, endPoint y: 77, distance: 26.9
click at [176, 77] on img at bounding box center [194, 89] width 294 height 194
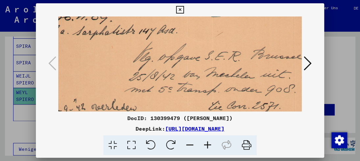
drag, startPoint x: 167, startPoint y: 92, endPoint x: 156, endPoint y: 69, distance: 25.3
click at [156, 69] on img at bounding box center [182, 65] width 294 height 194
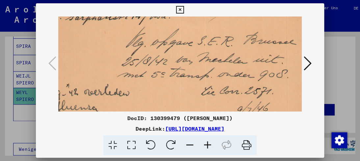
scroll to position [64, 31]
drag, startPoint x: 153, startPoint y: 81, endPoint x: 145, endPoint y: 67, distance: 16.3
click at [145, 67] on img at bounding box center [175, 50] width 294 height 194
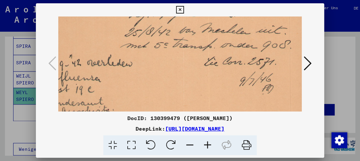
drag, startPoint x: 139, startPoint y: 80, endPoint x: 142, endPoint y: 54, distance: 26.9
click at [142, 54] on img at bounding box center [178, 21] width 294 height 194
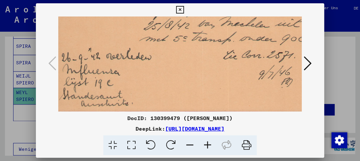
scroll to position [99, 0]
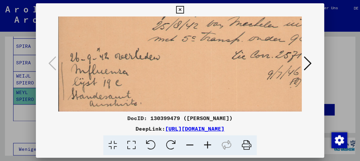
drag, startPoint x: 143, startPoint y: 82, endPoint x: 220, endPoint y: 59, distance: 80.3
click at [220, 59] on img at bounding box center [205, 15] width 294 height 194
drag, startPoint x: 211, startPoint y: 77, endPoint x: 212, endPoint y: 61, distance: 16.5
click at [212, 61] on img at bounding box center [205, 15] width 294 height 194
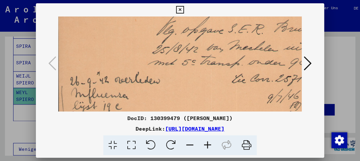
scroll to position [75, 1]
drag, startPoint x: 195, startPoint y: 62, endPoint x: 195, endPoint y: 89, distance: 26.3
click at [195, 89] on img at bounding box center [205, 39] width 294 height 194
click at [176, 11] on icon at bounding box center [180, 10] width 8 height 8
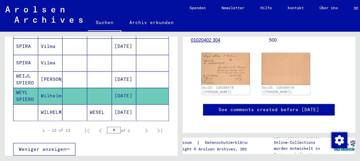
click at [52, 104] on mat-cell "WILHELMINE" at bounding box center [50, 112] width 25 height 16
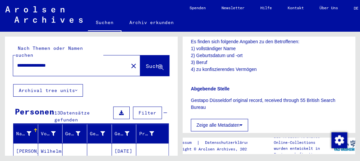
drag, startPoint x: 35, startPoint y: 57, endPoint x: 0, endPoint y: 51, distance: 35.4
click at [0, 51] on div "**********" at bounding box center [90, 93] width 180 height 123
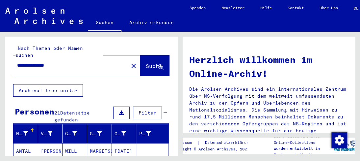
drag, startPoint x: 36, startPoint y: 60, endPoint x: 86, endPoint y: 59, distance: 49.7
click at [86, 62] on input "**********" at bounding box center [68, 65] width 103 height 7
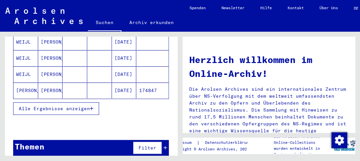
scroll to position [92, 0]
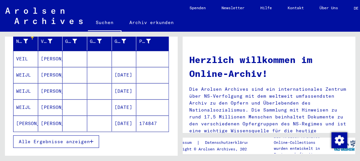
click at [46, 83] on mat-cell "[PERSON_NAME]" at bounding box center [50, 91] width 25 height 16
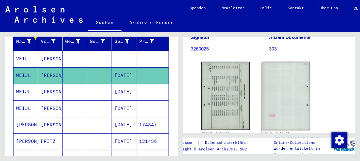
scroll to position [99, 0]
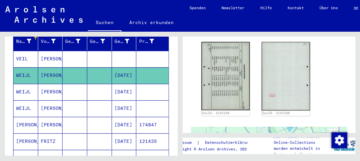
click at [48, 84] on mat-cell "[PERSON_NAME]" at bounding box center [50, 92] width 25 height 16
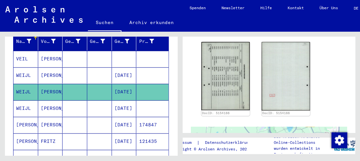
click at [125, 84] on mat-cell "[DATE]" at bounding box center [124, 92] width 25 height 16
click at [120, 87] on mat-cell "[DATE]" at bounding box center [124, 92] width 25 height 16
click at [121, 69] on mat-cell "[DATE]" at bounding box center [124, 75] width 25 height 16
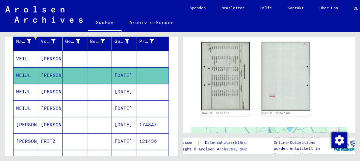
click at [121, 69] on mat-cell "[DATE]" at bounding box center [124, 75] width 25 height 16
click at [29, 84] on mat-cell "WEIJL" at bounding box center [25, 92] width 25 height 16
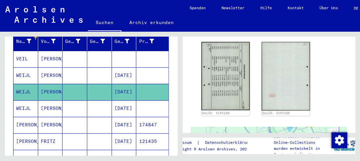
click at [29, 84] on mat-cell "WEIJL" at bounding box center [25, 92] width 25 height 16
click at [29, 100] on mat-cell "WEIJL" at bounding box center [25, 108] width 25 height 16
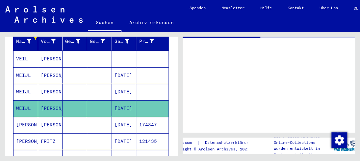
click at [29, 100] on mat-cell "WEIJL" at bounding box center [25, 108] width 25 height 16
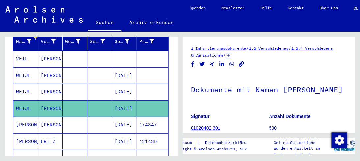
click at [47, 84] on mat-cell "[PERSON_NAME]" at bounding box center [50, 92] width 25 height 16
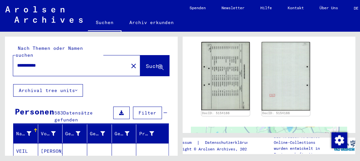
drag, startPoint x: 63, startPoint y: 61, endPoint x: 0, endPoint y: 58, distance: 63.3
click at [0, 58] on div "**********" at bounding box center [90, 93] width 180 height 123
type input "**********"
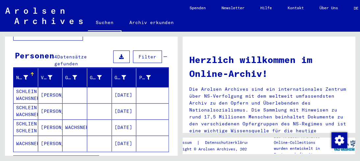
scroll to position [66, 0]
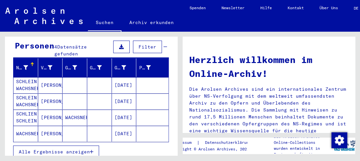
click at [25, 77] on mat-cell "SCHLEIN WACHSNER" at bounding box center [25, 85] width 25 height 16
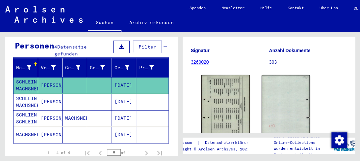
scroll to position [99, 0]
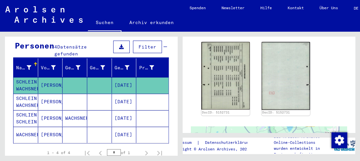
click at [24, 93] on mat-cell "SCHLEIN WACHSNER" at bounding box center [25, 101] width 25 height 16
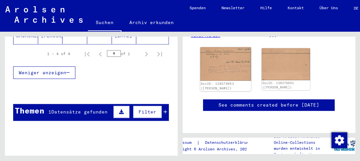
scroll to position [66, 0]
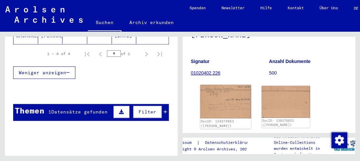
click at [220, 104] on img at bounding box center [225, 102] width 51 height 34
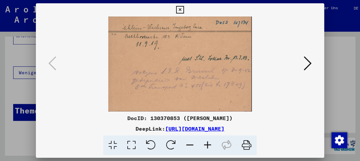
click at [205, 73] on img at bounding box center [179, 63] width 243 height 95
click at [207, 146] on icon at bounding box center [208, 145] width 18 height 20
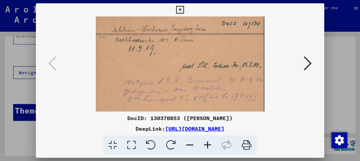
click at [207, 146] on icon at bounding box center [208, 145] width 18 height 20
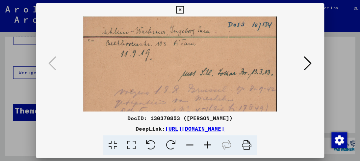
click at [207, 146] on icon at bounding box center [208, 145] width 18 height 20
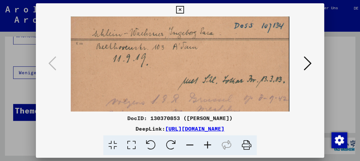
click at [207, 146] on icon at bounding box center [208, 145] width 18 height 20
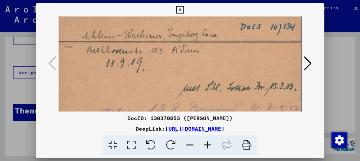
click at [207, 146] on icon at bounding box center [208, 145] width 18 height 20
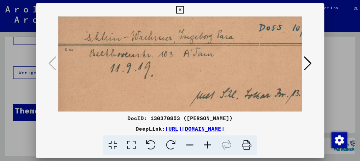
click at [207, 146] on icon at bounding box center [208, 145] width 18 height 20
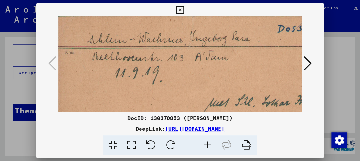
drag, startPoint x: 208, startPoint y: 110, endPoint x: 185, endPoint y: 73, distance: 44.1
click at [190, 70] on div "DocID: 130370853 ([PERSON_NAME]) DeepLink: [URL][DOMAIN_NAME]" at bounding box center [180, 79] width 288 height 152
click at [307, 75] on div at bounding box center [180, 63] width 288 height 95
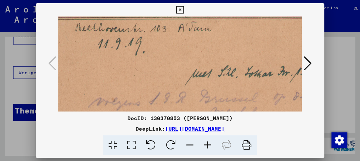
drag, startPoint x: 198, startPoint y: 87, endPoint x: 181, endPoint y: 54, distance: 37.4
click at [181, 54] on img at bounding box center [187, 84] width 293 height 194
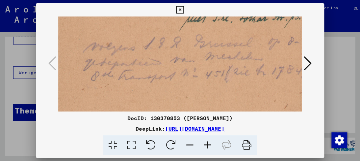
drag, startPoint x: 173, startPoint y: 85, endPoint x: 168, endPoint y: 35, distance: 50.0
click at [168, 35] on img at bounding box center [182, 30] width 293 height 194
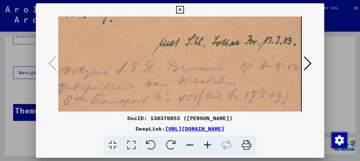
scroll to position [99, 0]
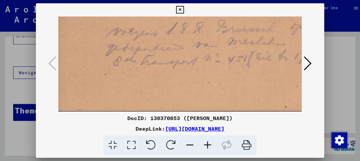
drag, startPoint x: 162, startPoint y: 78, endPoint x: 93, endPoint y: 15, distance: 93.2
click at [93, 15] on div "DocID: 130370853 ([PERSON_NAME]) DeepLink: [URL][DOMAIN_NAME]" at bounding box center [180, 79] width 288 height 152
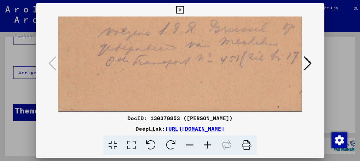
drag, startPoint x: 130, startPoint y: 74, endPoint x: 122, endPoint y: 48, distance: 27.1
click at [122, 48] on img at bounding box center [197, 15] width 293 height 194
click at [311, 63] on icon at bounding box center [308, 63] width 8 height 16
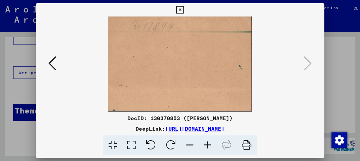
scroll to position [0, 0]
click at [29, 85] on div at bounding box center [180, 80] width 360 height 161
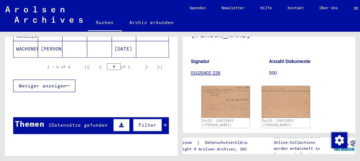
scroll to position [112, 0]
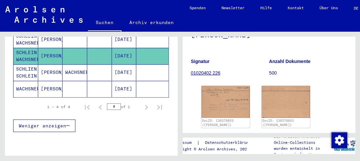
click at [21, 64] on mat-cell "SCHLIEN SCHLEIN" at bounding box center [25, 72] width 25 height 16
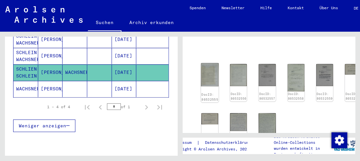
click at [210, 74] on img at bounding box center [210, 74] width 18 height 23
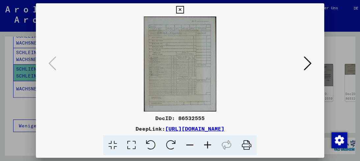
click at [207, 146] on icon at bounding box center [208, 145] width 18 height 20
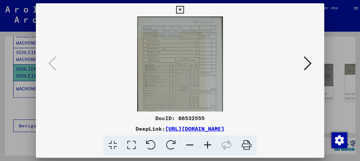
click at [207, 146] on icon at bounding box center [208, 145] width 18 height 20
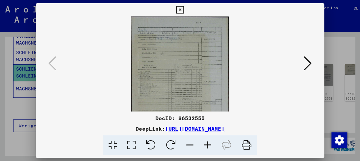
click at [207, 146] on icon at bounding box center [208, 145] width 18 height 20
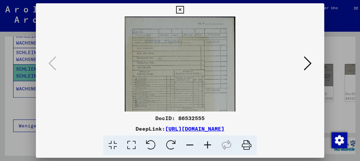
click at [207, 146] on icon at bounding box center [208, 145] width 18 height 20
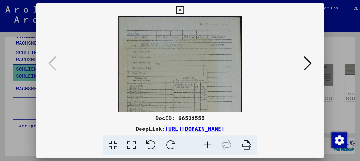
click at [207, 146] on icon at bounding box center [208, 145] width 18 height 20
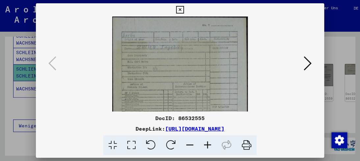
click at [207, 146] on icon at bounding box center [208, 145] width 18 height 20
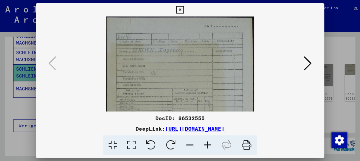
click at [207, 146] on icon at bounding box center [208, 145] width 18 height 20
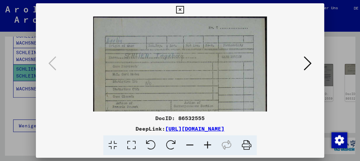
click at [207, 146] on icon at bounding box center [208, 145] width 18 height 20
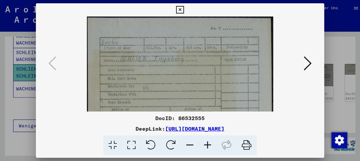
click at [207, 146] on icon at bounding box center [208, 145] width 18 height 20
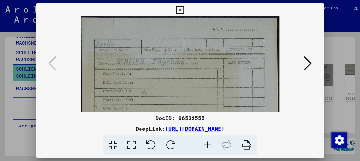
click at [207, 146] on icon at bounding box center [208, 145] width 18 height 20
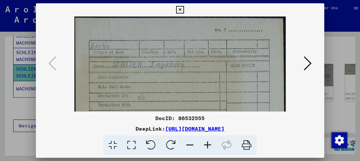
click at [207, 146] on icon at bounding box center [208, 145] width 18 height 20
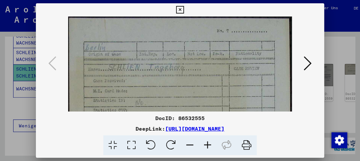
click at [207, 146] on icon at bounding box center [208, 145] width 18 height 20
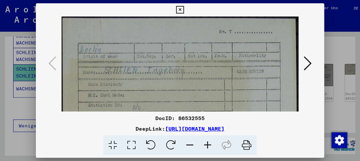
click at [207, 146] on icon at bounding box center [208, 145] width 18 height 20
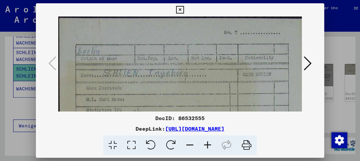
drag, startPoint x: 181, startPoint y: 92, endPoint x: 184, endPoint y: 46, distance: 45.8
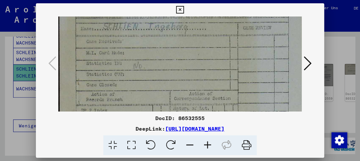
drag, startPoint x: 169, startPoint y: 80, endPoint x: 170, endPoint y: 40, distance: 39.8
click at [170, 40] on img at bounding box center [182, 132] width 249 height 325
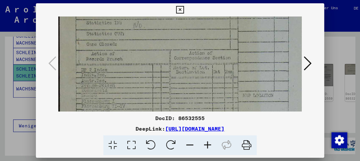
scroll to position [113, 6]
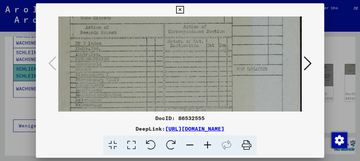
drag, startPoint x: 163, startPoint y: 76, endPoint x: 156, endPoint y: 50, distance: 26.9
click at [156, 50] on img at bounding box center [176, 65] width 249 height 325
click at [310, 61] on icon at bounding box center [308, 63] width 8 height 16
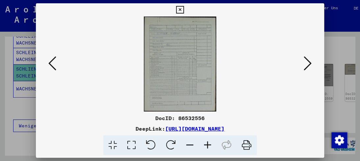
click at [308, 65] on icon at bounding box center [308, 63] width 8 height 16
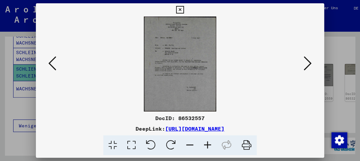
click at [208, 144] on icon at bounding box center [208, 145] width 18 height 20
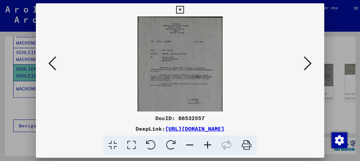
click at [208, 144] on icon at bounding box center [208, 145] width 18 height 20
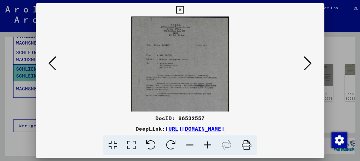
click at [208, 144] on icon at bounding box center [208, 145] width 18 height 20
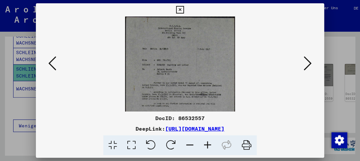
click at [208, 144] on icon at bounding box center [208, 145] width 18 height 20
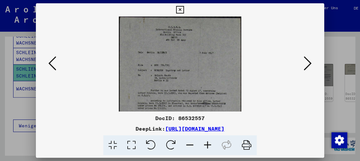
click at [208, 144] on icon at bounding box center [208, 145] width 18 height 20
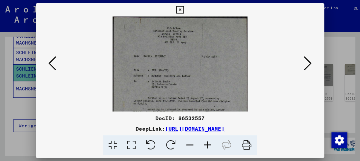
click at [208, 144] on icon at bounding box center [208, 145] width 18 height 20
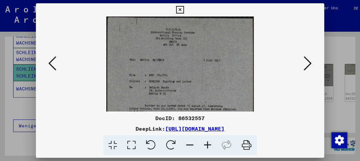
click at [208, 144] on icon at bounding box center [208, 145] width 18 height 20
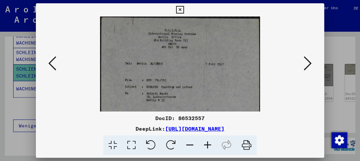
click at [208, 144] on icon at bounding box center [208, 145] width 18 height 20
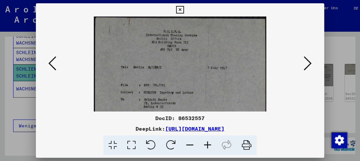
click at [208, 144] on icon at bounding box center [208, 145] width 18 height 20
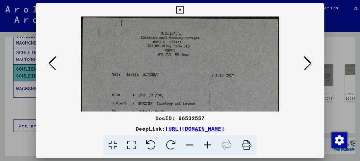
click at [208, 144] on icon at bounding box center [208, 145] width 18 height 20
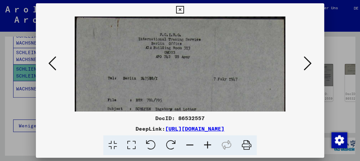
click at [208, 144] on icon at bounding box center [208, 145] width 18 height 20
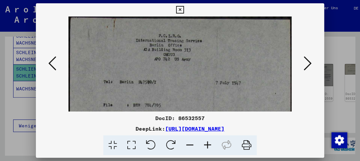
click at [208, 144] on icon at bounding box center [208, 145] width 18 height 20
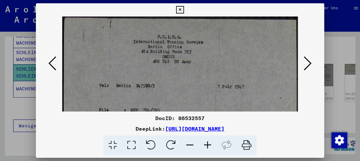
click at [208, 144] on icon at bounding box center [208, 145] width 18 height 20
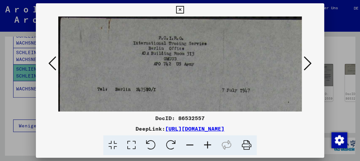
click at [208, 144] on icon at bounding box center [208, 145] width 18 height 20
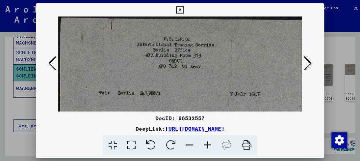
click at [208, 144] on icon at bounding box center [208, 145] width 18 height 20
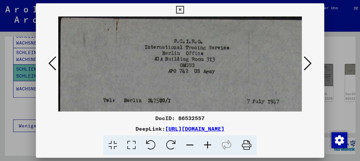
click at [208, 144] on icon at bounding box center [208, 145] width 18 height 20
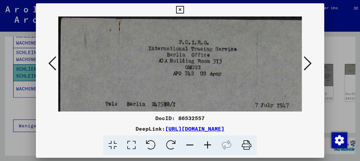
click at [207, 144] on icon at bounding box center [208, 145] width 18 height 20
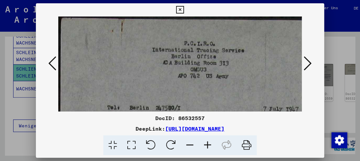
click at [207, 144] on icon at bounding box center [208, 145] width 18 height 20
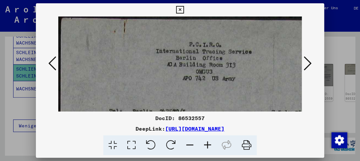
scroll to position [28, 11]
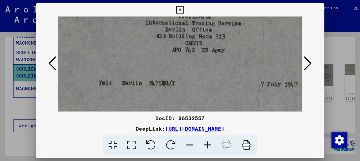
drag, startPoint x: 186, startPoint y: 81, endPoint x: 175, endPoint y: 53, distance: 29.9
drag, startPoint x: 179, startPoint y: 85, endPoint x: 153, endPoint y: 54, distance: 40.6
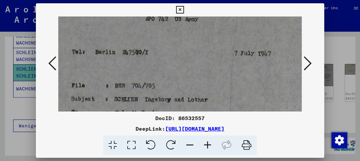
scroll to position [84, 33]
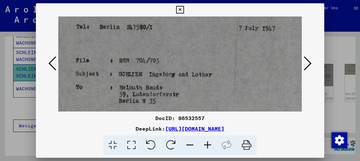
drag, startPoint x: 154, startPoint y: 80, endPoint x: 158, endPoint y: 56, distance: 25.1
click at [158, 56] on img at bounding box center [187, 144] width 324 height 424
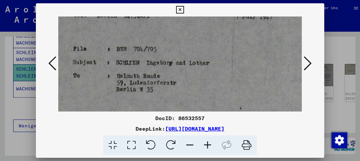
scroll to position [106, 33]
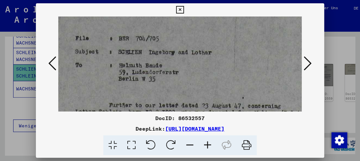
drag, startPoint x: 171, startPoint y: 89, endPoint x: 170, endPoint y: 67, distance: 21.4
click at [170, 67] on img at bounding box center [187, 122] width 324 height 424
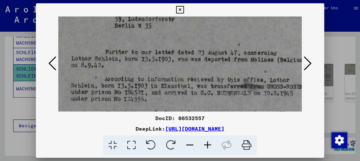
drag, startPoint x: 183, startPoint y: 91, endPoint x: 176, endPoint y: 43, distance: 48.8
click at [179, 39] on img at bounding box center [183, 69] width 324 height 424
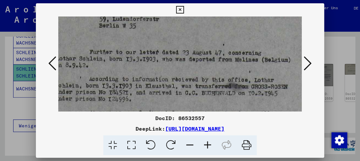
scroll to position [159, 53]
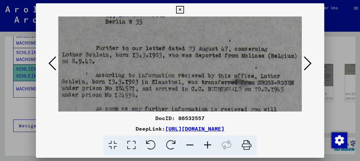
drag, startPoint x: 174, startPoint y: 70, endPoint x: 165, endPoint y: 66, distance: 9.6
click at [165, 66] on img at bounding box center [174, 65] width 324 height 424
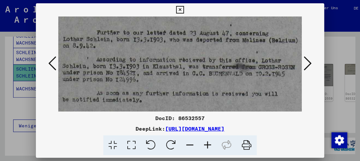
scroll to position [180, 45]
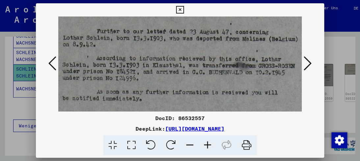
drag, startPoint x: 167, startPoint y: 89, endPoint x: 169, endPoint y: 73, distance: 15.9
click at [169, 73] on img at bounding box center [175, 48] width 324 height 424
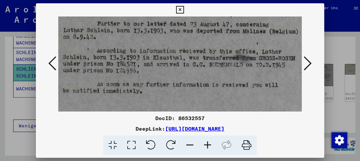
drag, startPoint x: 181, startPoint y: 69, endPoint x: 181, endPoint y: 62, distance: 7.6
click at [181, 62] on img at bounding box center [175, 41] width 324 height 424
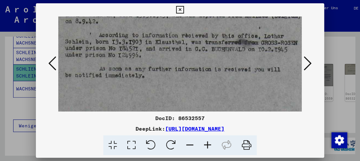
scroll to position [203, 43]
drag, startPoint x: 176, startPoint y: 76, endPoint x: 179, endPoint y: 63, distance: 14.1
click at [179, 63] on img at bounding box center [177, 26] width 324 height 424
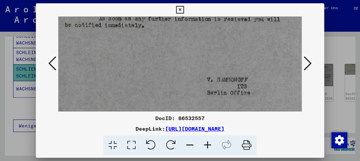
scroll to position [251, 43]
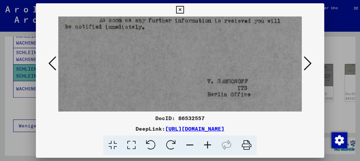
drag, startPoint x: 183, startPoint y: 96, endPoint x: 183, endPoint y: 50, distance: 46.4
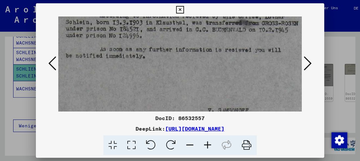
scroll to position [229, 42]
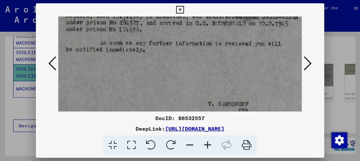
drag, startPoint x: 144, startPoint y: 54, endPoint x: 145, endPoint y: 77, distance: 23.4
click at [145, 77] on img at bounding box center [178, 0] width 324 height 424
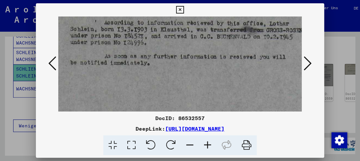
scroll to position [215, 38]
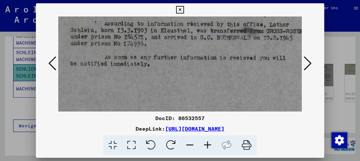
drag, startPoint x: 145, startPoint y: 77, endPoint x: 151, endPoint y: 92, distance: 15.7
click at [151, 92] on img at bounding box center [183, 14] width 324 height 424
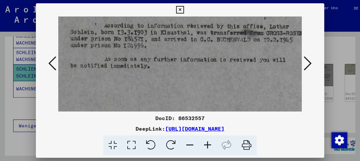
scroll to position [207, 38]
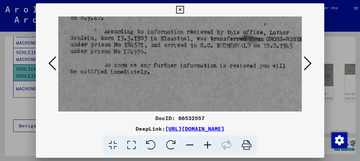
drag, startPoint x: 150, startPoint y: 74, endPoint x: 150, endPoint y: 83, distance: 8.9
click at [150, 83] on img at bounding box center [183, 22] width 324 height 424
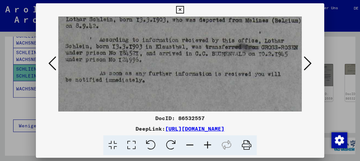
drag, startPoint x: 150, startPoint y: 77, endPoint x: 143, endPoint y: 89, distance: 13.6
click at [143, 89] on img at bounding box center [178, 30] width 324 height 424
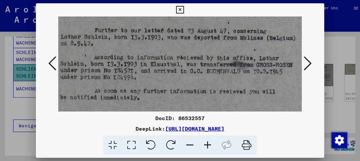
scroll to position [181, 48]
drag, startPoint x: 146, startPoint y: 74, endPoint x: 144, endPoint y: 85, distance: 10.9
click at [144, 85] on img at bounding box center [173, 48] width 324 height 424
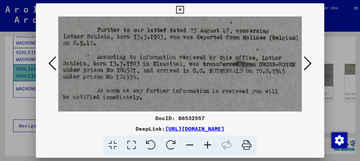
scroll to position [182, 44]
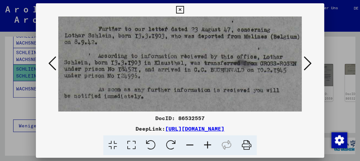
drag, startPoint x: 144, startPoint y: 85, endPoint x: 149, endPoint y: 83, distance: 5.2
click at [149, 83] on img at bounding box center [176, 46] width 324 height 424
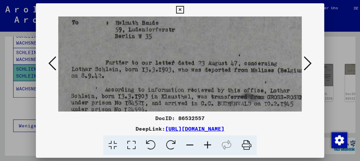
drag, startPoint x: 133, startPoint y: 69, endPoint x: 142, endPoint y: 106, distance: 37.4
click at [141, 106] on img at bounding box center [183, 80] width 324 height 424
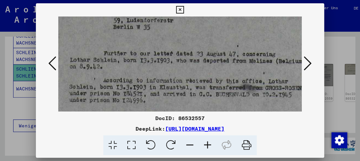
scroll to position [158, 38]
drag, startPoint x: 155, startPoint y: 87, endPoint x: 155, endPoint y: 59, distance: 28.3
click at [155, 59] on img at bounding box center [182, 70] width 324 height 424
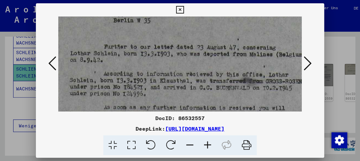
drag, startPoint x: 158, startPoint y: 75, endPoint x: 158, endPoint y: 69, distance: 6.3
click at [158, 69] on img at bounding box center [182, 64] width 324 height 424
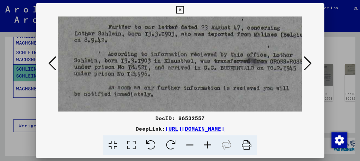
scroll to position [184, 34]
drag, startPoint x: 158, startPoint y: 69, endPoint x: 164, endPoint y: 52, distance: 18.5
click at [164, 52] on img at bounding box center [187, 44] width 324 height 424
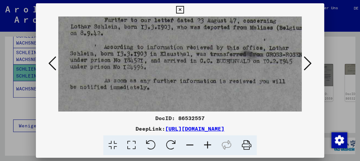
drag, startPoint x: 168, startPoint y: 74, endPoint x: 164, endPoint y: 68, distance: 7.5
click at [164, 68] on img at bounding box center [182, 37] width 324 height 424
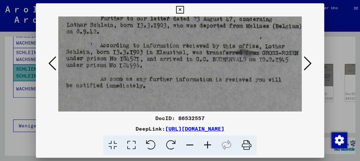
scroll to position [193, 54]
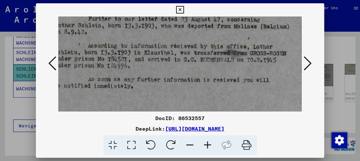
drag, startPoint x: 161, startPoint y: 77, endPoint x: 146, endPoint y: 75, distance: 15.2
click at [146, 75] on img at bounding box center [166, 36] width 324 height 424
click at [210, 146] on icon at bounding box center [208, 145] width 18 height 20
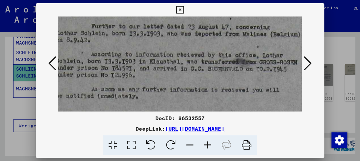
click at [210, 146] on icon at bounding box center [208, 145] width 18 height 20
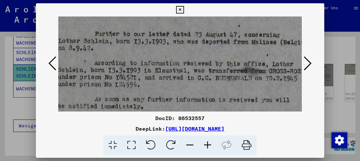
click at [210, 146] on icon at bounding box center [208, 145] width 18 height 20
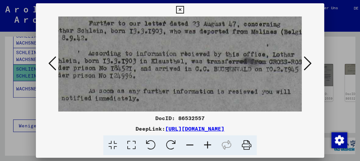
scroll to position [211, 64]
drag, startPoint x: 188, startPoint y: 99, endPoint x: 179, endPoint y: 81, distance: 20.3
click at [179, 81] on img at bounding box center [175, 41] width 361 height 473
click at [202, 146] on icon at bounding box center [208, 145] width 18 height 20
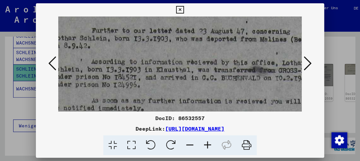
click at [202, 146] on icon at bounding box center [208, 145] width 18 height 20
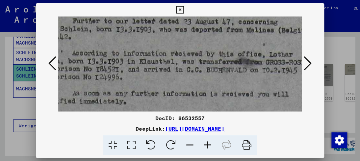
scroll to position [228, 86]
drag, startPoint x: 198, startPoint y: 108, endPoint x: 176, endPoint y: 91, distance: 27.9
click at [176, 91] on img at bounding box center [165, 41] width 386 height 506
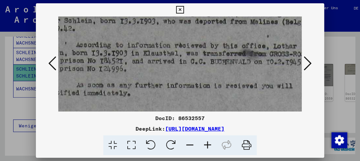
scroll to position [240, 66]
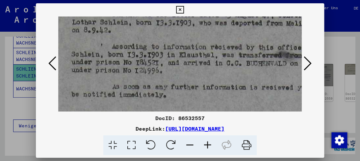
drag, startPoint x: 172, startPoint y: 89, endPoint x: 214, endPoint y: 84, distance: 42.1
click at [214, 84] on img at bounding box center [205, 35] width 386 height 506
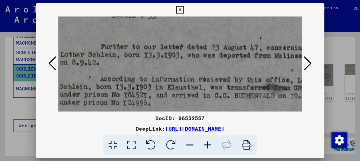
drag, startPoint x: 132, startPoint y: 75, endPoint x: 121, endPoint y: 108, distance: 35.1
click at [121, 108] on img at bounding box center [193, 67] width 386 height 506
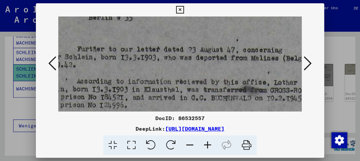
scroll to position [202, 81]
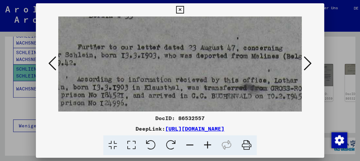
drag, startPoint x: 156, startPoint y: 57, endPoint x: 135, endPoint y: 58, distance: 21.4
click at [135, 58] on img at bounding box center [170, 67] width 386 height 506
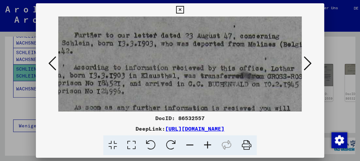
scroll to position [224, 75]
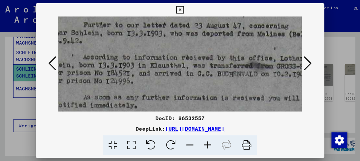
drag, startPoint x: 143, startPoint y: 75, endPoint x: 149, endPoint y: 54, distance: 22.6
click at [149, 54] on img at bounding box center [176, 45] width 386 height 506
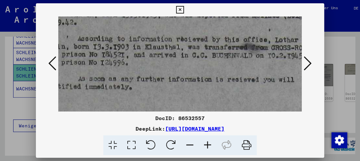
scroll to position [246, 86]
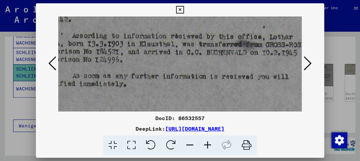
drag, startPoint x: 147, startPoint y: 62, endPoint x: 138, endPoint y: 42, distance: 21.2
click at [138, 42] on img at bounding box center [165, 24] width 386 height 506
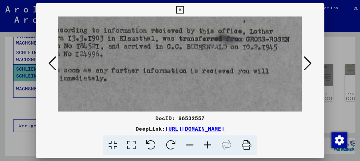
scroll to position [251, 106]
drag, startPoint x: 167, startPoint y: 66, endPoint x: 152, endPoint y: 63, distance: 15.2
click at [152, 63] on img at bounding box center [145, 18] width 386 height 506
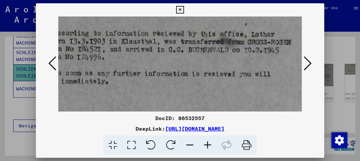
scroll to position [248, 105]
drag, startPoint x: 170, startPoint y: 44, endPoint x: 178, endPoint y: 53, distance: 11.0
click at [178, 53] on img at bounding box center [146, 21] width 386 height 506
click at [309, 65] on icon at bounding box center [308, 63] width 8 height 16
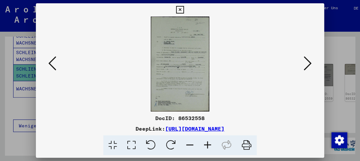
scroll to position [0, 0]
click at [203, 146] on icon at bounding box center [208, 145] width 18 height 20
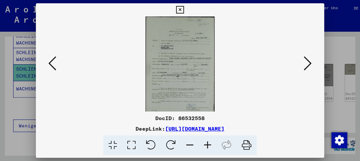
click at [203, 146] on icon at bounding box center [208, 145] width 18 height 20
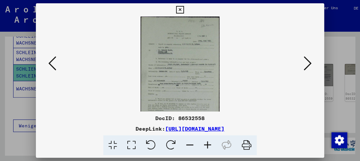
click at [203, 146] on icon at bounding box center [208, 145] width 18 height 20
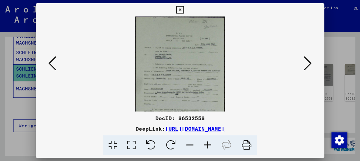
click at [203, 146] on icon at bounding box center [208, 145] width 18 height 20
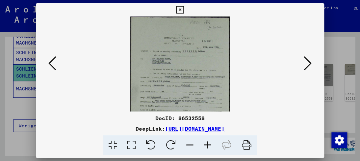
click at [203, 146] on icon at bounding box center [208, 145] width 18 height 20
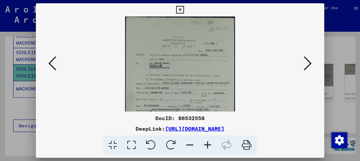
click at [203, 146] on icon at bounding box center [208, 145] width 18 height 20
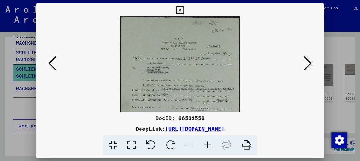
click at [203, 146] on icon at bounding box center [208, 145] width 18 height 20
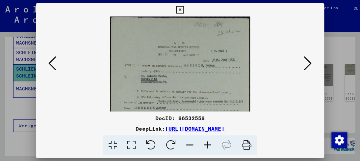
click at [203, 146] on icon at bounding box center [208, 145] width 18 height 20
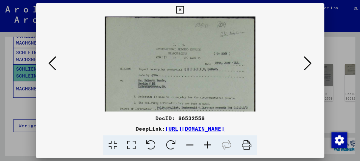
click at [203, 146] on icon at bounding box center [208, 145] width 18 height 20
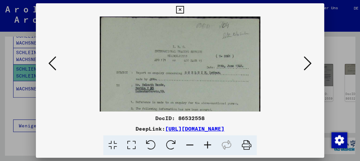
click at [203, 146] on icon at bounding box center [208, 145] width 18 height 20
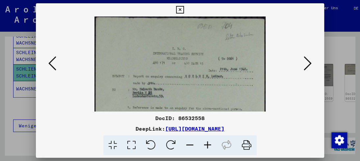
click at [203, 146] on icon at bounding box center [208, 145] width 18 height 20
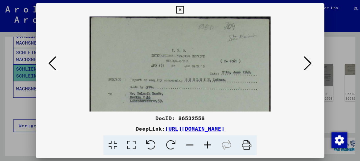
scroll to position [32, 0]
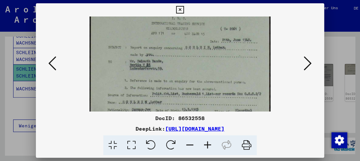
drag, startPoint x: 200, startPoint y: 88, endPoint x: 180, endPoint y: 56, distance: 38.0
click at [180, 56] on img at bounding box center [180, 130] width 181 height 292
click at [304, 67] on icon at bounding box center [308, 63] width 8 height 16
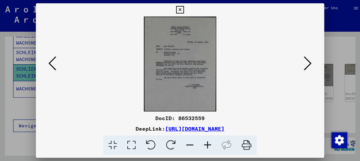
scroll to position [0, 0]
click at [209, 141] on icon at bounding box center [208, 145] width 18 height 20
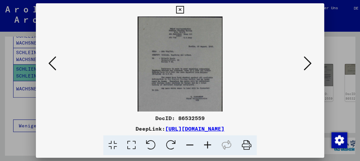
click at [209, 141] on icon at bounding box center [208, 145] width 18 height 20
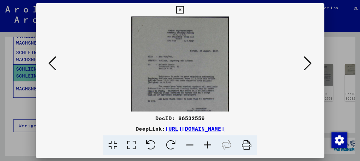
click at [209, 141] on icon at bounding box center [208, 145] width 18 height 20
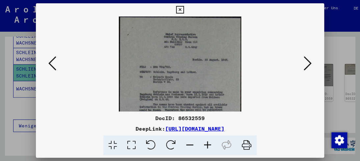
click at [209, 141] on icon at bounding box center [208, 145] width 18 height 20
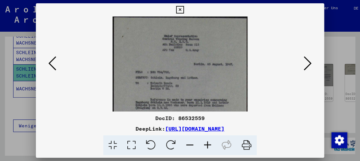
click at [209, 141] on icon at bounding box center [208, 145] width 18 height 20
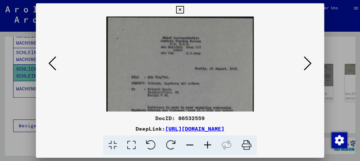
click at [208, 141] on icon at bounding box center [208, 145] width 18 height 20
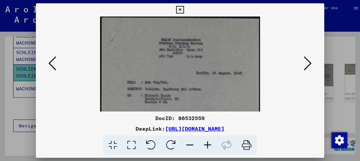
click at [208, 141] on icon at bounding box center [208, 145] width 18 height 20
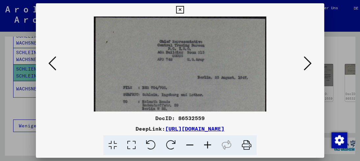
click at [208, 141] on icon at bounding box center [208, 145] width 18 height 20
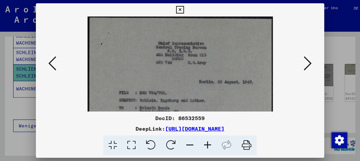
click at [208, 141] on icon at bounding box center [208, 145] width 18 height 20
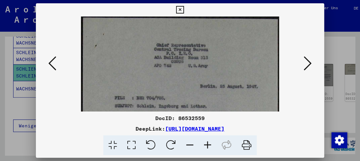
click at [208, 141] on icon at bounding box center [208, 145] width 18 height 20
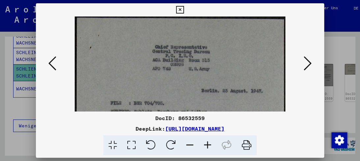
click at [208, 141] on icon at bounding box center [208, 145] width 18 height 20
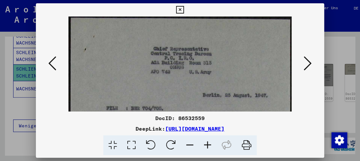
click at [208, 141] on icon at bounding box center [208, 145] width 18 height 20
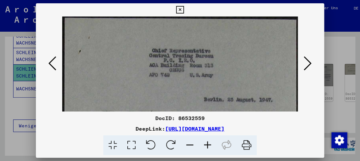
click at [208, 141] on icon at bounding box center [208, 145] width 18 height 20
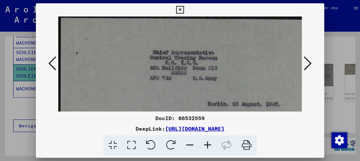
click at [208, 141] on icon at bounding box center [208, 145] width 18 height 20
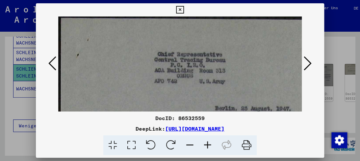
click at [208, 141] on icon at bounding box center [208, 145] width 18 height 20
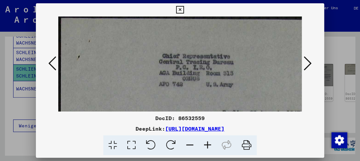
click at [208, 141] on icon at bounding box center [208, 145] width 18 height 20
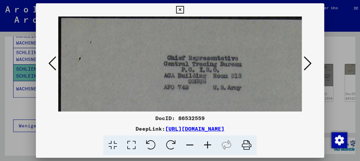
click at [203, 140] on icon at bounding box center [208, 145] width 18 height 20
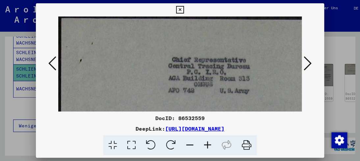
click at [203, 140] on icon at bounding box center [208, 145] width 18 height 20
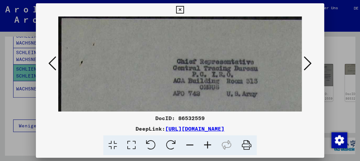
click at [203, 140] on icon at bounding box center [208, 145] width 18 height 20
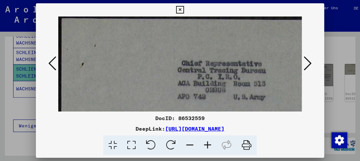
click at [203, 140] on icon at bounding box center [208, 145] width 18 height 20
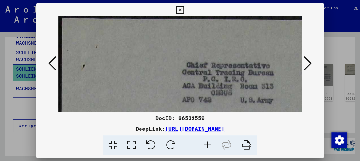
click at [203, 140] on icon at bounding box center [208, 145] width 18 height 20
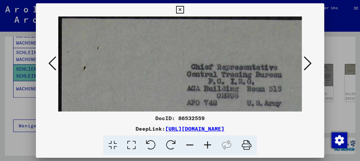
click at [203, 140] on icon at bounding box center [208, 145] width 18 height 20
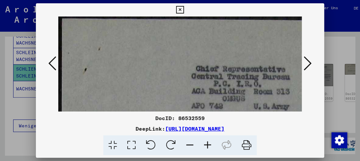
drag, startPoint x: 181, startPoint y: 95, endPoint x: 167, endPoint y: 64, distance: 33.8
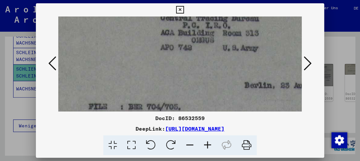
drag, startPoint x: 154, startPoint y: 81, endPoint x: 141, endPoint y: 46, distance: 37.3
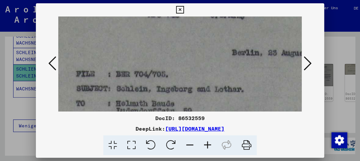
drag, startPoint x: 159, startPoint y: 94, endPoint x: 154, endPoint y: 61, distance: 33.2
click at [154, 61] on img at bounding box center [195, 162] width 361 height 473
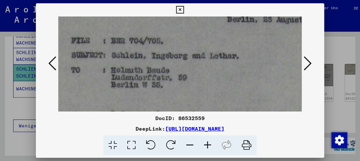
scroll to position [135, 52]
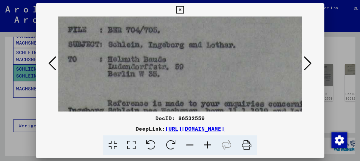
drag, startPoint x: 151, startPoint y: 88, endPoint x: 147, endPoint y: 77, distance: 11.3
click at [147, 77] on img at bounding box center [187, 118] width 361 height 473
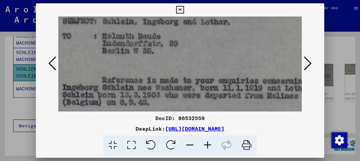
drag, startPoint x: 149, startPoint y: 88, endPoint x: 144, endPoint y: 66, distance: 23.0
click at [144, 66] on img at bounding box center [181, 94] width 361 height 473
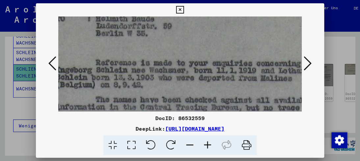
drag, startPoint x: 156, startPoint y: 85, endPoint x: 150, endPoint y: 68, distance: 18.2
click at [150, 68] on img at bounding box center [175, 77] width 361 height 473
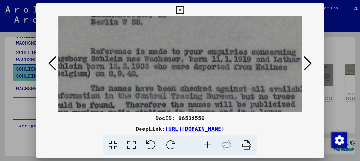
drag, startPoint x: 166, startPoint y: 91, endPoint x: 158, endPoint y: 74, distance: 18.6
click at [158, 74] on img at bounding box center [170, 66] width 361 height 473
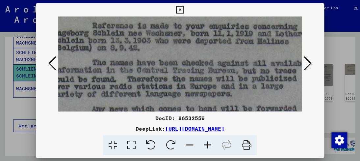
drag, startPoint x: 151, startPoint y: 85, endPoint x: 158, endPoint y: 65, distance: 20.8
click at [158, 65] on img at bounding box center [171, 40] width 361 height 473
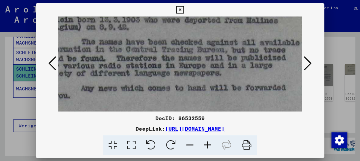
scroll to position [232, 72]
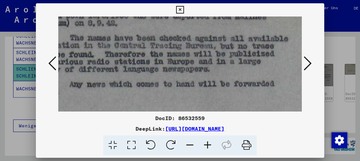
drag, startPoint x: 170, startPoint y: 95, endPoint x: 150, endPoint y: 73, distance: 30.1
click at [150, 73] on img at bounding box center [149, 15] width 361 height 473
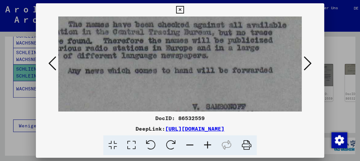
scroll to position [251, 90]
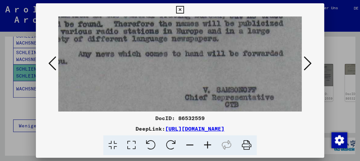
drag, startPoint x: 156, startPoint y: 102, endPoint x: 183, endPoint y: 70, distance: 41.1
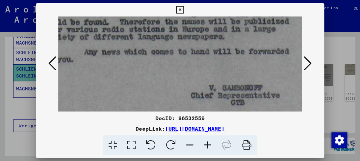
click at [304, 62] on icon at bounding box center [308, 63] width 8 height 16
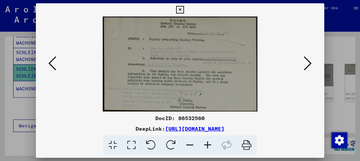
click at [209, 145] on icon at bounding box center [208, 145] width 18 height 20
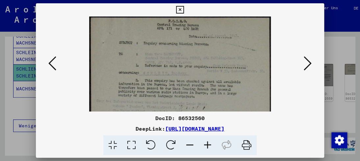
click at [208, 145] on icon at bounding box center [208, 145] width 18 height 20
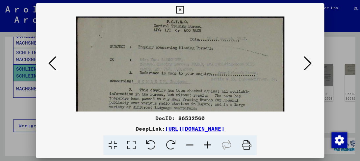
click at [208, 145] on icon at bounding box center [208, 145] width 18 height 20
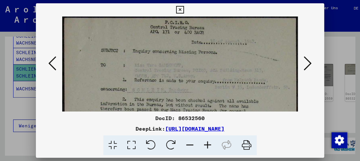
click at [208, 145] on icon at bounding box center [208, 145] width 18 height 20
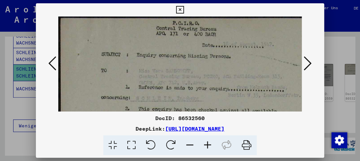
click at [208, 145] on icon at bounding box center [208, 145] width 18 height 20
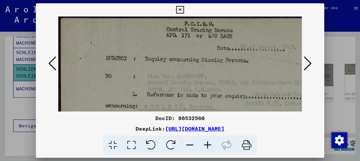
click at [208, 145] on icon at bounding box center [208, 145] width 18 height 20
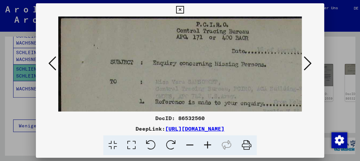
click at [208, 145] on icon at bounding box center [208, 145] width 18 height 20
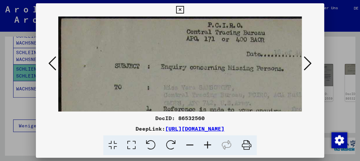
click at [208, 145] on icon at bounding box center [208, 145] width 18 height 20
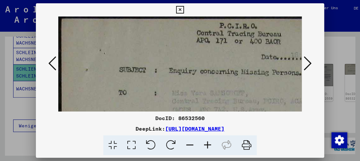
click at [208, 145] on icon at bounding box center [208, 145] width 18 height 20
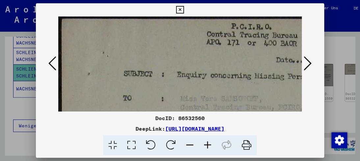
click at [208, 145] on icon at bounding box center [208, 145] width 18 height 20
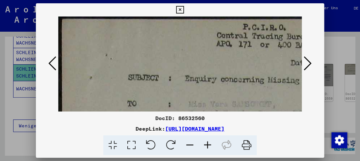
click at [208, 145] on icon at bounding box center [208, 145] width 18 height 20
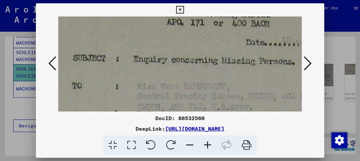
drag, startPoint x: 234, startPoint y: 108, endPoint x: 174, endPoint y: 84, distance: 64.7
click at [175, 85] on img at bounding box center [224, 131] width 451 height 276
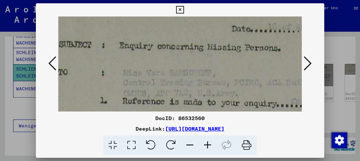
drag, startPoint x: 176, startPoint y: 88, endPoint x: 162, endPoint y: 75, distance: 19.1
click at [162, 75] on img at bounding box center [210, 118] width 451 height 276
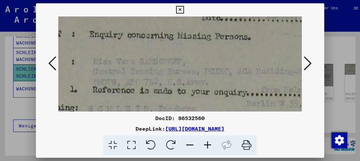
drag, startPoint x: 241, startPoint y: 91, endPoint x: 211, endPoint y: 81, distance: 32.0
click at [211, 81] on img at bounding box center [180, 106] width 451 height 276
drag, startPoint x: 216, startPoint y: 96, endPoint x: 204, endPoint y: 64, distance: 34.1
click at [204, 66] on img at bounding box center [179, 106] width 451 height 276
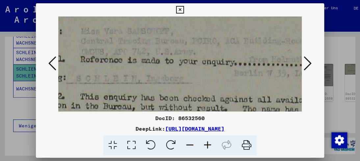
drag, startPoint x: 218, startPoint y: 88, endPoint x: 213, endPoint y: 66, distance: 21.5
click at [213, 69] on img at bounding box center [167, 76] width 451 height 276
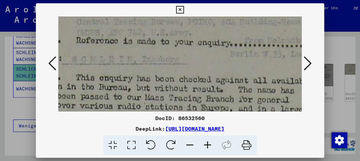
drag, startPoint x: 225, startPoint y: 93, endPoint x: 221, endPoint y: 66, distance: 27.1
click at [221, 69] on img at bounding box center [163, 57] width 451 height 276
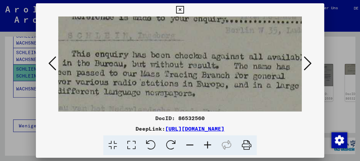
scroll to position [137, 127]
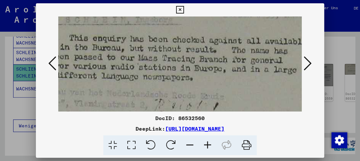
drag, startPoint x: 227, startPoint y: 85, endPoint x: 225, endPoint y: 69, distance: 15.6
click at [225, 69] on img at bounding box center [157, 18] width 451 height 276
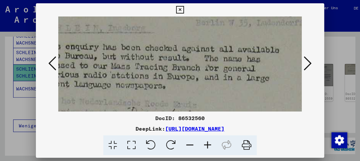
scroll to position [129, 154]
drag, startPoint x: 225, startPoint y: 82, endPoint x: 199, endPoint y: 90, distance: 26.6
click at [199, 90] on img at bounding box center [129, 25] width 451 height 276
click at [308, 67] on icon at bounding box center [308, 63] width 8 height 16
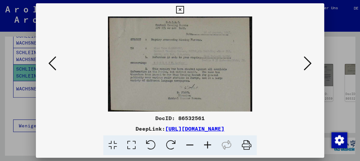
scroll to position [0, 0]
click at [209, 146] on icon at bounding box center [208, 145] width 18 height 20
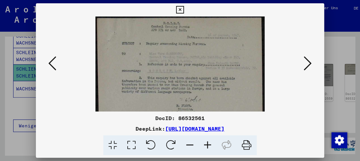
click at [209, 146] on icon at bounding box center [208, 145] width 18 height 20
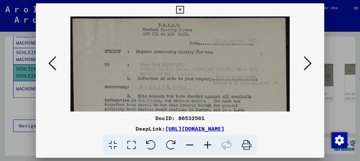
click at [209, 146] on icon at bounding box center [208, 145] width 18 height 20
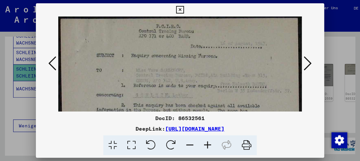
click at [209, 146] on icon at bounding box center [208, 145] width 18 height 20
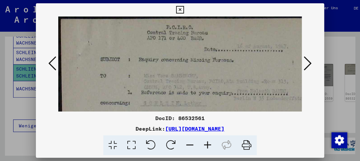
click at [209, 146] on icon at bounding box center [208, 145] width 18 height 20
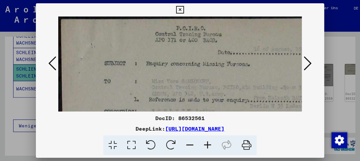
click at [209, 146] on icon at bounding box center [208, 145] width 18 height 20
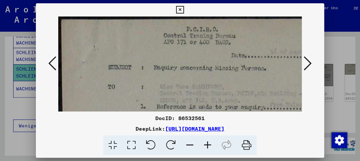
click at [209, 146] on icon at bounding box center [208, 145] width 18 height 20
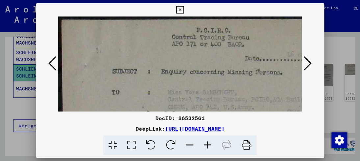
click at [209, 146] on icon at bounding box center [208, 145] width 18 height 20
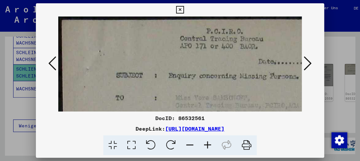
click at [209, 146] on icon at bounding box center [208, 145] width 18 height 20
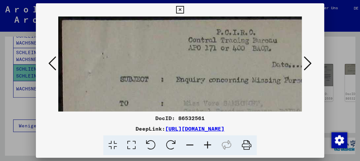
click at [209, 145] on icon at bounding box center [208, 145] width 18 height 20
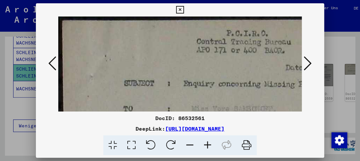
click at [209, 145] on icon at bounding box center [208, 145] width 18 height 20
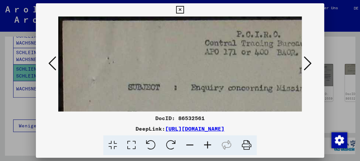
click at [209, 145] on icon at bounding box center [208, 145] width 18 height 20
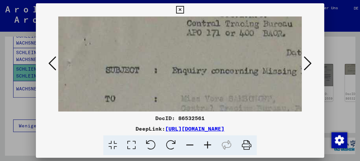
drag, startPoint x: 222, startPoint y: 89, endPoint x: 205, endPoint y: 75, distance: 22.0
click at [205, 76] on img at bounding box center [266, 149] width 469 height 309
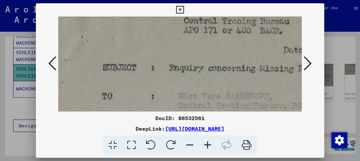
drag, startPoint x: 215, startPoint y: 93, endPoint x: 183, endPoint y: 72, distance: 38.2
click at [183, 72] on img at bounding box center [263, 147] width 469 height 309
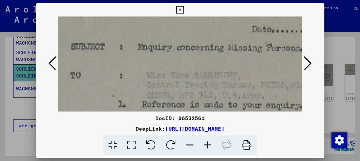
drag, startPoint x: 211, startPoint y: 106, endPoint x: 179, endPoint y: 76, distance: 43.8
click at [179, 76] on img at bounding box center [231, 126] width 469 height 309
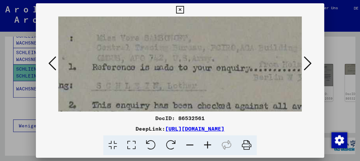
drag, startPoint x: 184, startPoint y: 81, endPoint x: 167, endPoint y: 75, distance: 17.7
click at [167, 75] on img at bounding box center [182, 89] width 469 height 309
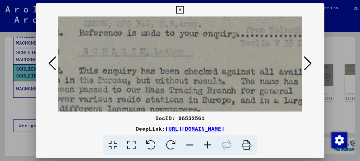
drag, startPoint x: 172, startPoint y: 86, endPoint x: 159, endPoint y: 51, distance: 37.0
click at [159, 51] on img at bounding box center [169, 55] width 469 height 309
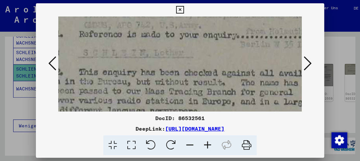
scroll to position [148, 129]
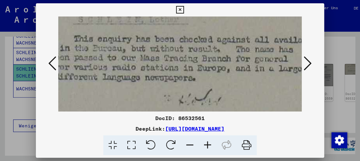
drag, startPoint x: 166, startPoint y: 81, endPoint x: 162, endPoint y: 48, distance: 33.2
click at [162, 48] on img at bounding box center [164, 23] width 469 height 309
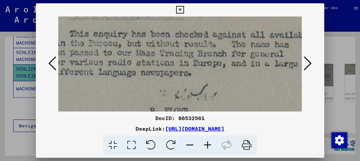
scroll to position [153, 133]
drag, startPoint x: 179, startPoint y: 72, endPoint x: 175, endPoint y: 67, distance: 6.8
click at [175, 67] on img at bounding box center [159, 18] width 469 height 309
click at [207, 145] on icon at bounding box center [208, 145] width 18 height 20
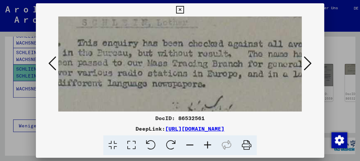
click at [304, 66] on icon at bounding box center [308, 63] width 8 height 16
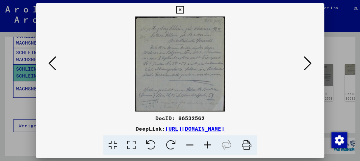
scroll to position [0, 0]
click at [307, 65] on icon at bounding box center [308, 63] width 8 height 16
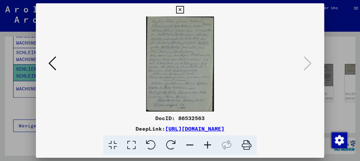
click at [57, 66] on button at bounding box center [52, 63] width 12 height 19
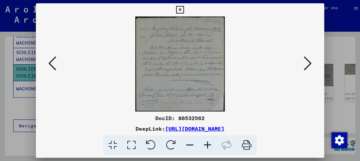
click at [205, 146] on icon at bounding box center [208, 145] width 18 height 20
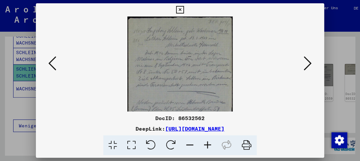
click at [205, 146] on icon at bounding box center [208, 145] width 18 height 20
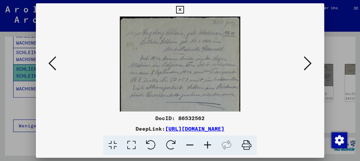
click at [205, 146] on icon at bounding box center [208, 145] width 18 height 20
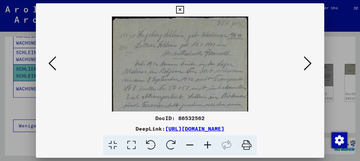
click at [205, 146] on icon at bounding box center [208, 145] width 18 height 20
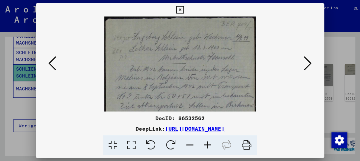
click at [206, 147] on icon at bounding box center [208, 145] width 18 height 20
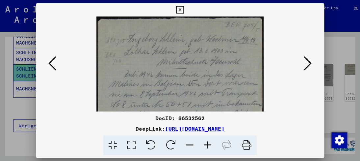
click at [206, 147] on icon at bounding box center [208, 145] width 18 height 20
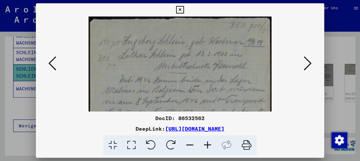
click at [206, 147] on icon at bounding box center [208, 145] width 18 height 20
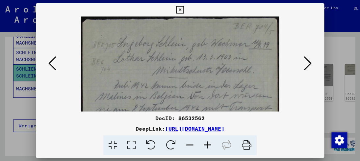
click at [206, 147] on icon at bounding box center [208, 145] width 18 height 20
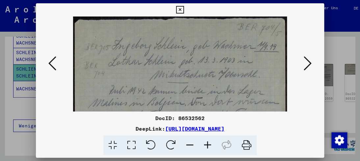
click at [206, 147] on icon at bounding box center [208, 145] width 18 height 20
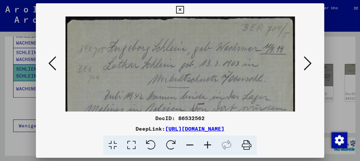
click at [206, 147] on icon at bounding box center [208, 145] width 18 height 20
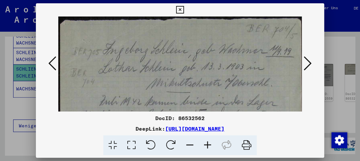
click at [206, 147] on icon at bounding box center [208, 145] width 18 height 20
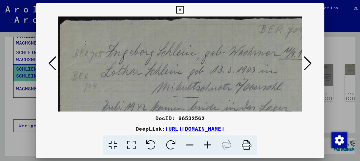
click at [206, 147] on icon at bounding box center [208, 145] width 18 height 20
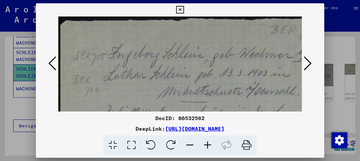
click at [206, 147] on icon at bounding box center [208, 145] width 18 height 20
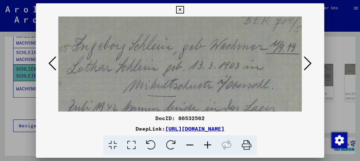
scroll to position [11, 40]
drag, startPoint x: 185, startPoint y: 96, endPoint x: 145, endPoint y: 86, distance: 41.1
click at [145, 86] on img at bounding box center [164, 160] width 292 height 309
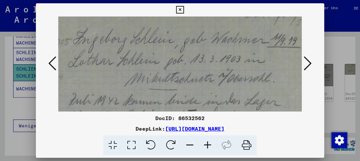
scroll to position [17, 38]
drag, startPoint x: 142, startPoint y: 89, endPoint x: 144, endPoint y: 82, distance: 7.3
click at [144, 82] on img at bounding box center [166, 153] width 292 height 309
drag, startPoint x: 144, startPoint y: 91, endPoint x: 167, endPoint y: 74, distance: 27.8
click at [167, 74] on img at bounding box center [166, 153] width 292 height 309
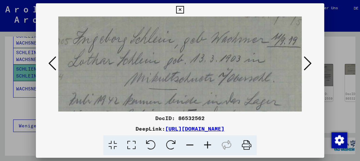
scroll to position [34, 16]
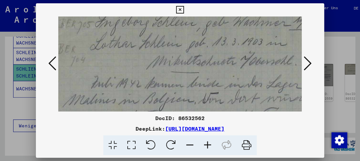
click at [30, 79] on div at bounding box center [180, 80] width 360 height 161
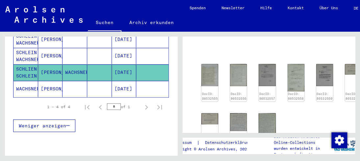
click at [30, 81] on mat-cell "WACHSNER" at bounding box center [25, 89] width 25 height 16
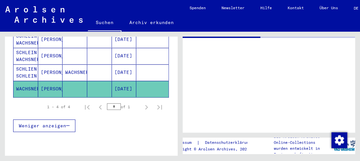
click at [30, 81] on mat-cell "WACHSNER" at bounding box center [25, 89] width 25 height 16
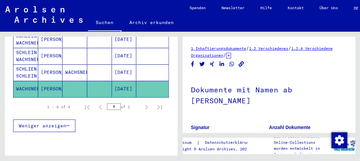
click at [64, 67] on mat-cell "WACHSNER" at bounding box center [75, 72] width 25 height 16
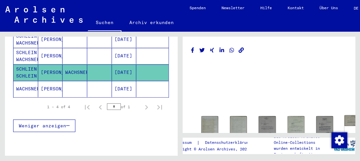
click at [345, 120] on img at bounding box center [354, 120] width 18 height 11
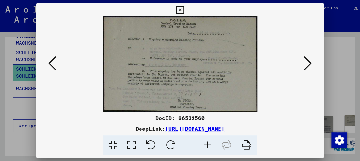
click at [342, 120] on div at bounding box center [180, 80] width 360 height 161
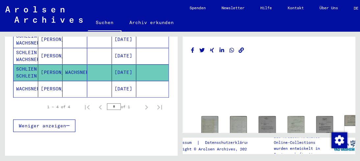
click at [345, 120] on img at bounding box center [354, 120] width 18 height 11
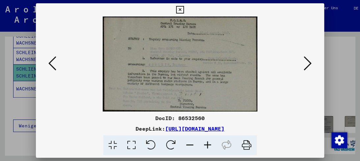
click at [57, 64] on button at bounding box center [52, 63] width 12 height 19
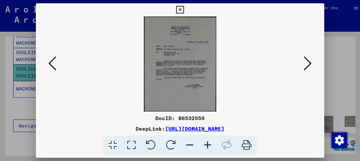
click at [57, 64] on button at bounding box center [52, 63] width 12 height 19
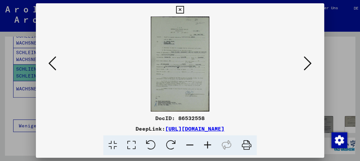
click at [57, 64] on button at bounding box center [52, 63] width 12 height 19
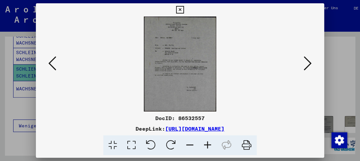
click at [306, 64] on icon at bounding box center [308, 63] width 8 height 16
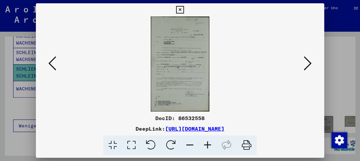
click at [179, 80] on img at bounding box center [179, 63] width 243 height 95
click at [181, 62] on img at bounding box center [179, 63] width 243 height 95
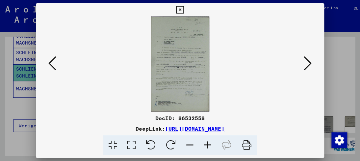
click at [209, 144] on icon at bounding box center [208, 145] width 18 height 20
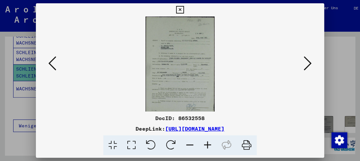
click at [209, 144] on icon at bounding box center [208, 145] width 18 height 20
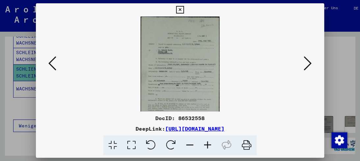
click at [209, 144] on icon at bounding box center [208, 145] width 18 height 20
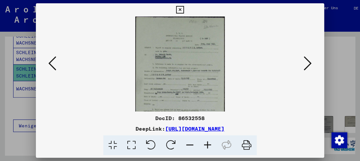
click at [209, 144] on icon at bounding box center [208, 145] width 18 height 20
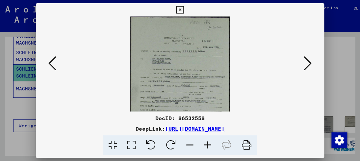
click at [209, 144] on icon at bounding box center [208, 145] width 18 height 20
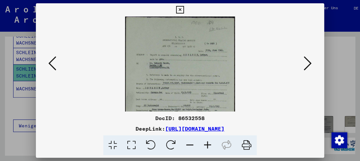
click at [209, 144] on icon at bounding box center [208, 145] width 18 height 20
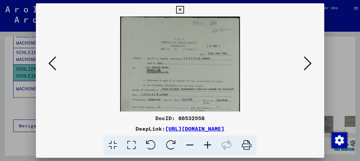
click at [209, 144] on icon at bounding box center [208, 145] width 18 height 20
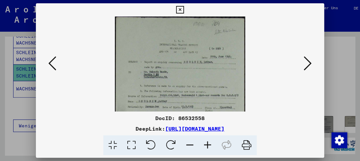
click at [209, 144] on icon at bounding box center [208, 145] width 18 height 20
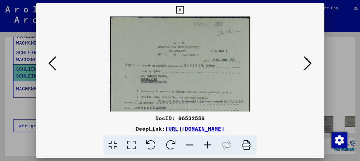
click at [209, 144] on icon at bounding box center [208, 145] width 18 height 20
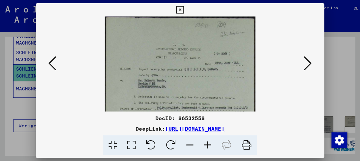
click at [209, 144] on icon at bounding box center [208, 145] width 18 height 20
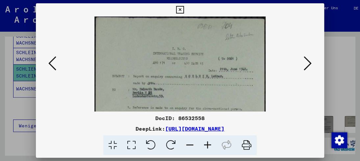
click at [209, 144] on icon at bounding box center [208, 145] width 18 height 20
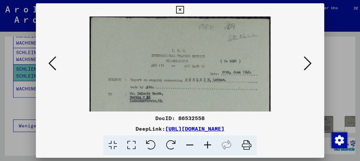
click at [209, 144] on icon at bounding box center [208, 145] width 18 height 20
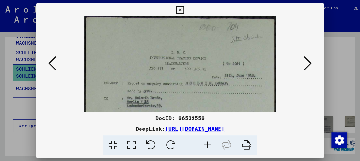
click at [209, 144] on icon at bounding box center [208, 145] width 18 height 20
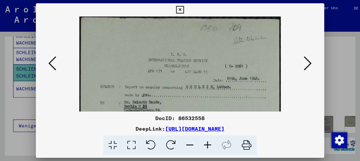
click at [209, 144] on icon at bounding box center [208, 145] width 18 height 20
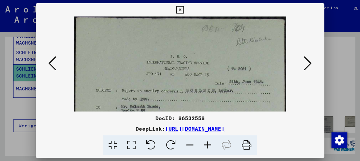
click at [209, 144] on icon at bounding box center [208, 145] width 18 height 20
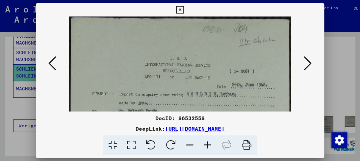
click at [209, 144] on icon at bounding box center [208, 145] width 18 height 20
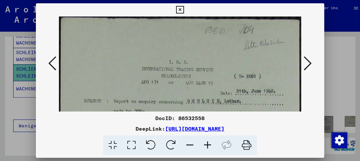
click at [209, 144] on icon at bounding box center [208, 145] width 18 height 20
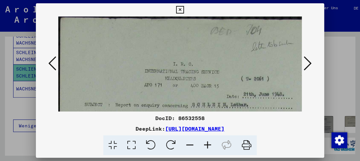
click at [209, 144] on icon at bounding box center [208, 145] width 18 height 20
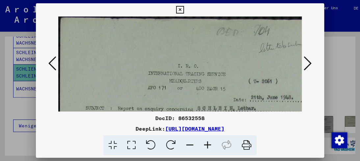
click at [209, 144] on icon at bounding box center [208, 145] width 18 height 20
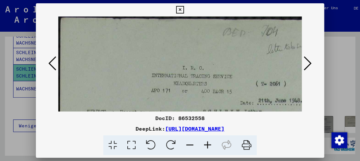
click at [209, 144] on icon at bounding box center [208, 145] width 18 height 20
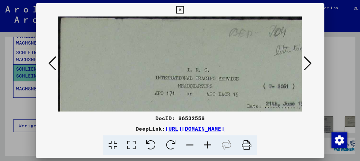
click at [209, 144] on icon at bounding box center [208, 145] width 18 height 20
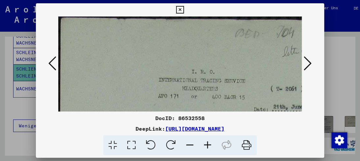
click at [209, 144] on icon at bounding box center [208, 145] width 18 height 20
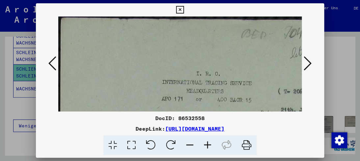
click at [209, 144] on icon at bounding box center [208, 145] width 18 height 20
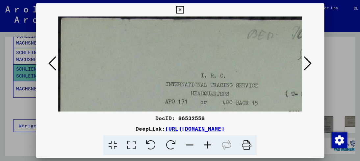
click at [209, 144] on icon at bounding box center [208, 145] width 18 height 20
click at [181, 10] on icon at bounding box center [180, 10] width 8 height 8
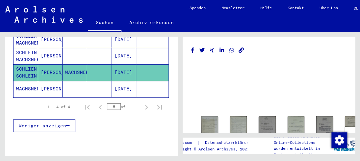
drag, startPoint x: 180, startPoint y: 13, endPoint x: 120, endPoint y: 81, distance: 90.2
click at [120, 81] on mat-cell "[DATE]" at bounding box center [124, 89] width 25 height 16
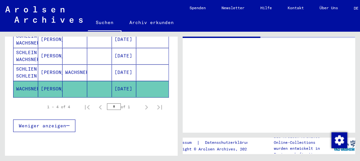
click at [120, 81] on mat-cell "[DATE]" at bounding box center [124, 89] width 25 height 16
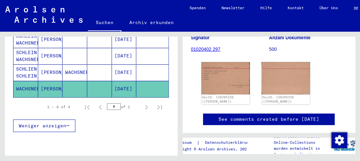
scroll to position [99, 0]
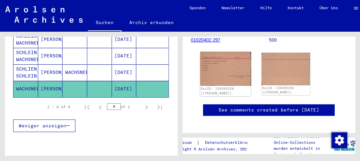
click at [240, 73] on img at bounding box center [225, 69] width 51 height 34
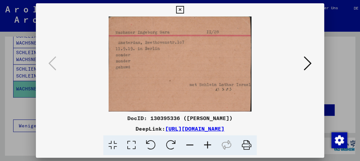
click at [210, 143] on icon at bounding box center [208, 145] width 18 height 20
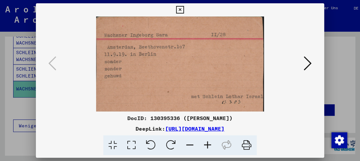
click at [209, 145] on icon at bounding box center [208, 145] width 18 height 20
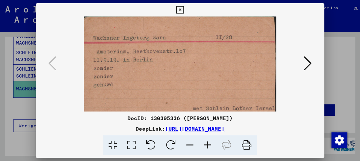
click at [209, 145] on icon at bounding box center [208, 145] width 18 height 20
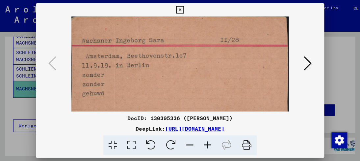
click at [209, 145] on icon at bounding box center [208, 145] width 18 height 20
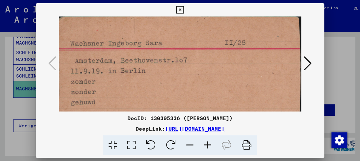
click at [209, 145] on icon at bounding box center [208, 145] width 18 height 20
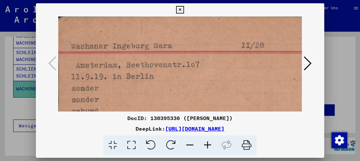
click at [209, 145] on icon at bounding box center [208, 145] width 18 height 20
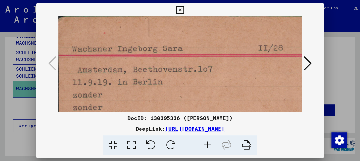
click at [209, 145] on icon at bounding box center [208, 145] width 18 height 20
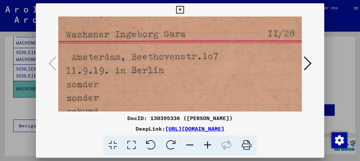
scroll to position [20, 7]
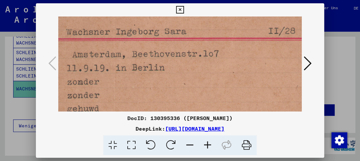
drag, startPoint x: 166, startPoint y: 76, endPoint x: 159, endPoint y: 57, distance: 20.5
click at [159, 57] on img at bounding box center [209, 102] width 316 height 210
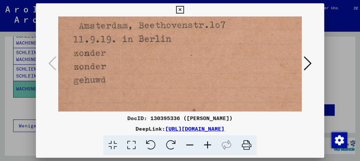
scroll to position [49, 0]
drag, startPoint x: 169, startPoint y: 81, endPoint x: 176, endPoint y: 53, distance: 29.1
click at [176, 53] on img at bounding box center [216, 73] width 316 height 210
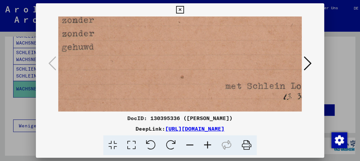
drag, startPoint x: 173, startPoint y: 75, endPoint x: 162, endPoint y: 43, distance: 34.3
click at [162, 43] on img at bounding box center [204, 40] width 316 height 210
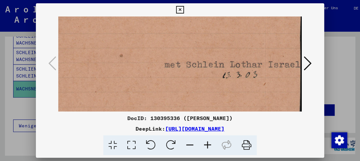
drag, startPoint x: 148, startPoint y: 55, endPoint x: 110, endPoint y: 42, distance: 40.3
click at [110, 42] on img at bounding box center [143, 19] width 316 height 210
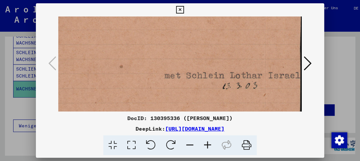
scroll to position [91, 73]
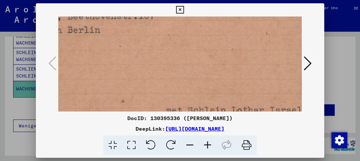
drag, startPoint x: 187, startPoint y: 46, endPoint x: 60, endPoint y: 94, distance: 135.9
click at [60, 94] on img at bounding box center [145, 64] width 316 height 210
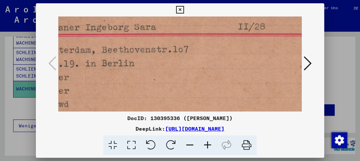
drag, startPoint x: 65, startPoint y: 56, endPoint x: 110, endPoint y: 78, distance: 50.9
click at [106, 90] on img at bounding box center [179, 97] width 316 height 210
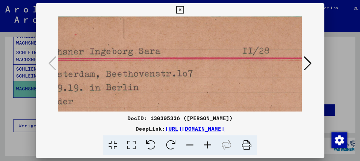
drag, startPoint x: 144, startPoint y: 56, endPoint x: 142, endPoint y: 92, distance: 35.9
click at [142, 92] on img at bounding box center [183, 121] width 316 height 210
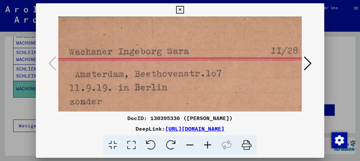
scroll to position [0, 5]
drag, startPoint x: 166, startPoint y: 62, endPoint x: 202, endPoint y: 65, distance: 36.6
click at [205, 73] on img at bounding box center [212, 121] width 316 height 210
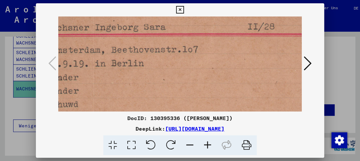
click at [191, 70] on img at bounding box center [189, 97] width 316 height 210
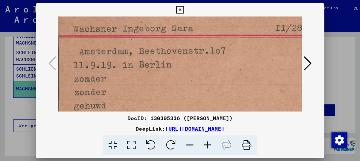
scroll to position [20, 0]
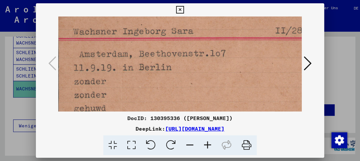
drag, startPoint x: 209, startPoint y: 70, endPoint x: 232, endPoint y: 74, distance: 23.8
click at [232, 74] on img at bounding box center [216, 101] width 316 height 210
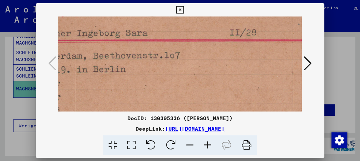
click at [180, 76] on img at bounding box center [171, 103] width 316 height 210
click at [309, 63] on icon at bounding box center [308, 63] width 8 height 16
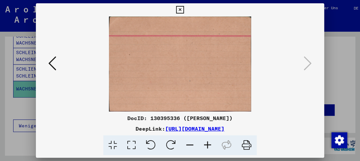
drag, startPoint x: 359, startPoint y: 45, endPoint x: 49, endPoint y: 62, distance: 311.2
click at [49, 62] on icon at bounding box center [52, 63] width 8 height 16
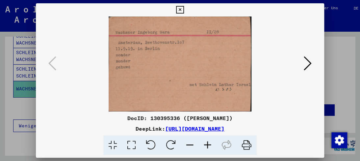
click at [210, 149] on icon at bounding box center [208, 145] width 18 height 20
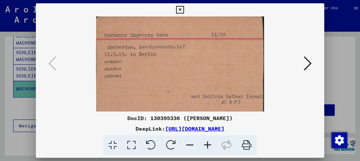
click at [210, 149] on icon at bounding box center [208, 145] width 18 height 20
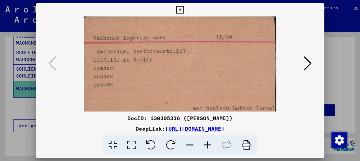
click at [210, 149] on icon at bounding box center [208, 145] width 18 height 20
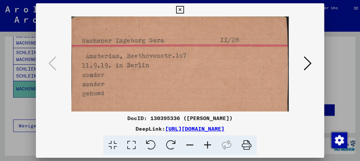
click at [210, 149] on icon at bounding box center [208, 145] width 18 height 20
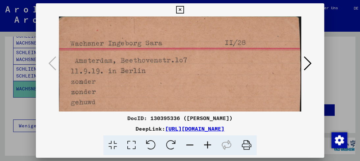
click at [210, 149] on icon at bounding box center [208, 145] width 18 height 20
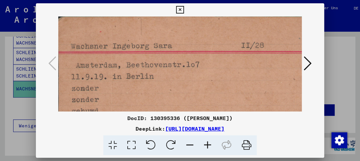
click at [210, 149] on icon at bounding box center [208, 145] width 18 height 20
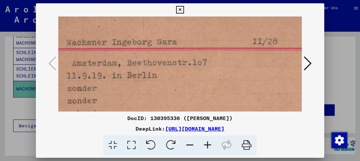
drag, startPoint x: 160, startPoint y: 97, endPoint x: 157, endPoint y: 92, distance: 6.4
click at [157, 92] on img at bounding box center [199, 107] width 292 height 194
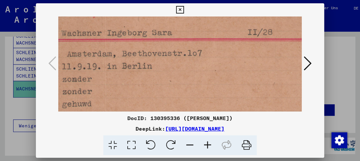
scroll to position [17, 11]
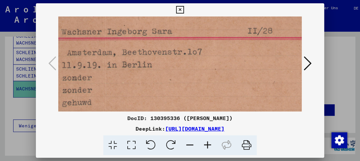
drag, startPoint x: 159, startPoint y: 103, endPoint x: 154, endPoint y: 92, distance: 11.8
click at [154, 92] on img at bounding box center [194, 96] width 292 height 194
click at [170, 104] on img at bounding box center [194, 96] width 292 height 194
drag, startPoint x: 147, startPoint y: 38, endPoint x: 126, endPoint y: 83, distance: 49.8
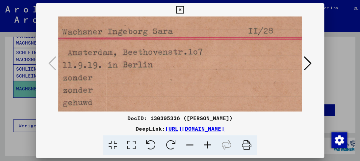
click at [126, 83] on img at bounding box center [194, 96] width 292 height 194
